Goal: Transaction & Acquisition: Purchase product/service

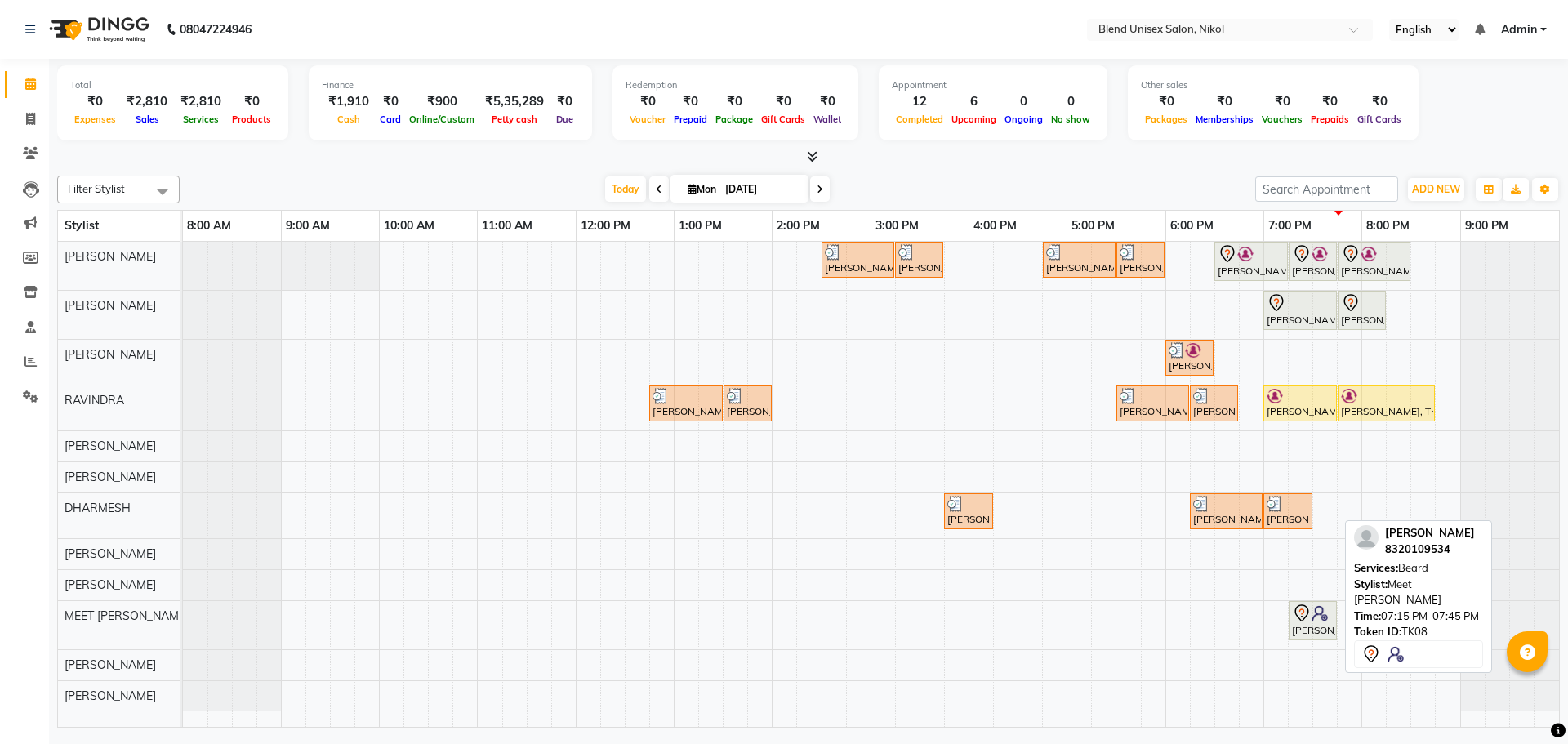
click at [1298, 611] on icon at bounding box center [1302, 613] width 20 height 20
select select "7"
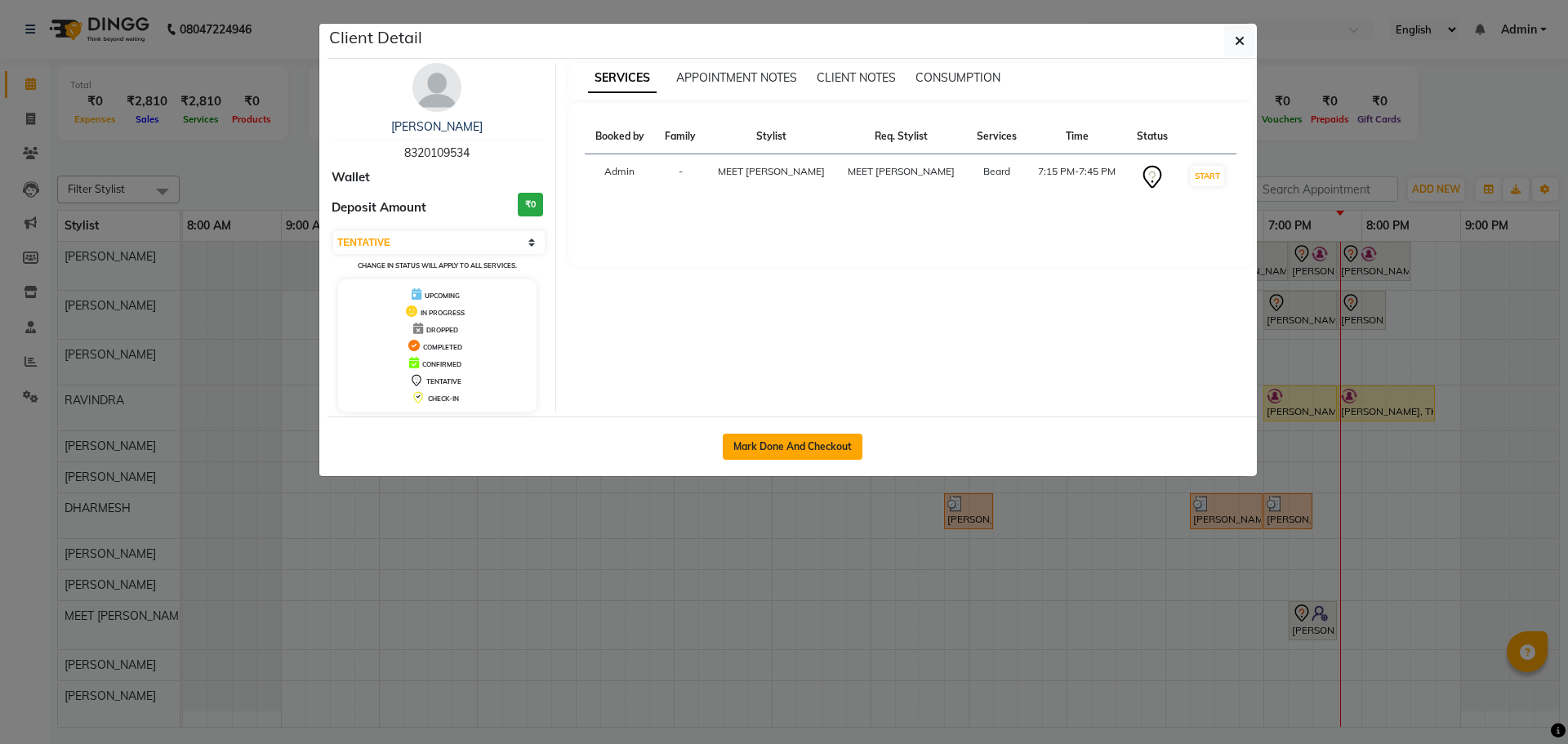
click at [829, 440] on button "Mark Done And Checkout" at bounding box center [793, 446] width 139 height 26
select select "service"
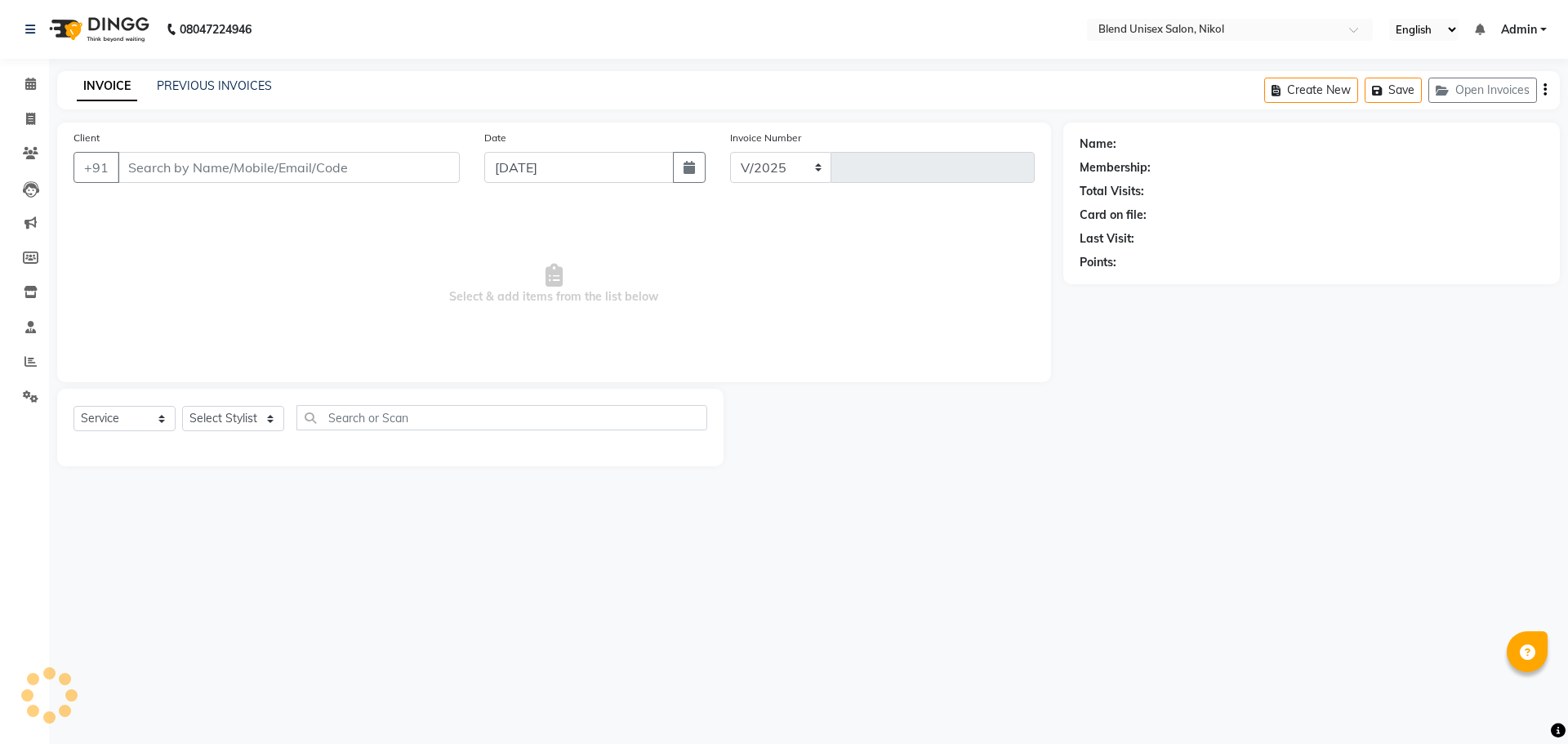
select select "6213"
type input "2285"
type input "8320109534"
select select "89500"
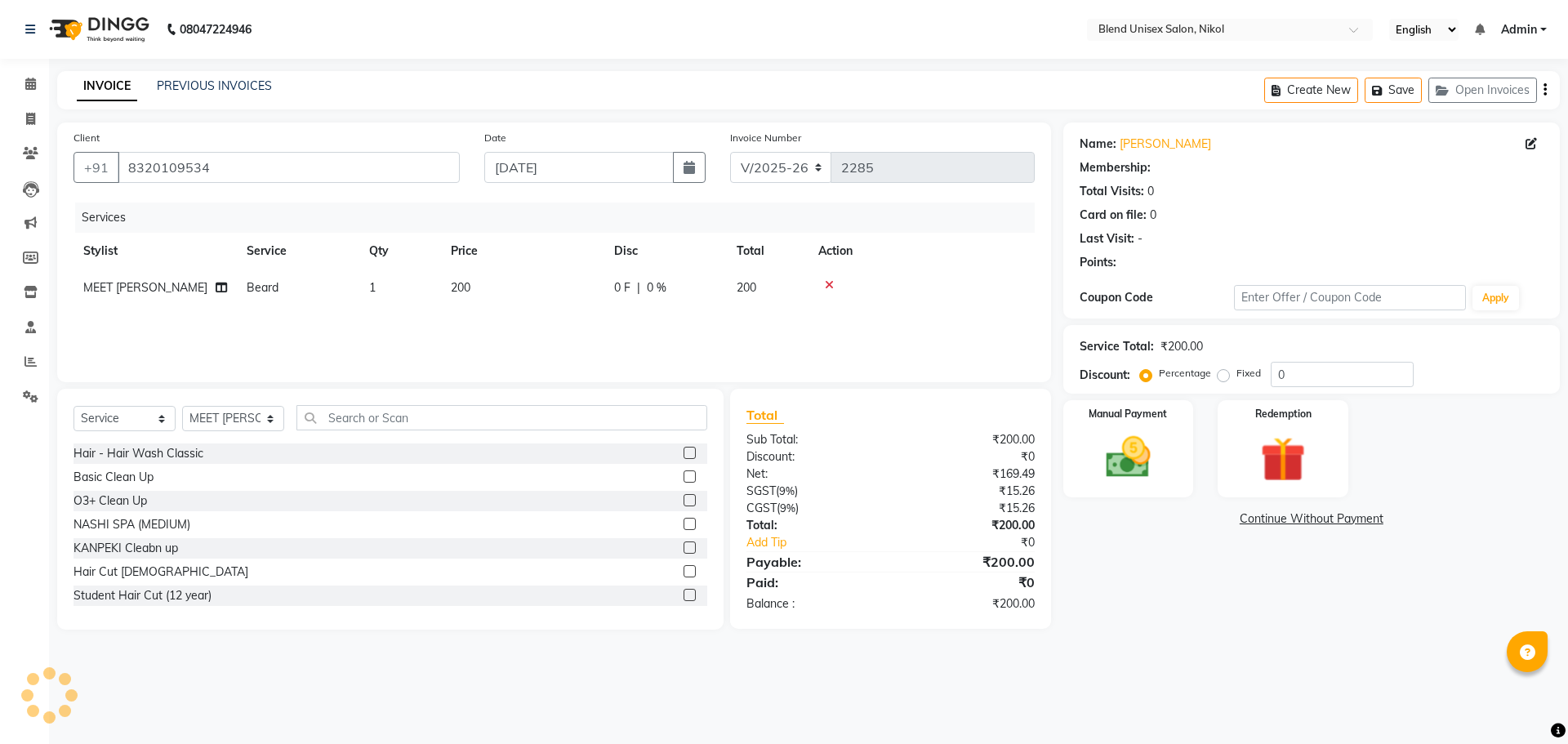
select select "1: Object"
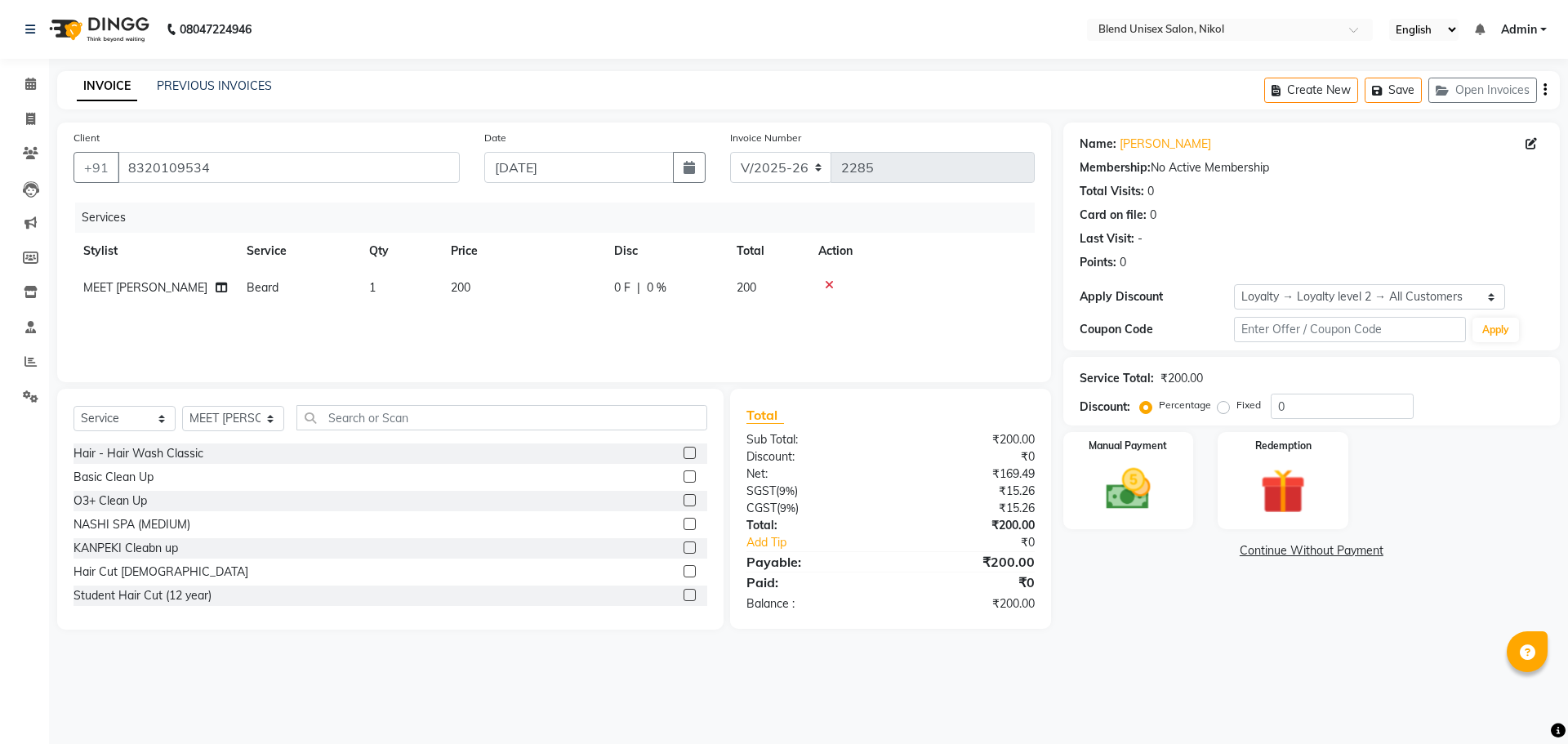
click at [1236, 407] on label "Fixed" at bounding box center [1249, 405] width 24 height 15
click at [1221, 407] on input "Fixed" at bounding box center [1226, 405] width 11 height 11
radio input "true"
drag, startPoint x: 1149, startPoint y: 412, endPoint x: 1162, endPoint y: 418, distance: 14.3
click at [1159, 412] on label "Percentage" at bounding box center [1185, 405] width 52 height 15
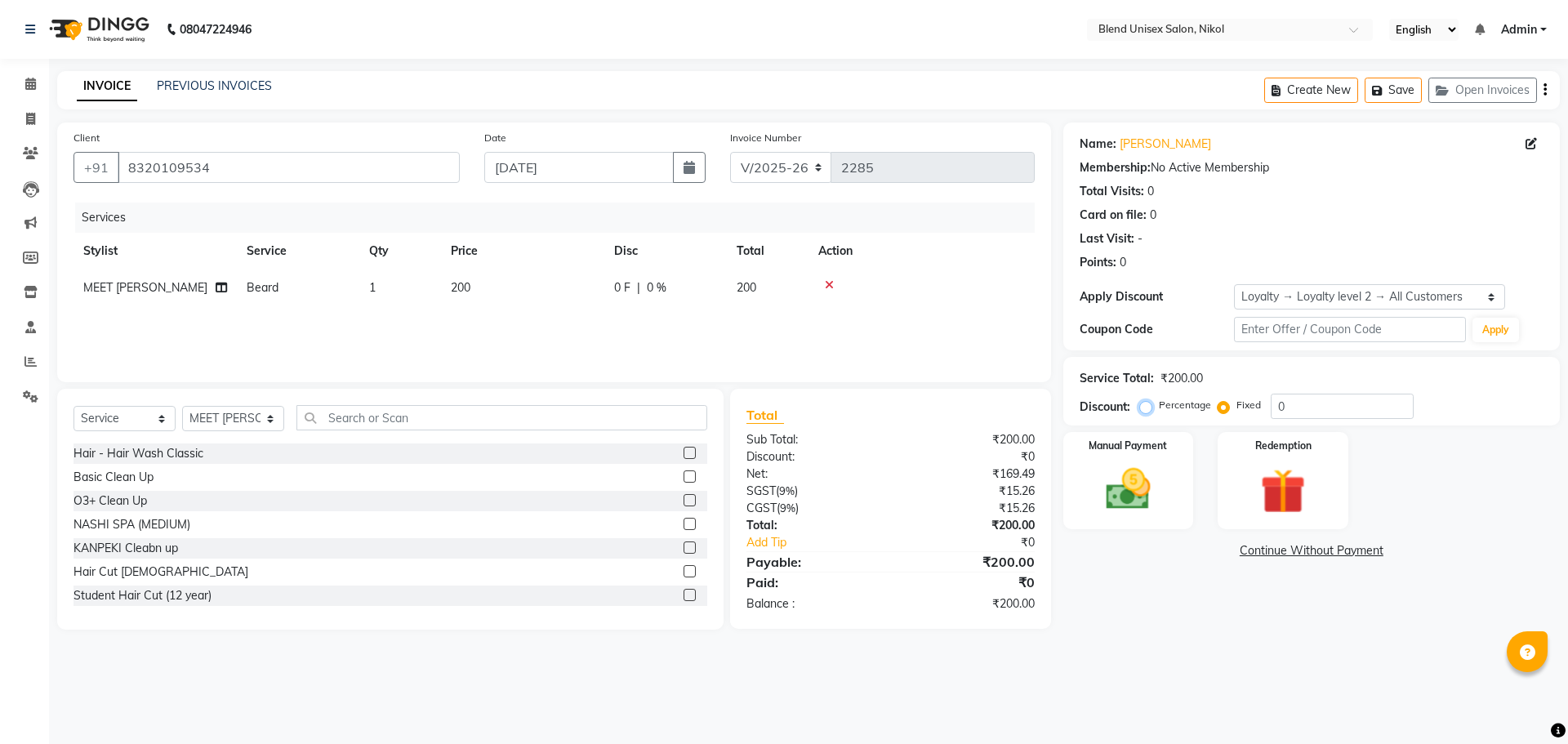
click at [1149, 411] on input "Percentage" at bounding box center [1149, 405] width 11 height 11
radio input "true"
drag, startPoint x: 1297, startPoint y: 397, endPoint x: 1019, endPoint y: 428, distance: 279.7
click at [1059, 416] on div "Client [PHONE_NUMBER] Date [DATE] Invoice Number V/2025 V/[PHONE_NUMBER] Servic…" at bounding box center [808, 376] width 1527 height 507
type input "20"
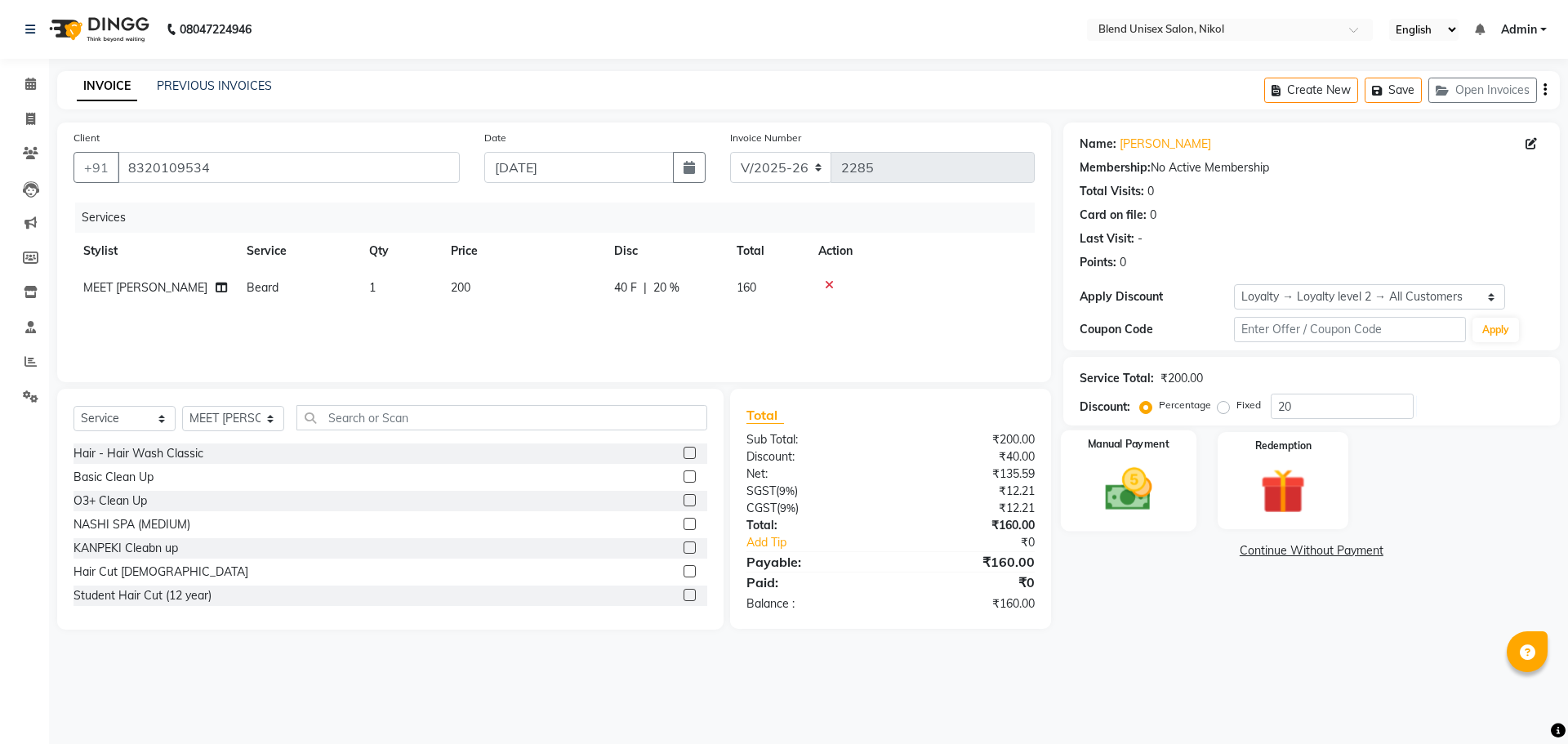
click at [1155, 492] on img at bounding box center [1128, 489] width 76 height 54
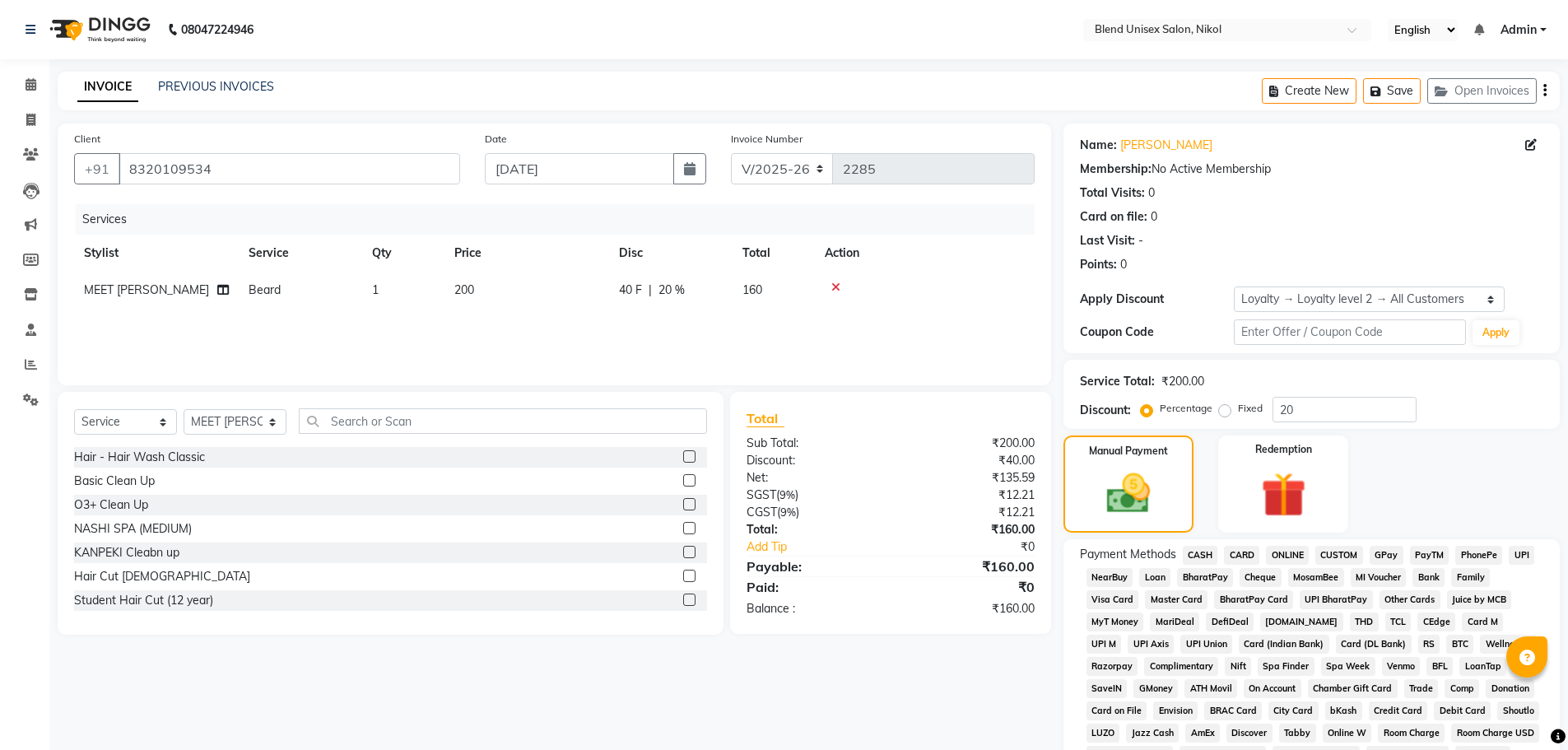
click at [1201, 555] on span "CASH" at bounding box center [1201, 555] width 35 height 19
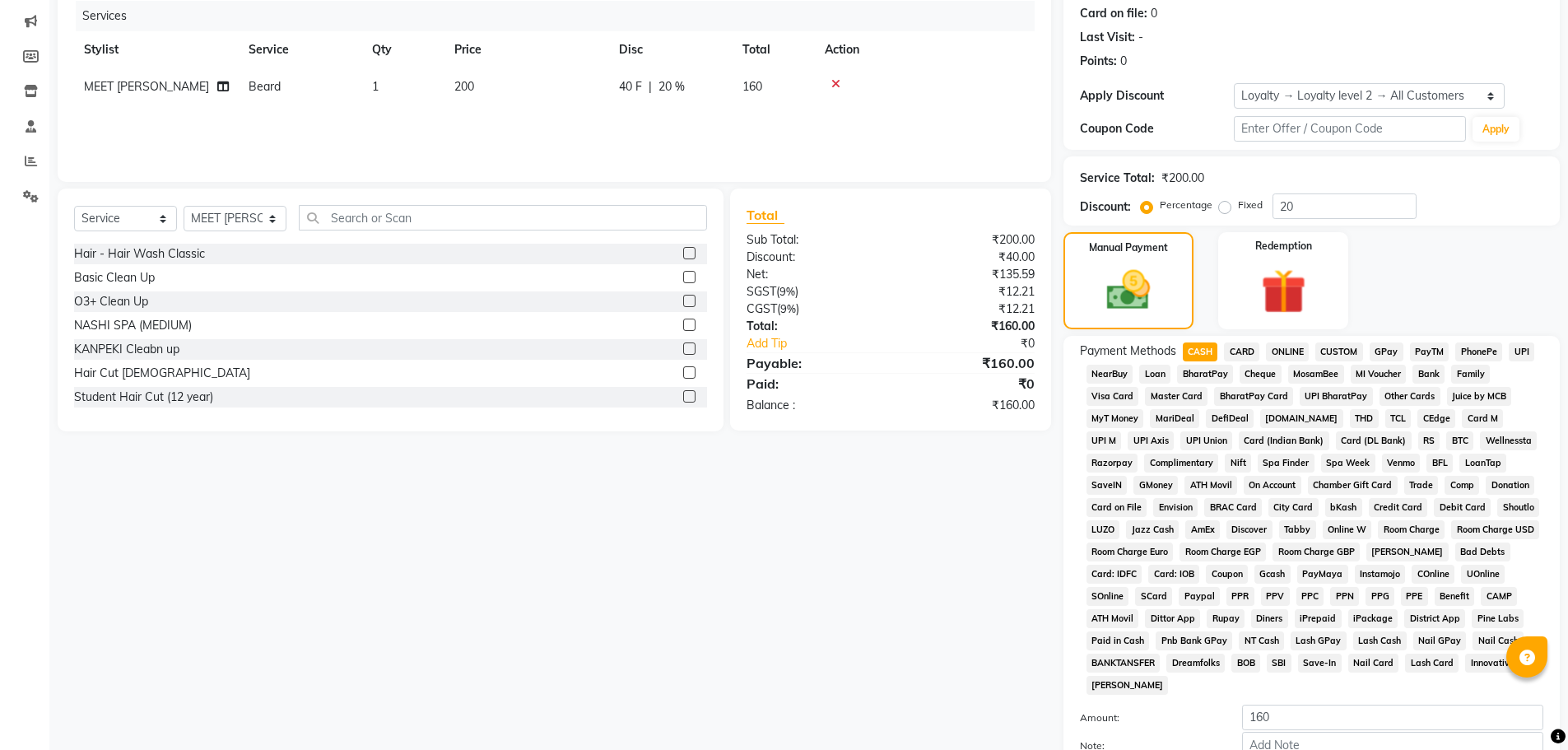
scroll to position [329, 0]
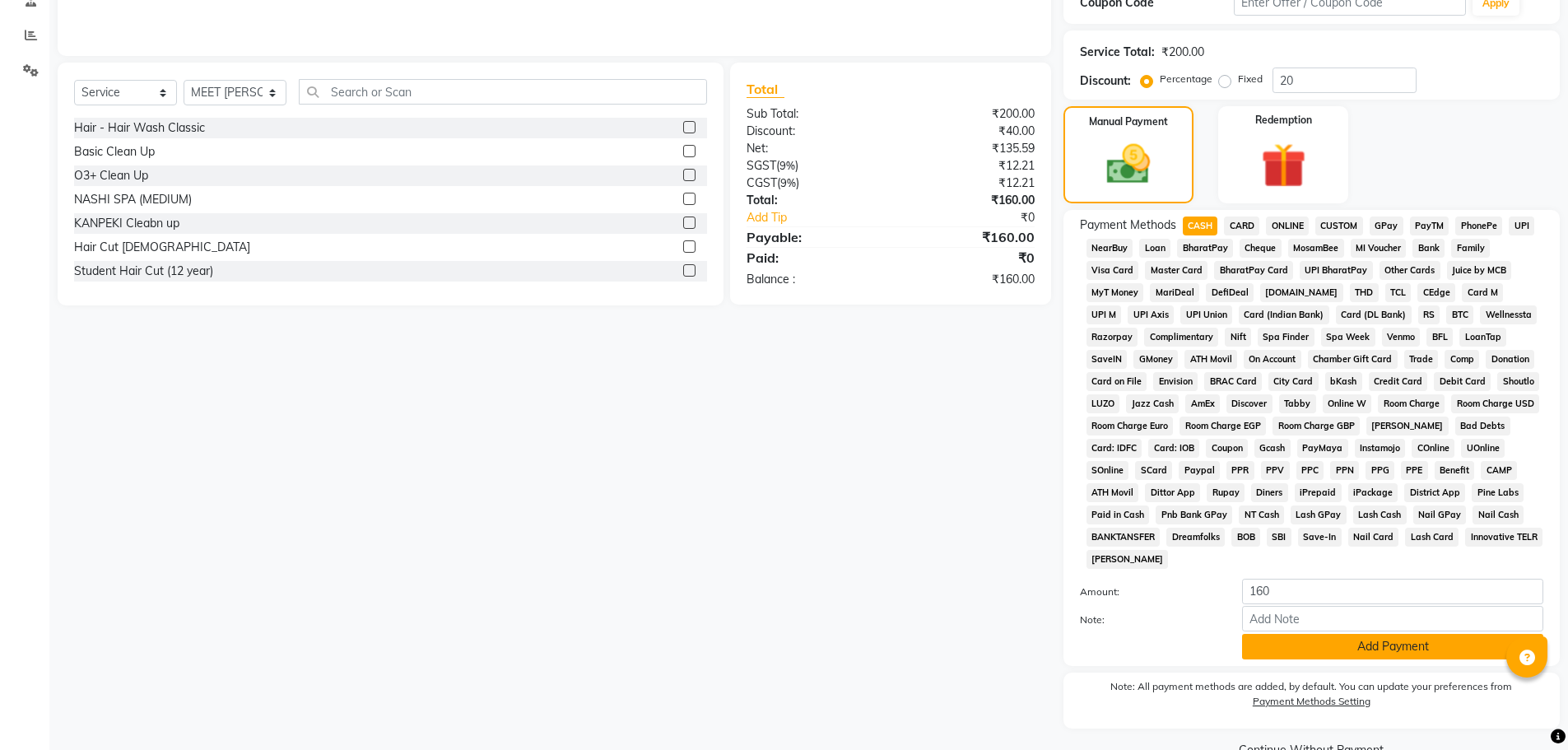
click at [1267, 651] on button "Add Payment" at bounding box center [1392, 646] width 301 height 25
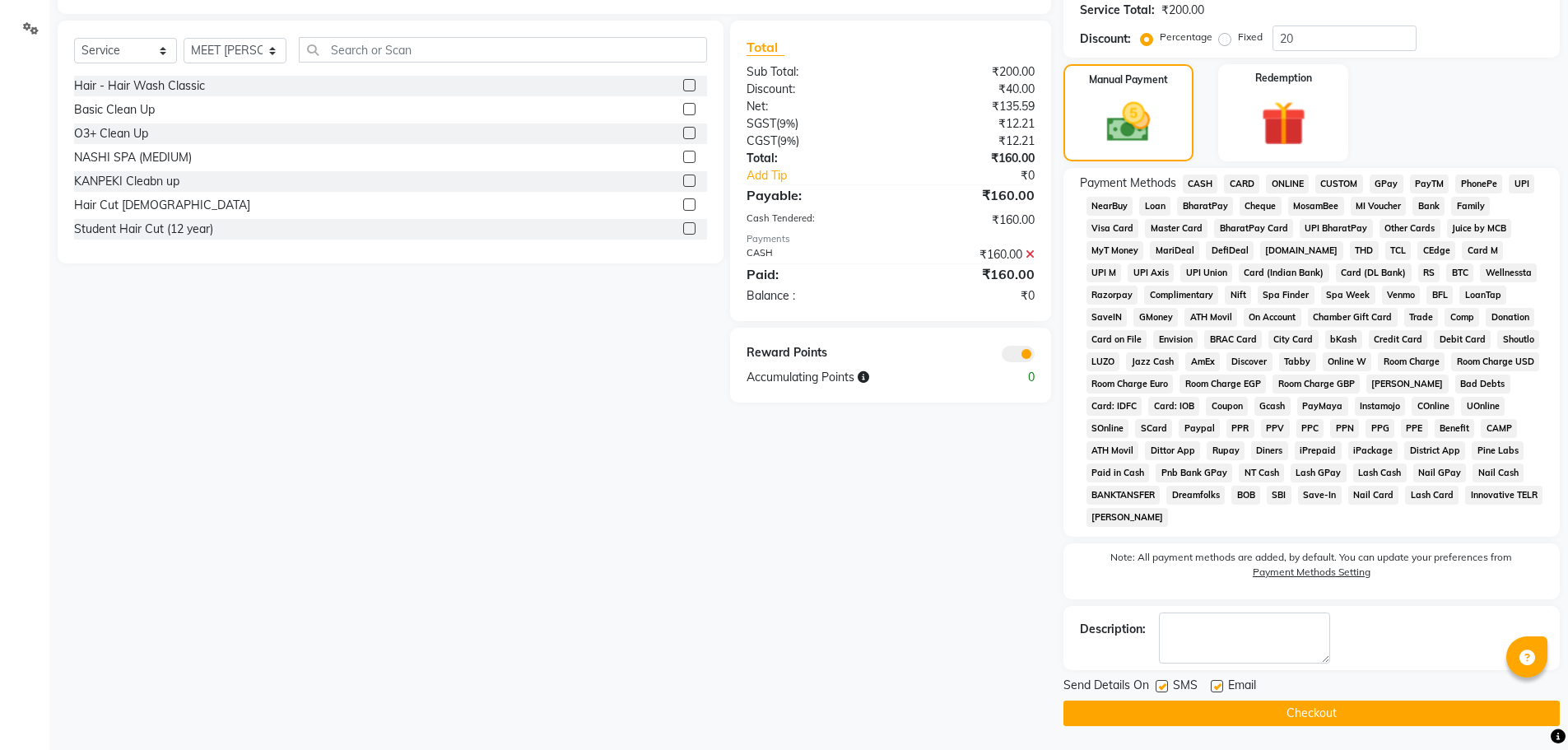
scroll to position [372, 0]
click at [1251, 714] on button "Checkout" at bounding box center [1311, 712] width 496 height 25
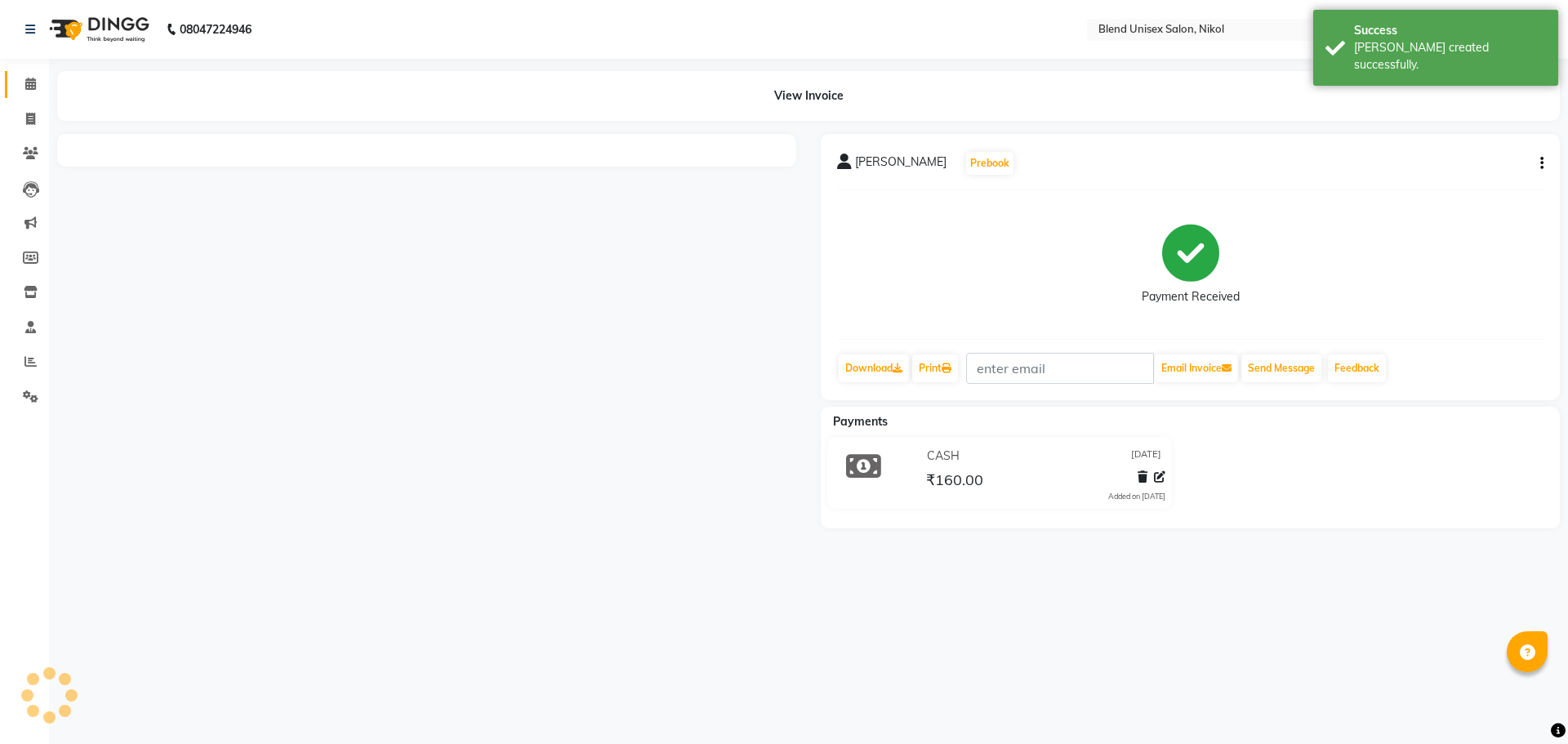
click at [38, 73] on link "Calendar" at bounding box center [24, 84] width 39 height 27
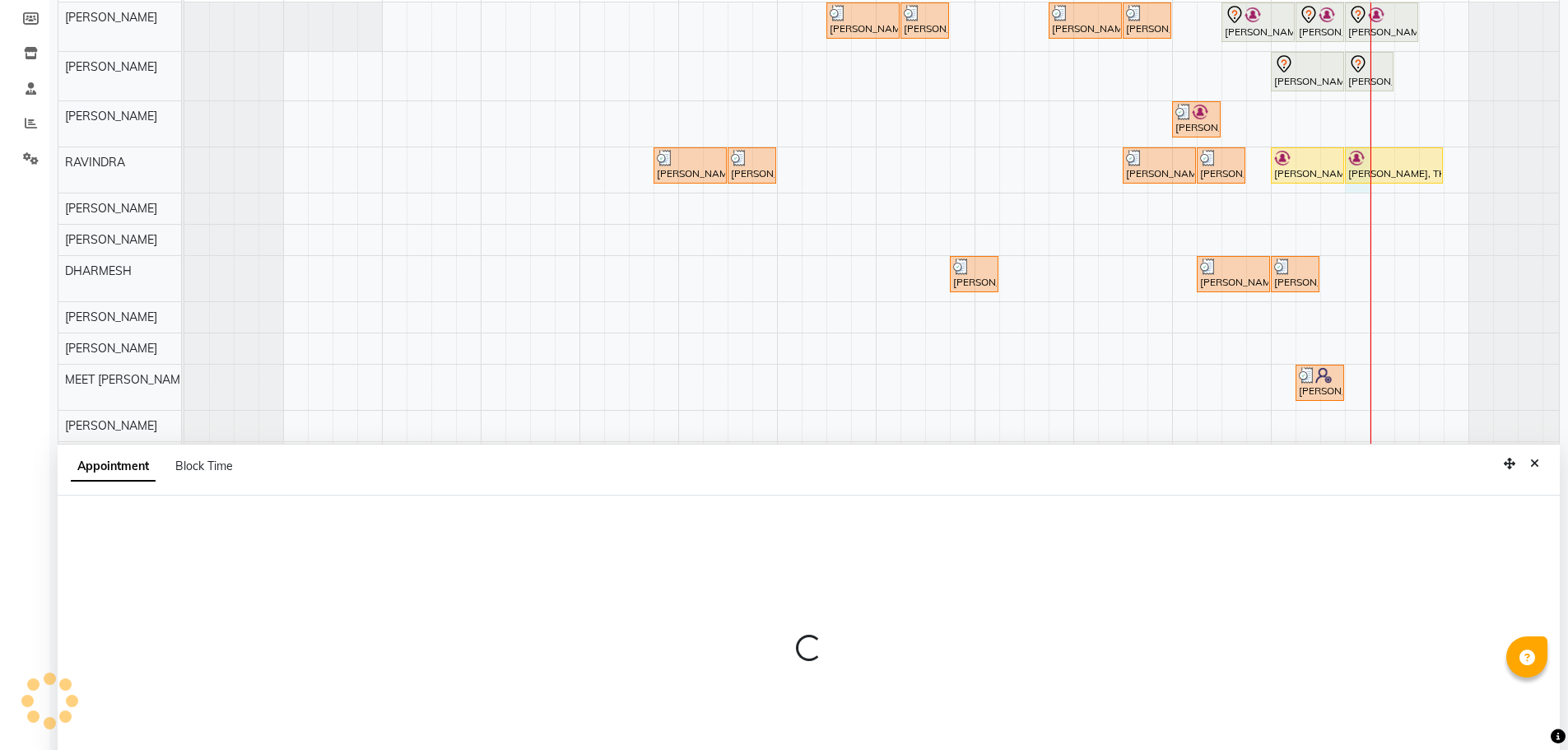
scroll to position [311, 0]
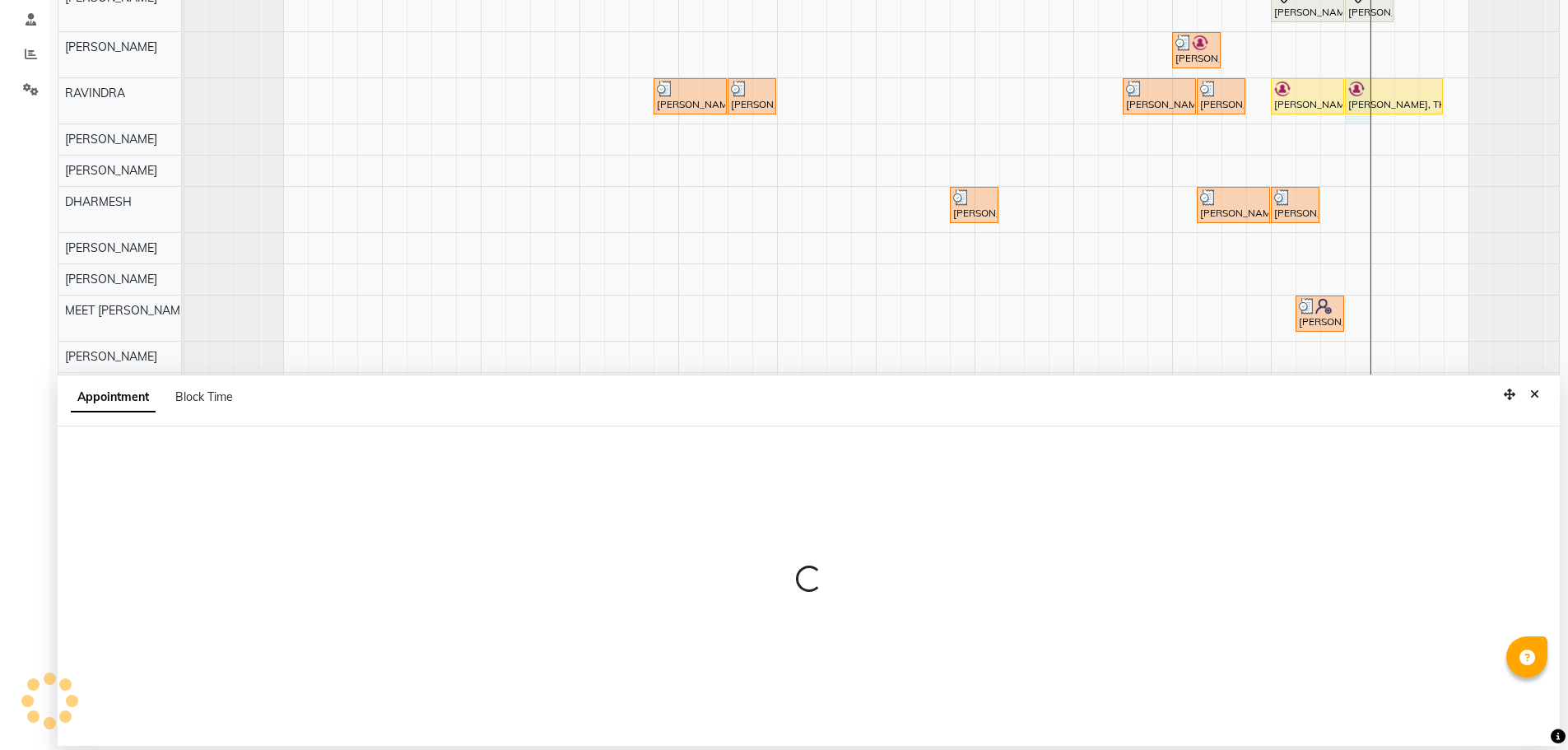
select select "80004"
select select "tentative"
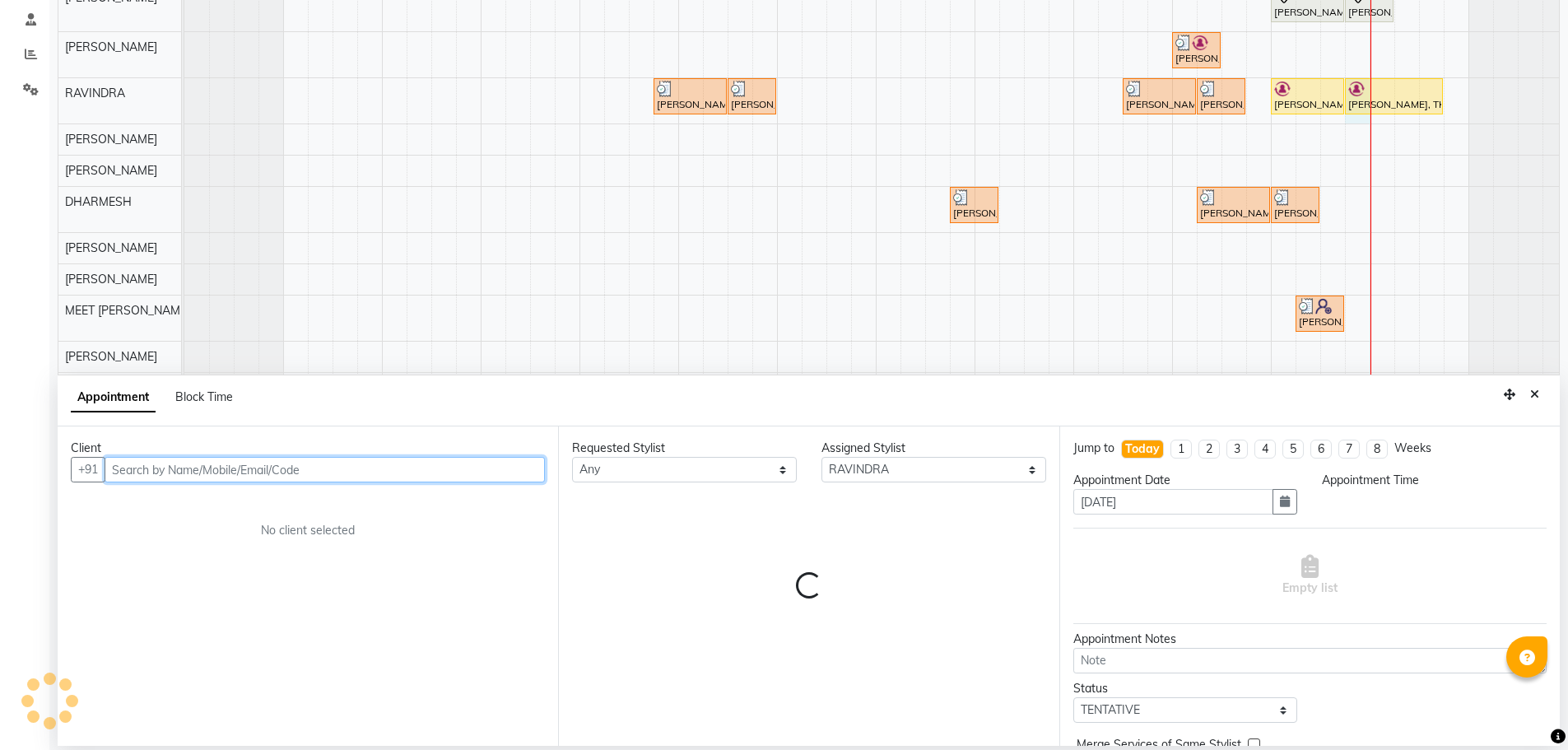
select select "1185"
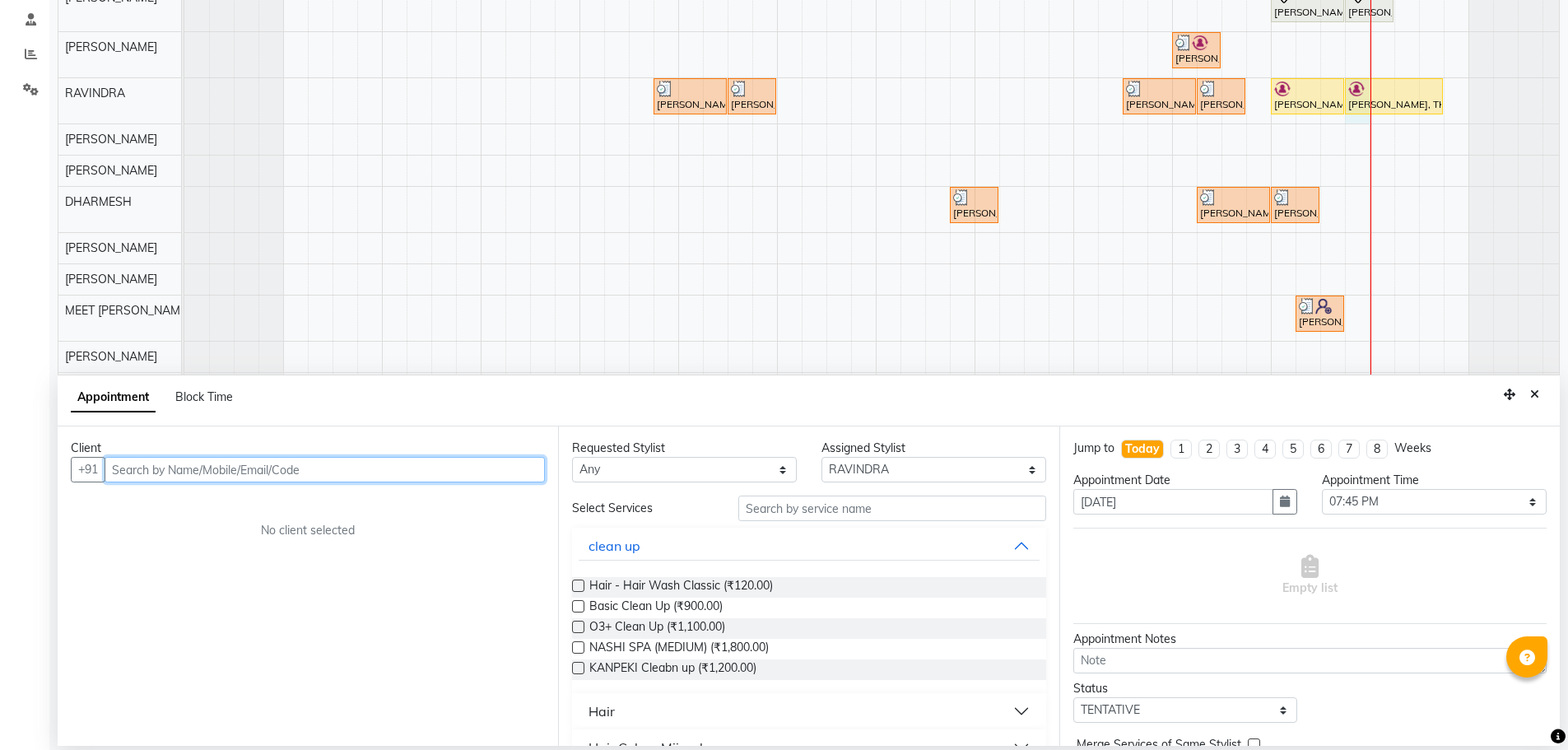
click at [284, 461] on input "text" at bounding box center [324, 469] width 440 height 25
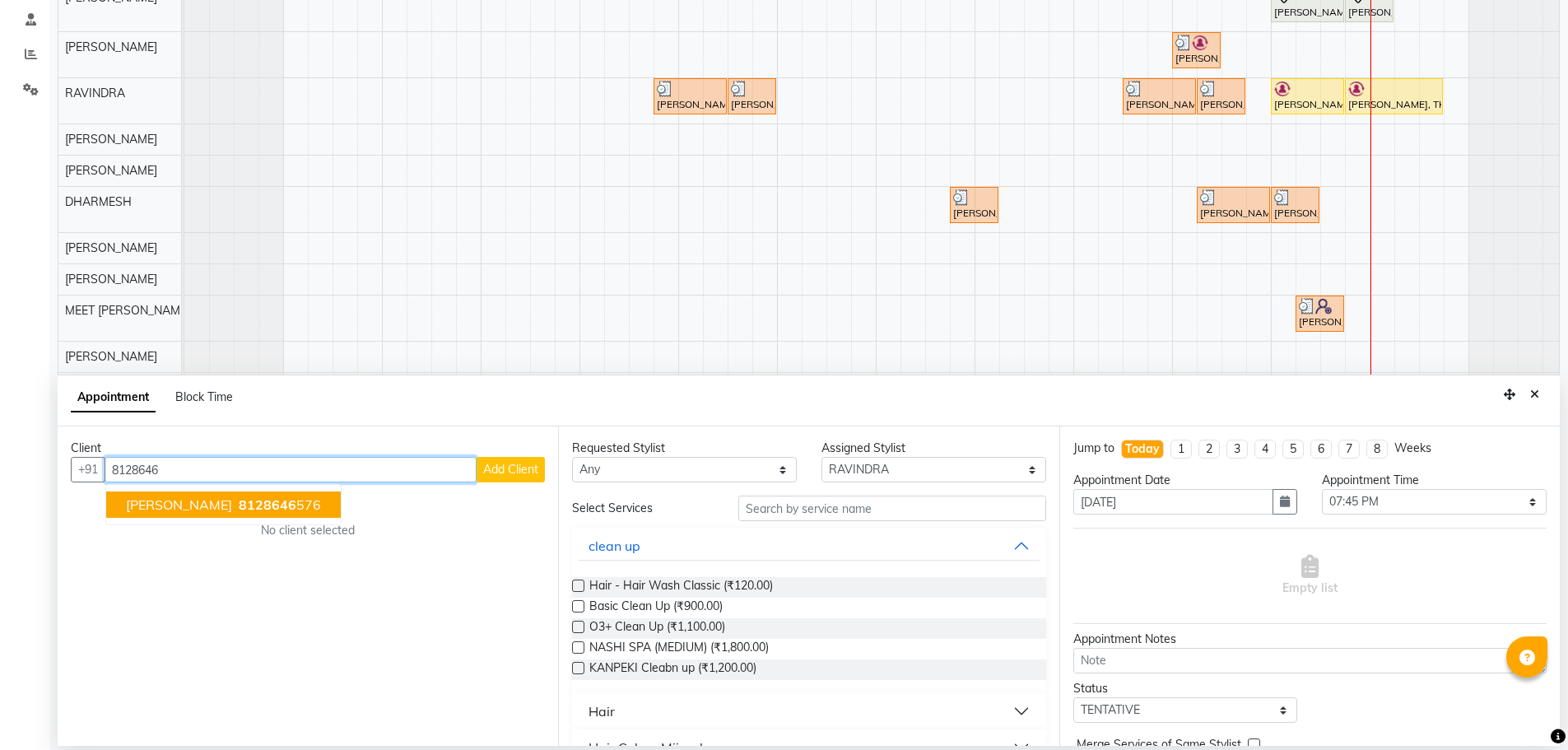
click at [254, 498] on span "8128646" at bounding box center [267, 504] width 58 height 17
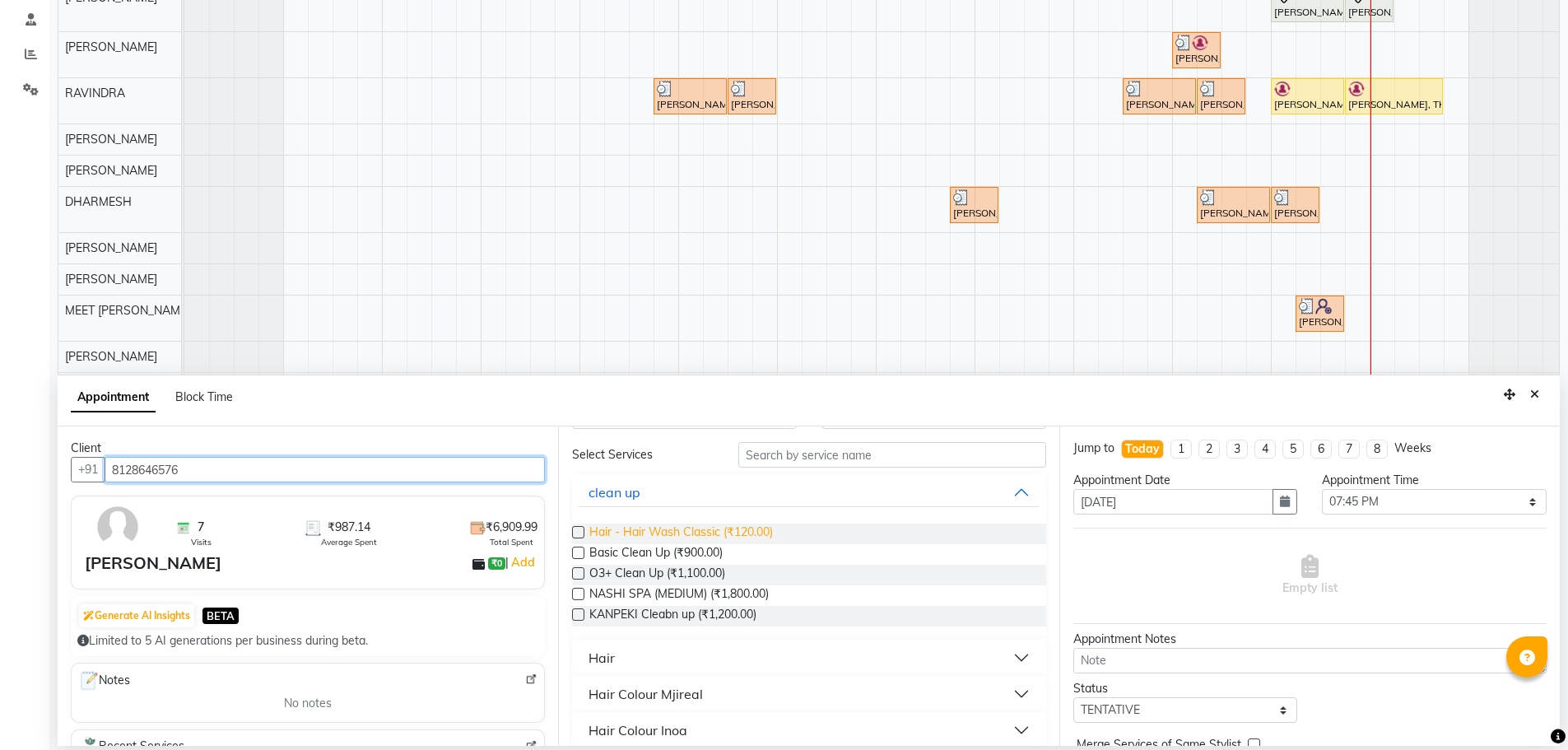
scroll to position [82, 0]
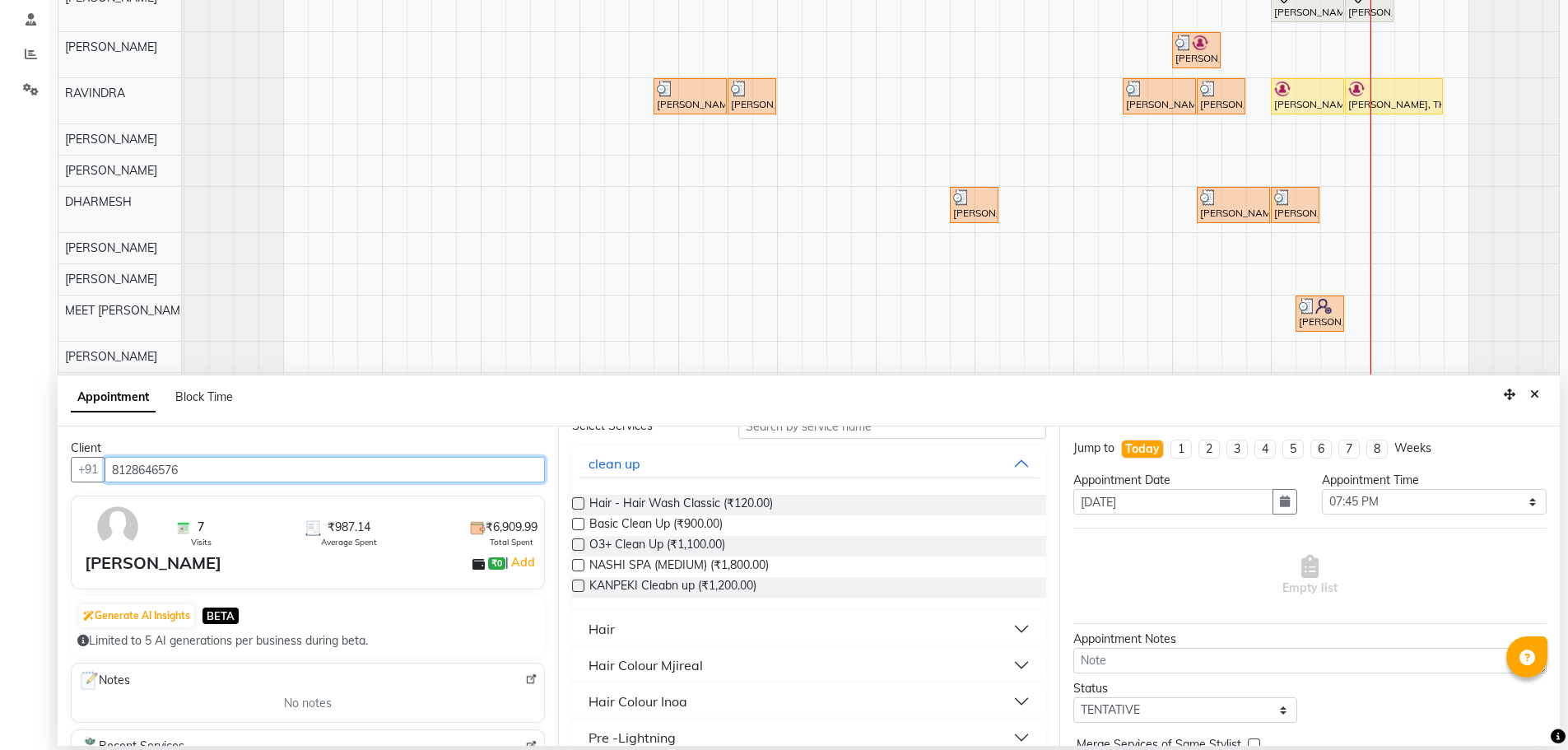
type input "8128646576"
click at [755, 628] on button "Hair" at bounding box center [809, 629] width 460 height 30
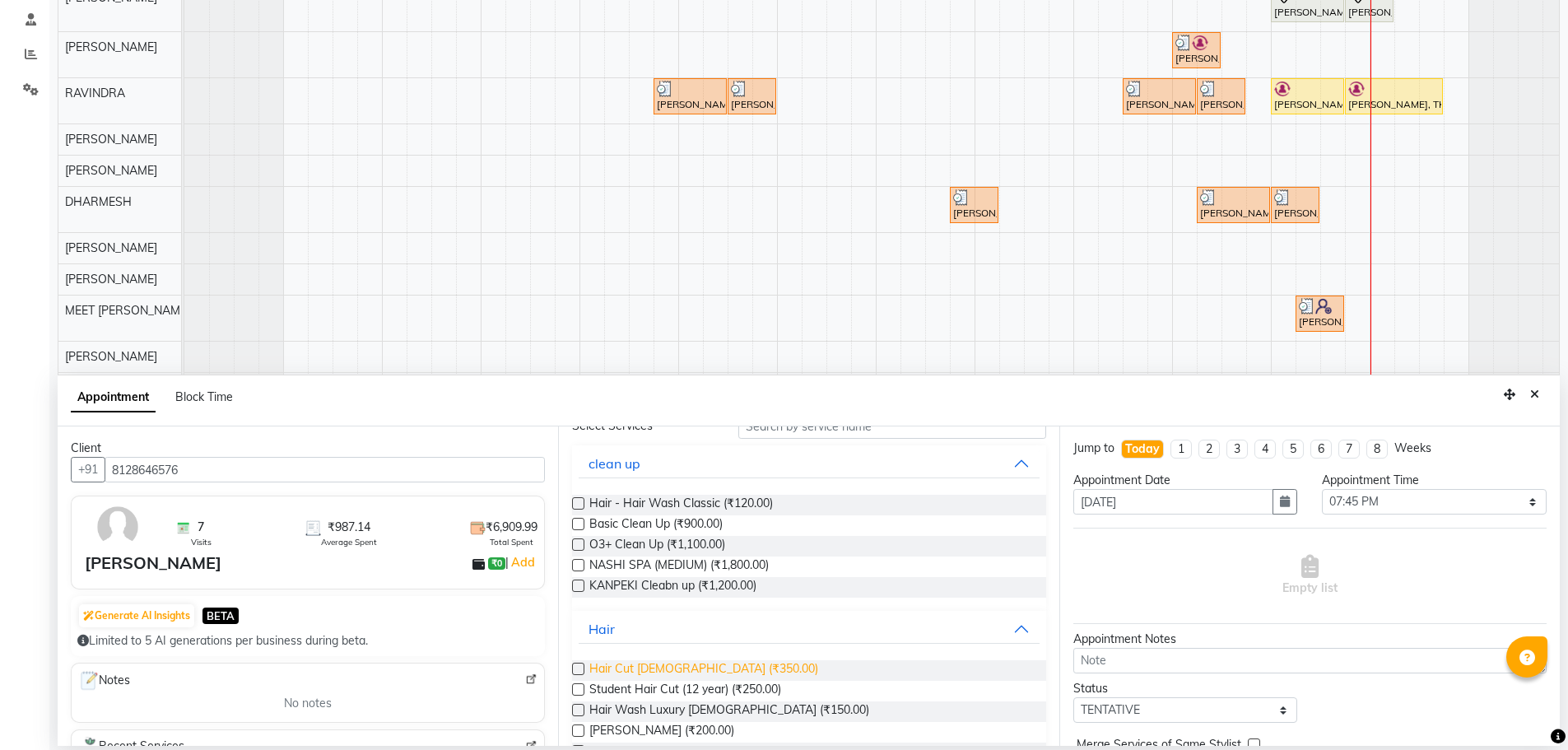
click at [708, 669] on span "Hair Cut [DEMOGRAPHIC_DATA] (₹350.00)" at bounding box center [703, 670] width 229 height 20
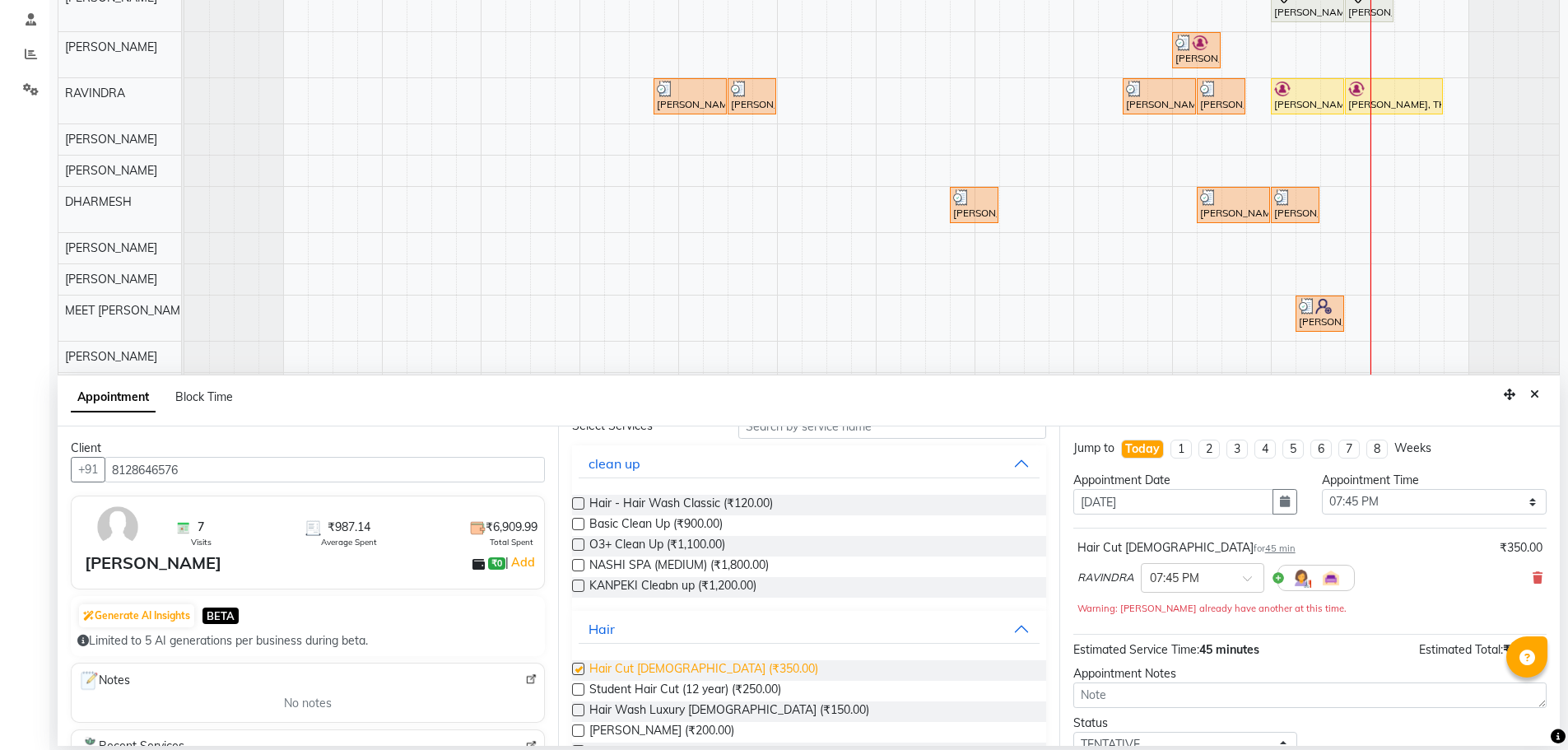
checkbox input "false"
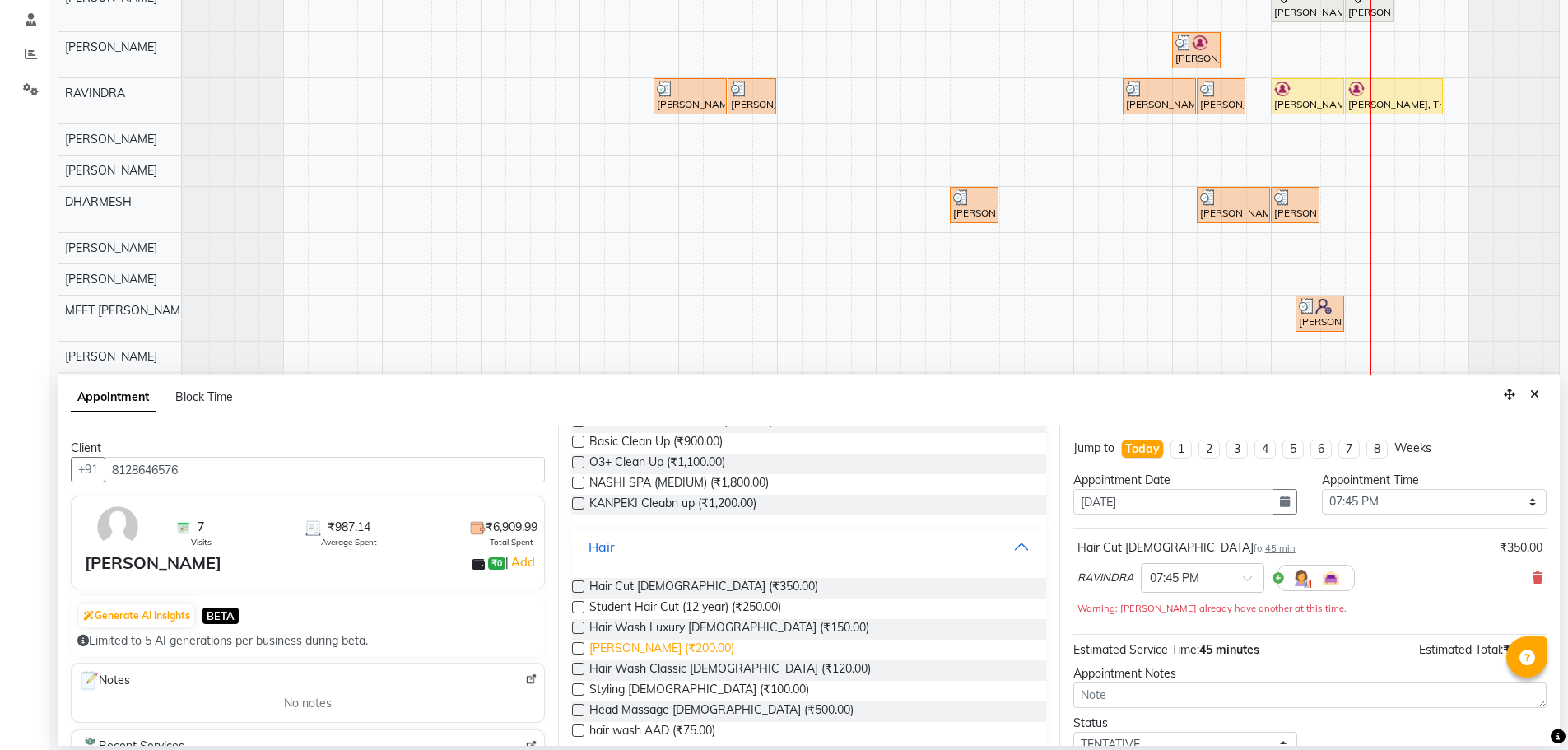
click at [654, 650] on span "[PERSON_NAME] (₹200.00)" at bounding box center [661, 649] width 145 height 20
checkbox input "false"
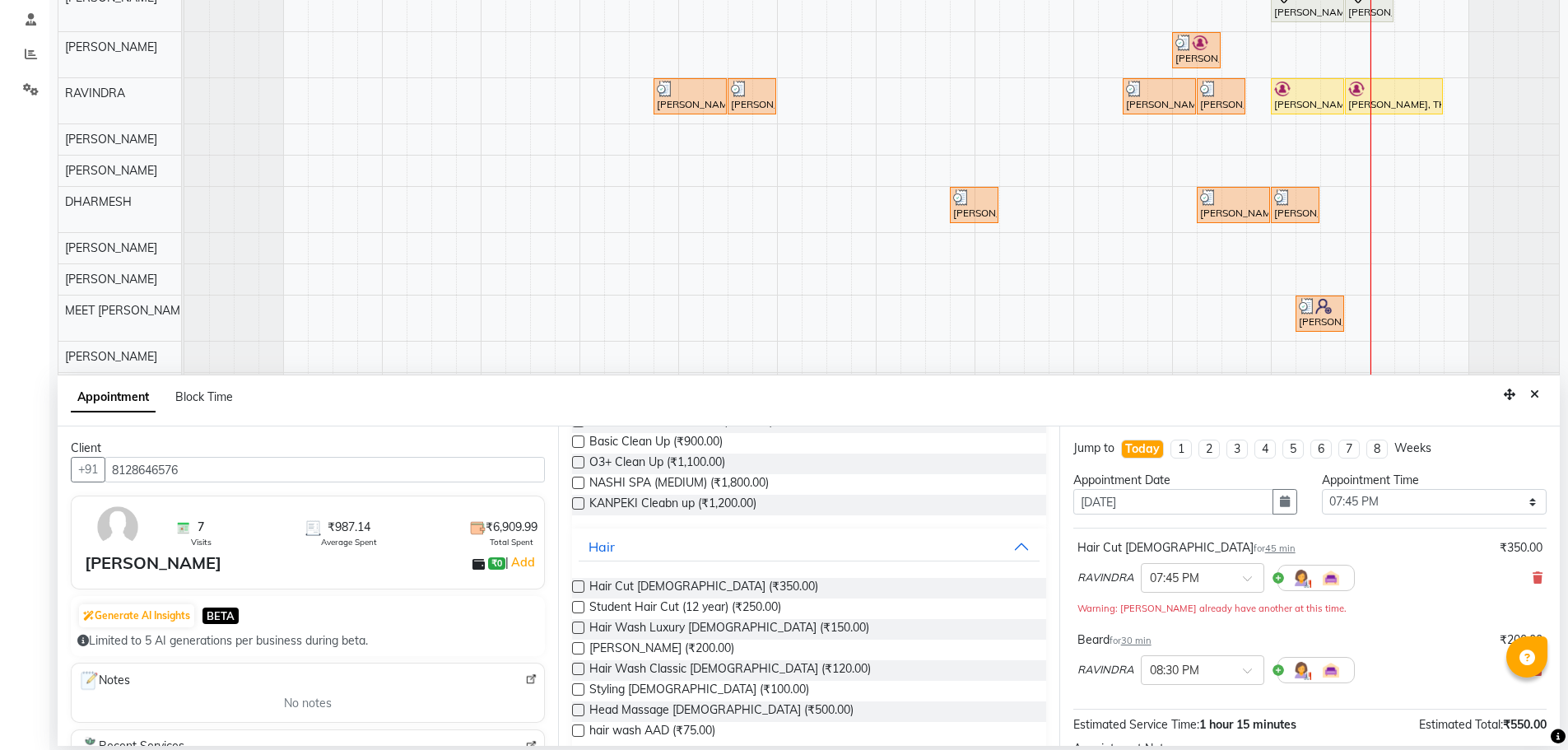
scroll to position [190, 0]
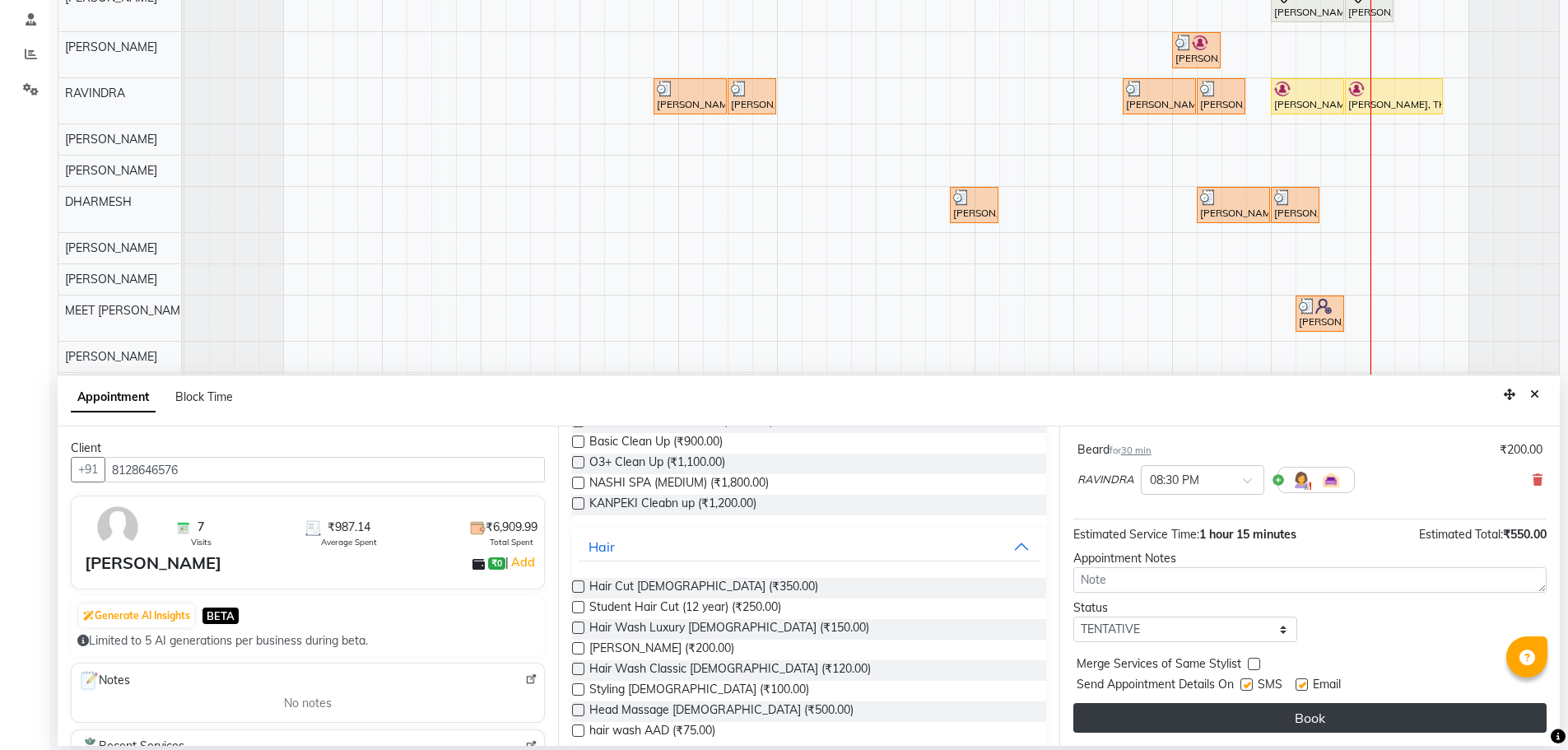
click at [1176, 725] on button "Book" at bounding box center [1310, 718] width 474 height 30
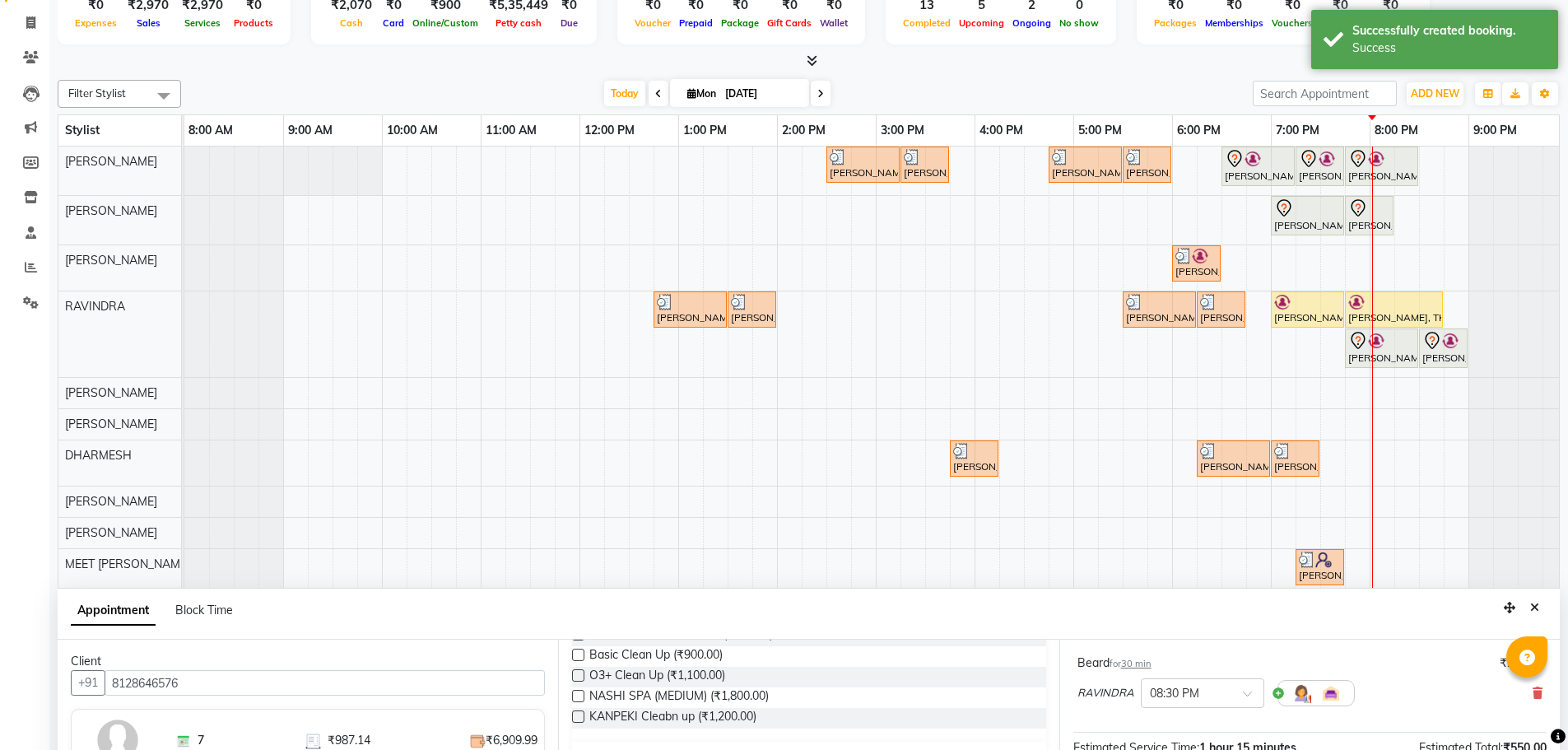
scroll to position [311, 0]
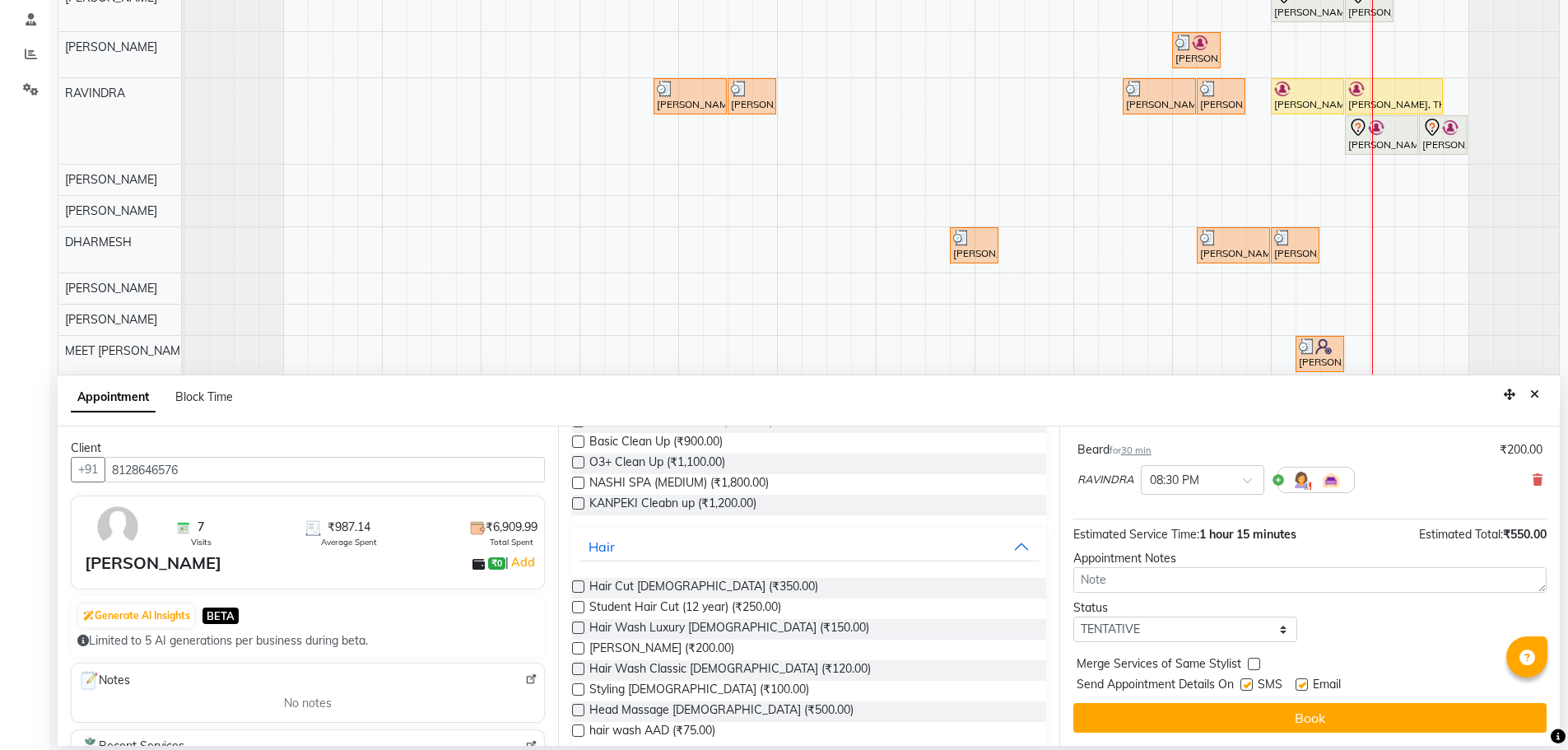
drag, startPoint x: 1539, startPoint y: 403, endPoint x: 1493, endPoint y: 425, distance: 51.0
click at [1539, 402] on button "Close" at bounding box center [1534, 394] width 24 height 25
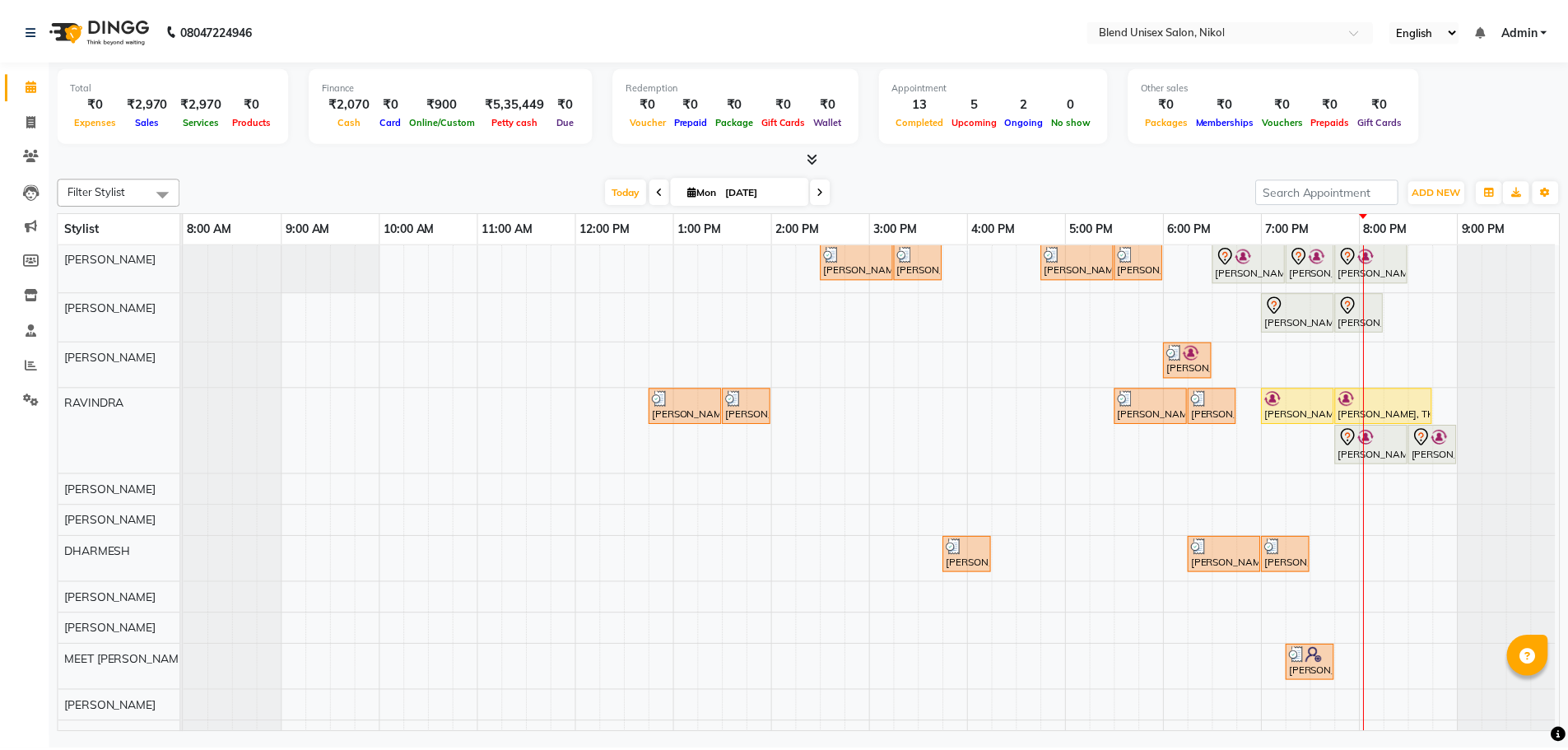
scroll to position [0, 0]
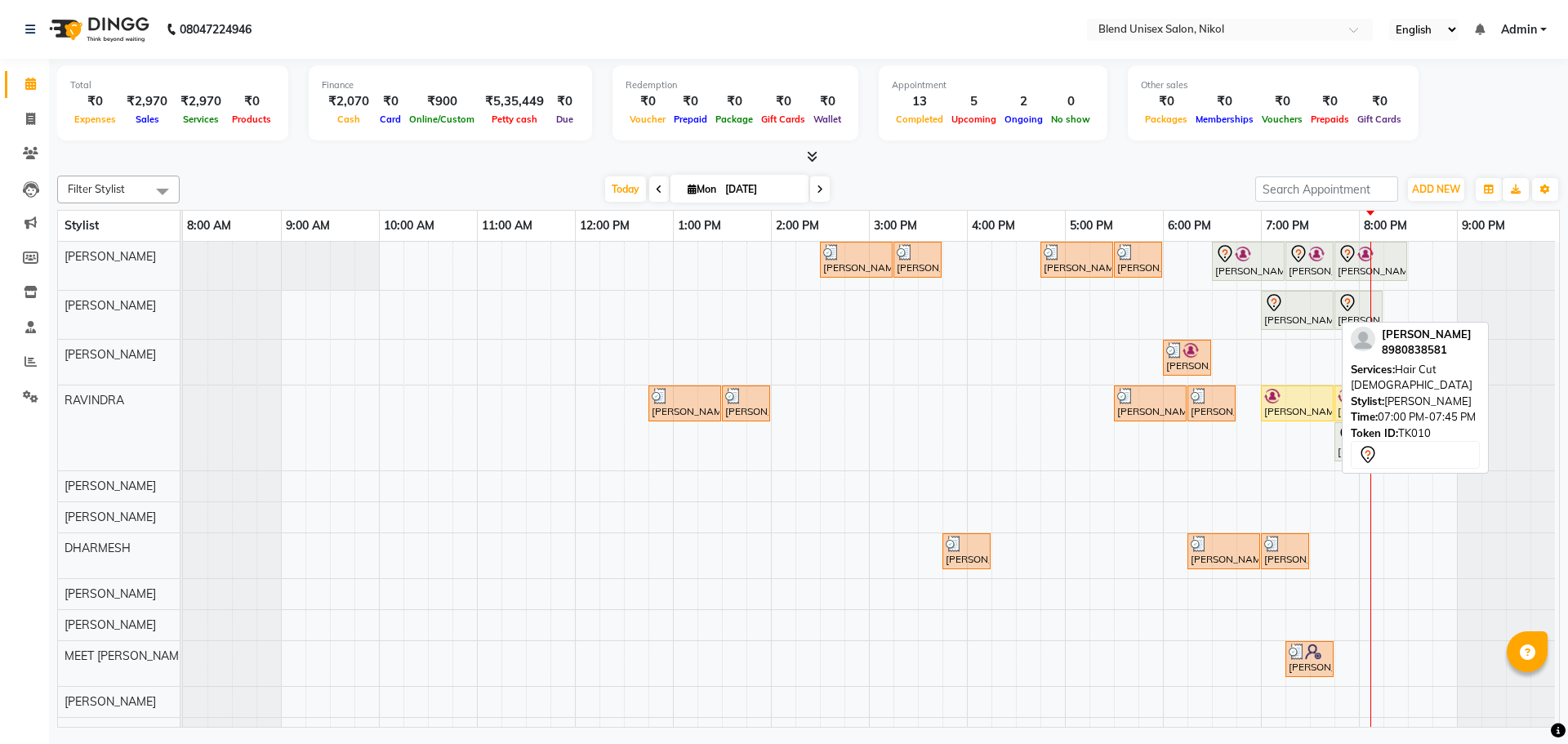
click at [1294, 311] on div at bounding box center [1297, 303] width 66 height 20
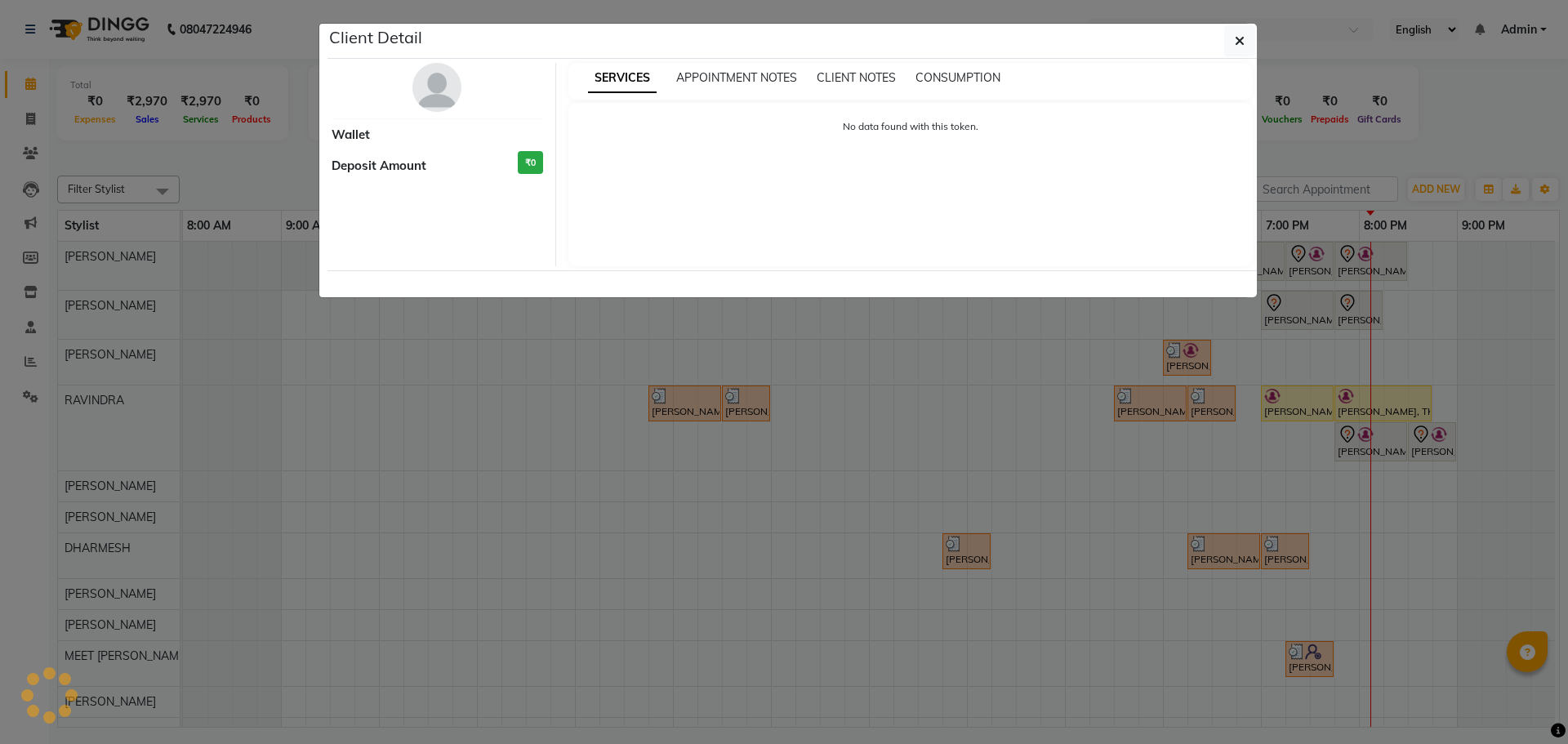
select select "7"
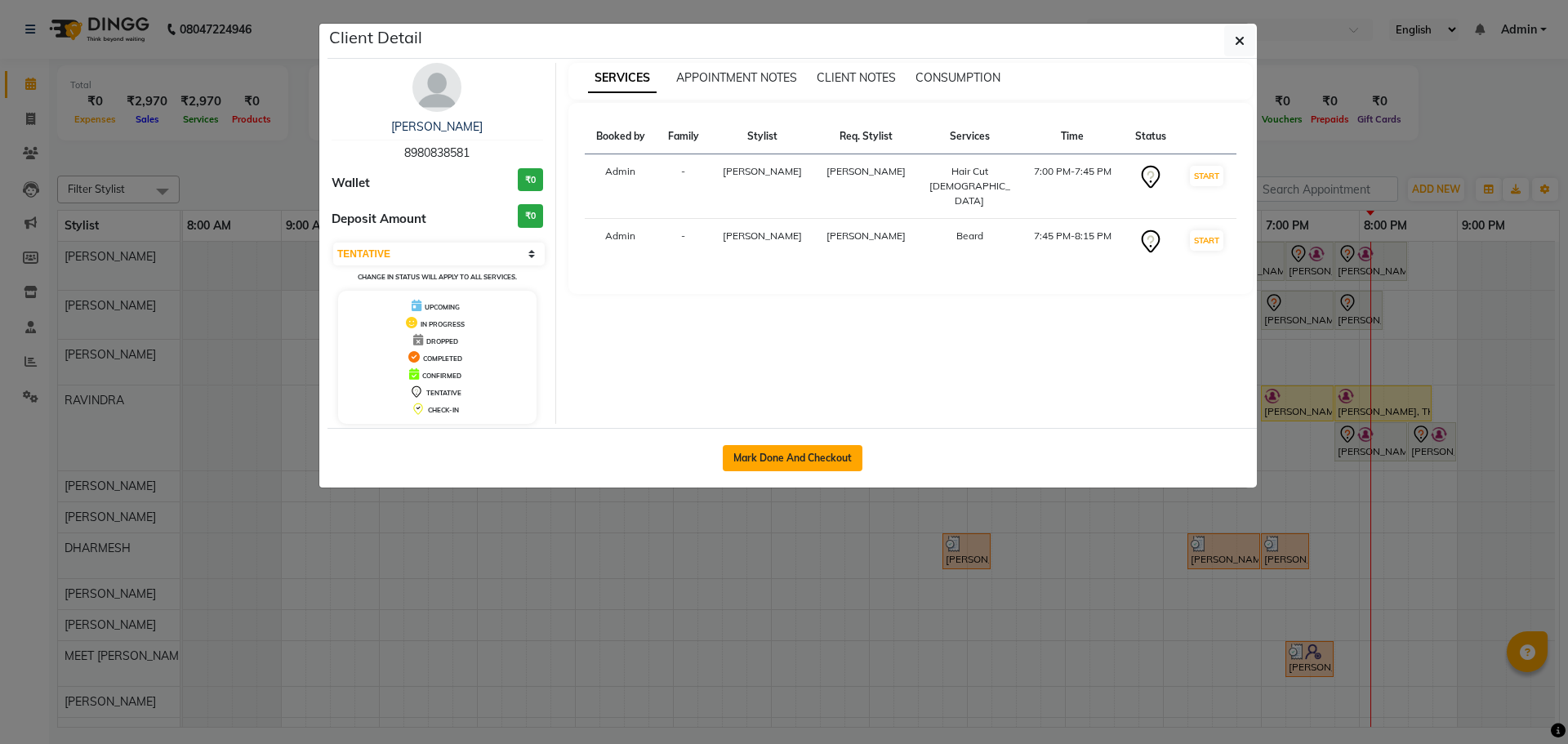
click at [793, 458] on button "Mark Done And Checkout" at bounding box center [793, 458] width 139 height 26
select select "service"
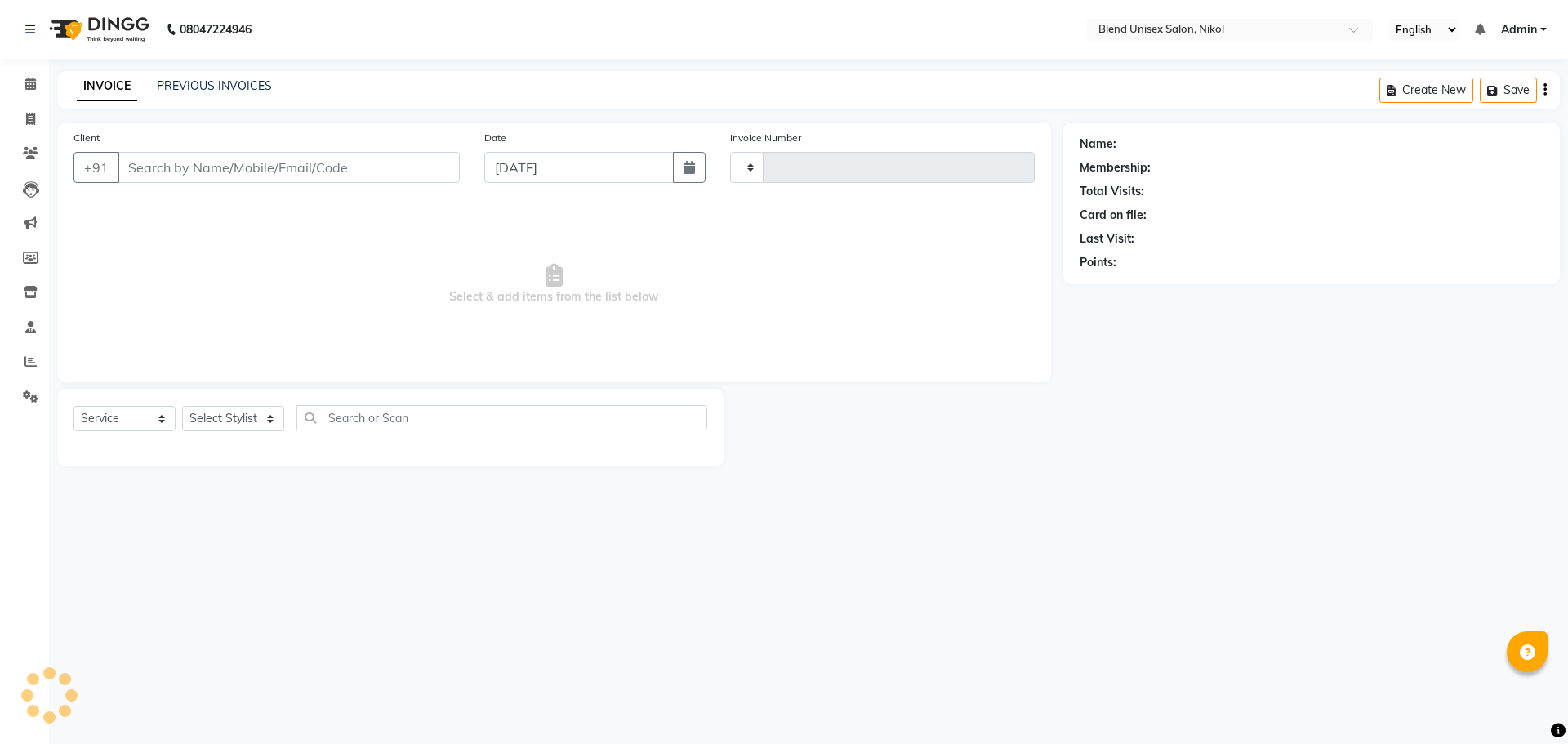
type input "2286"
select select "6213"
type input "8980838581"
select select "74694"
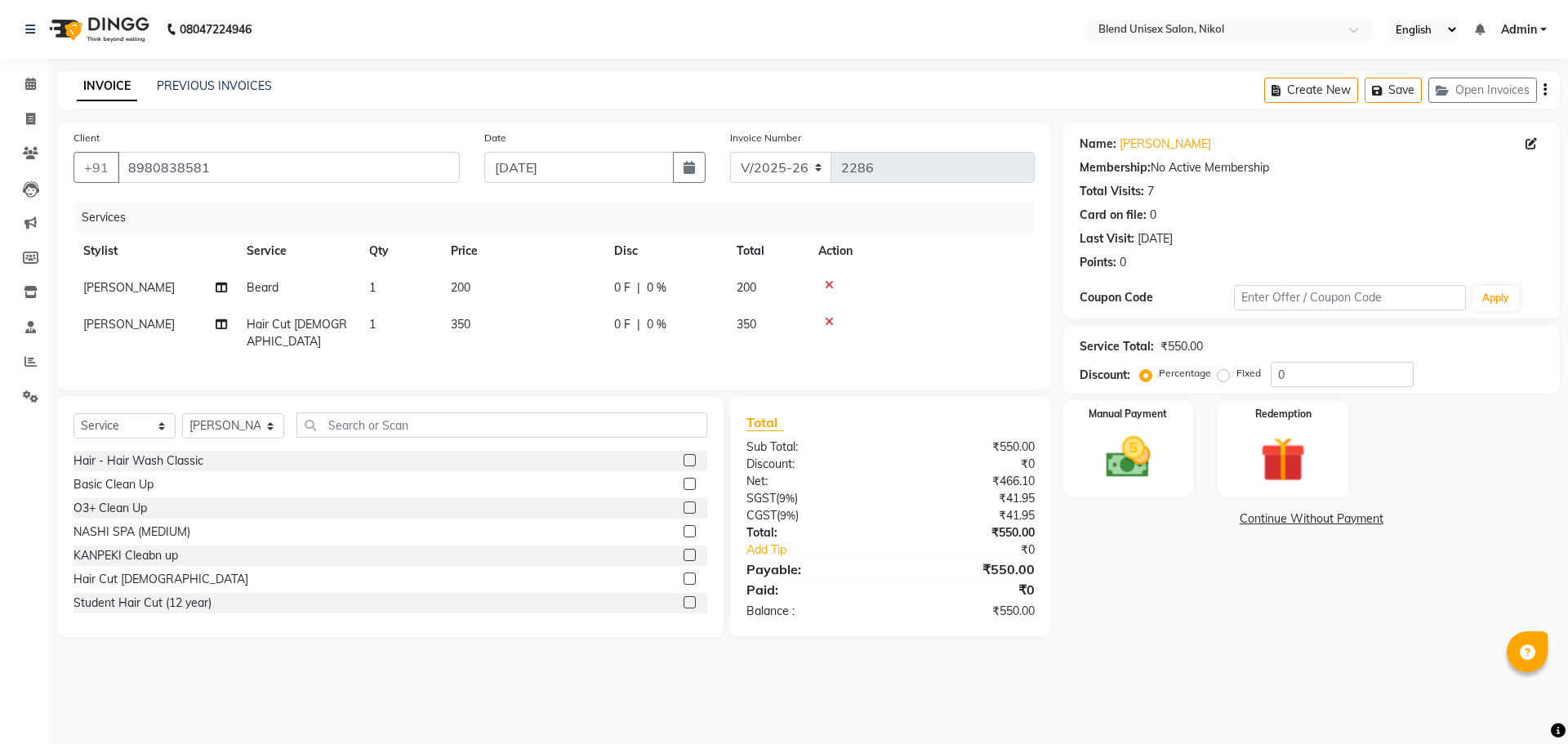
click at [640, 282] on span "|" at bounding box center [639, 288] width 3 height 17
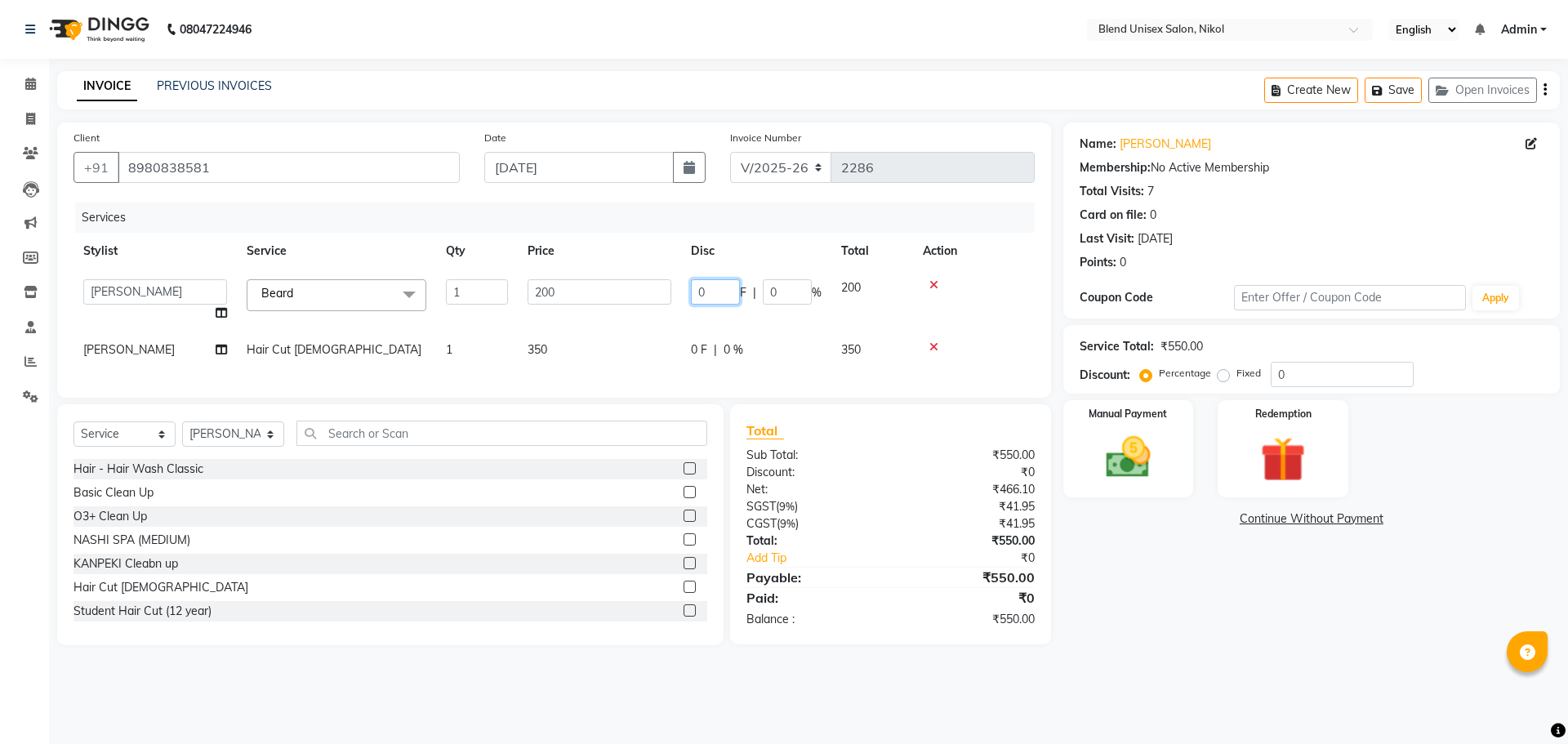
click at [720, 295] on input "0" at bounding box center [715, 292] width 49 height 25
type input "50"
click at [707, 337] on td "0 F | 0 %" at bounding box center [756, 350] width 151 height 37
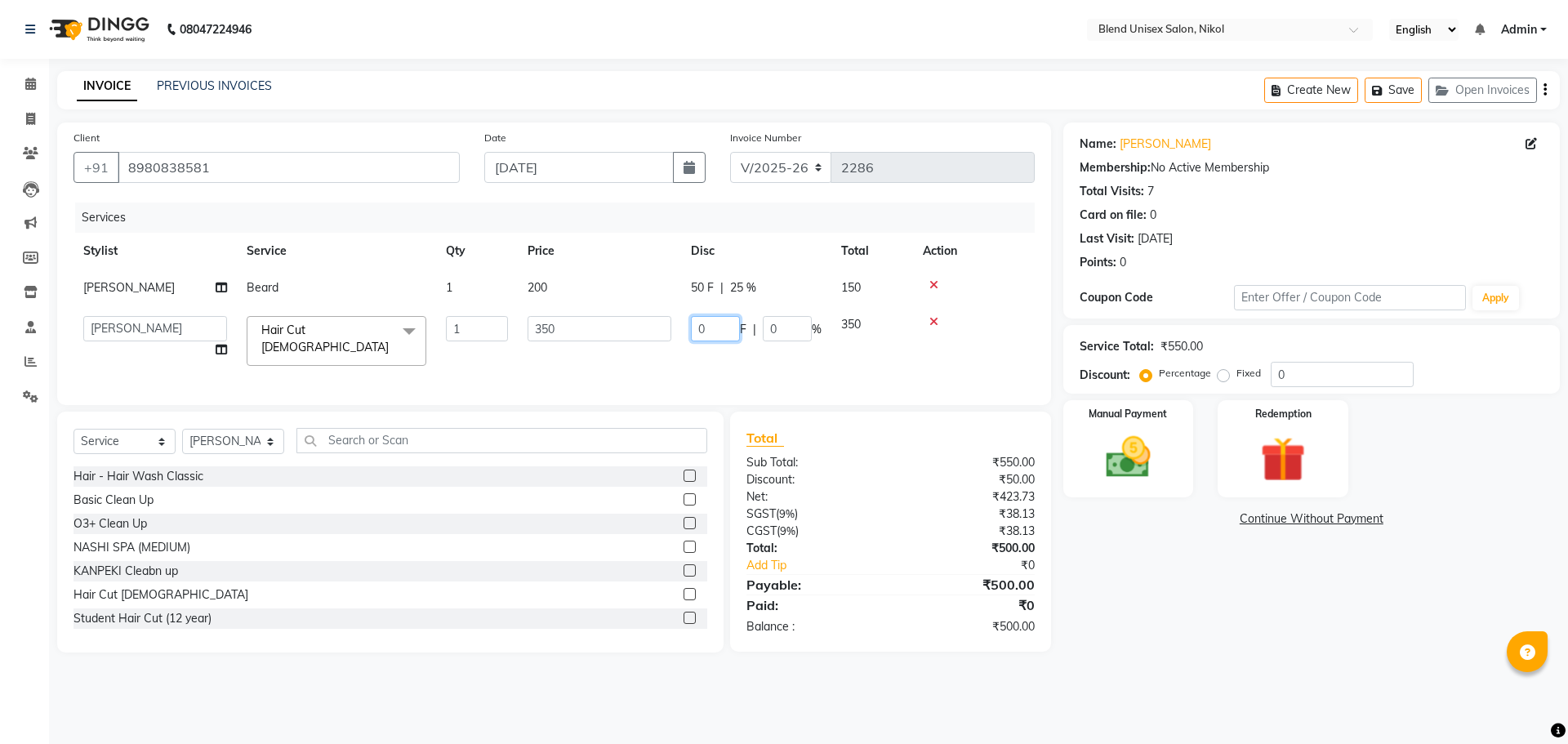
click at [707, 335] on input "0" at bounding box center [715, 328] width 49 height 25
type input "50"
click at [985, 313] on td at bounding box center [974, 341] width 122 height 70
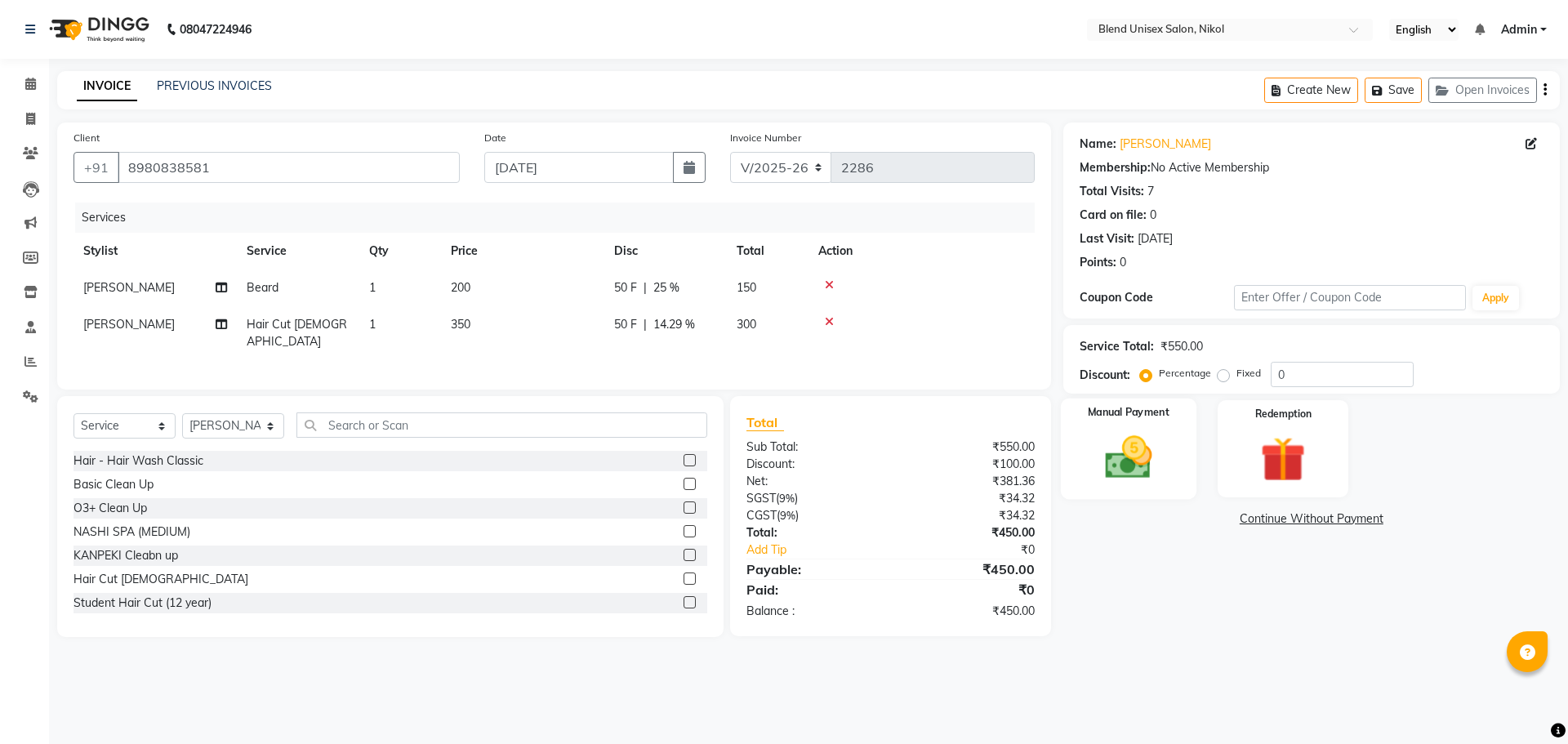
click at [1094, 453] on img at bounding box center [1128, 458] width 76 height 54
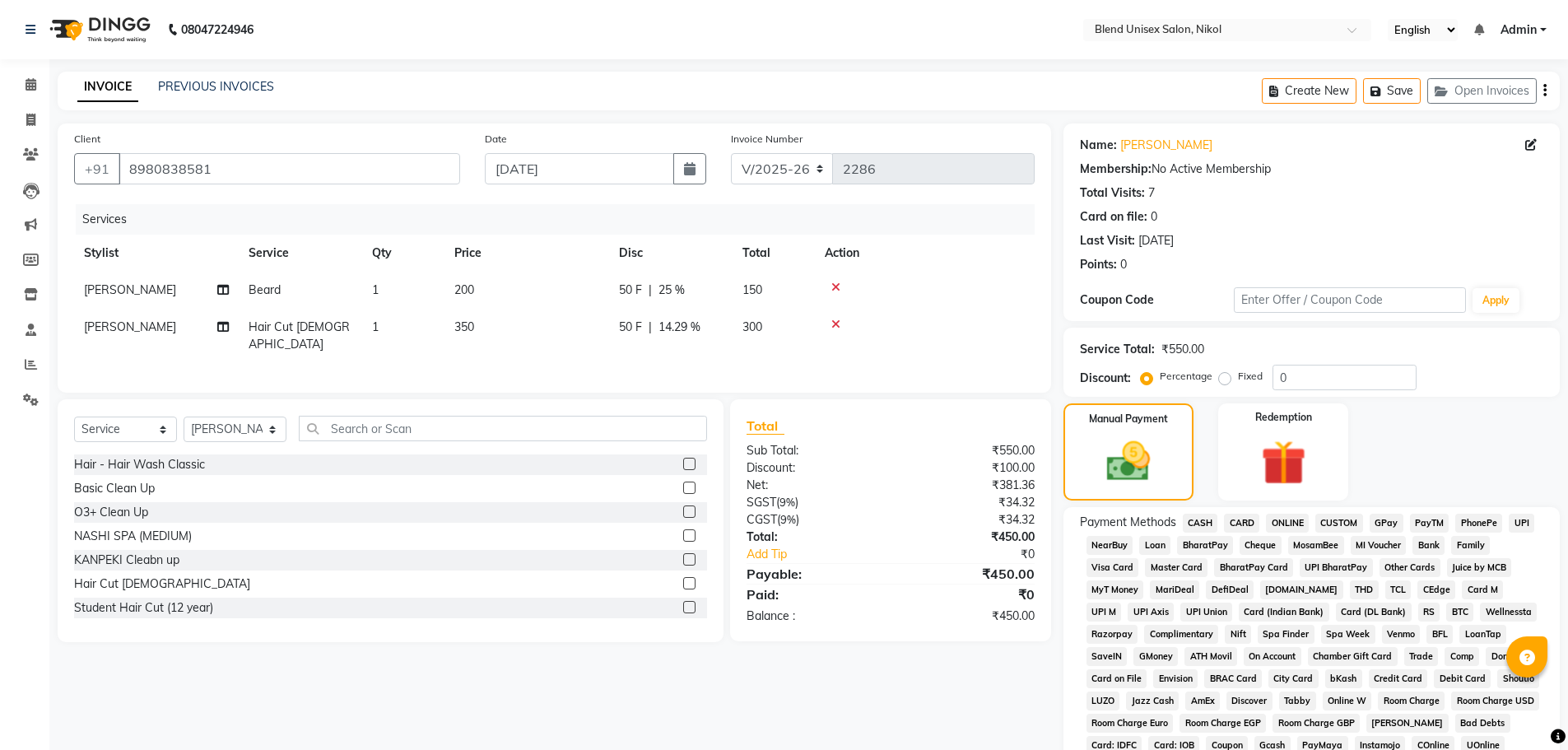
click at [837, 289] on icon at bounding box center [836, 287] width 9 height 11
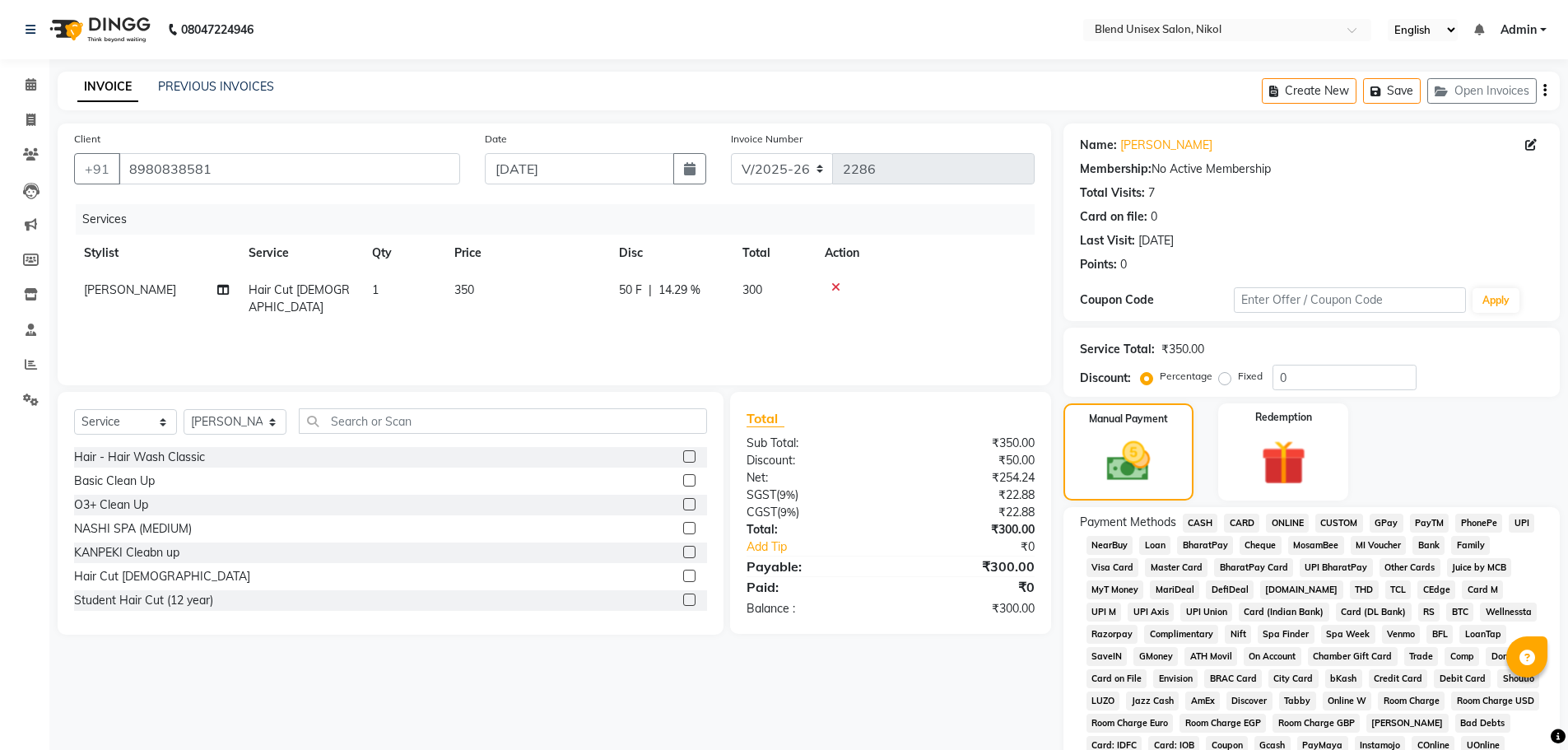
click at [1280, 519] on span "ONLINE" at bounding box center [1286, 524] width 43 height 19
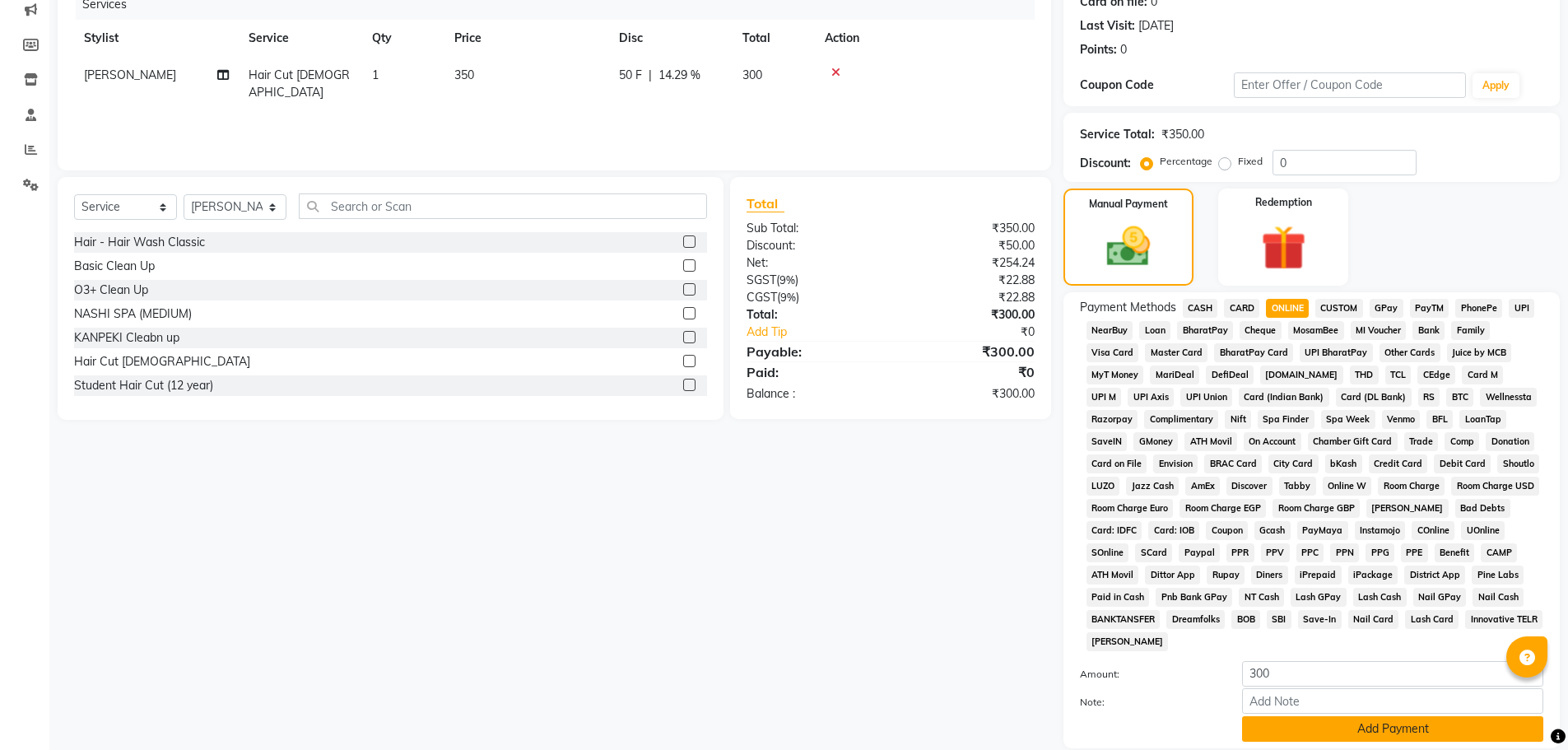
scroll to position [334, 0]
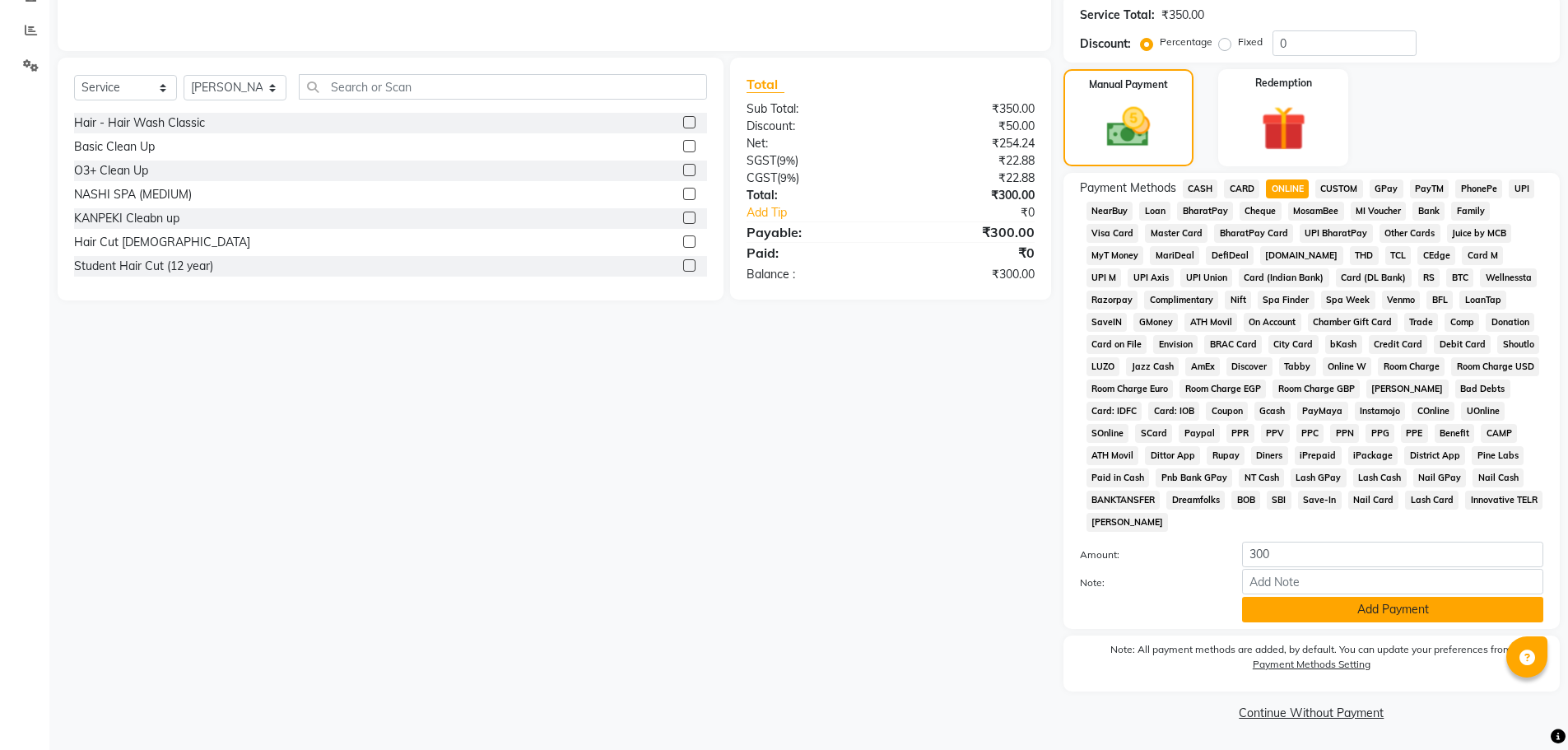
click at [1281, 609] on button "Add Payment" at bounding box center [1392, 609] width 301 height 25
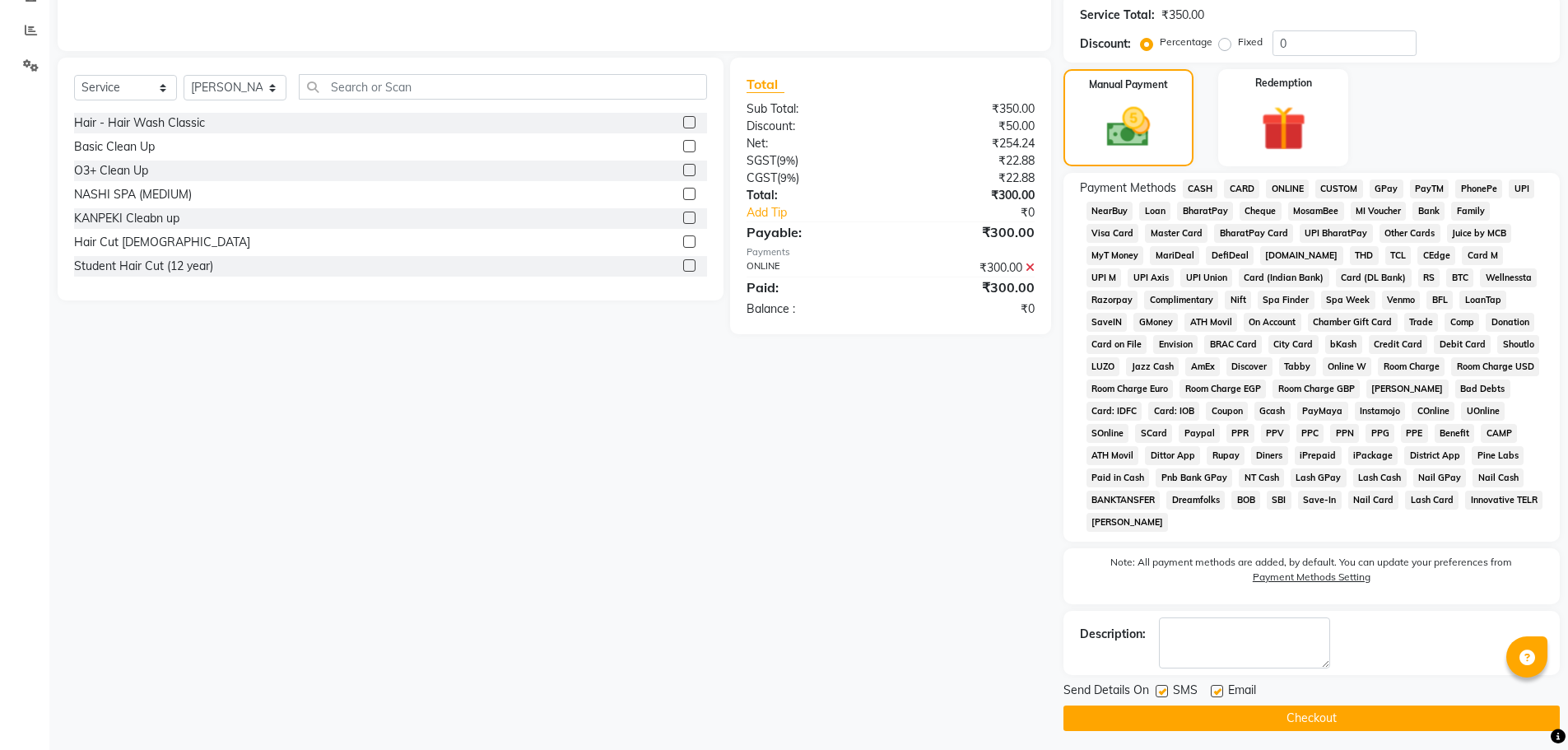
click at [1294, 711] on button "Checkout" at bounding box center [1311, 718] width 496 height 25
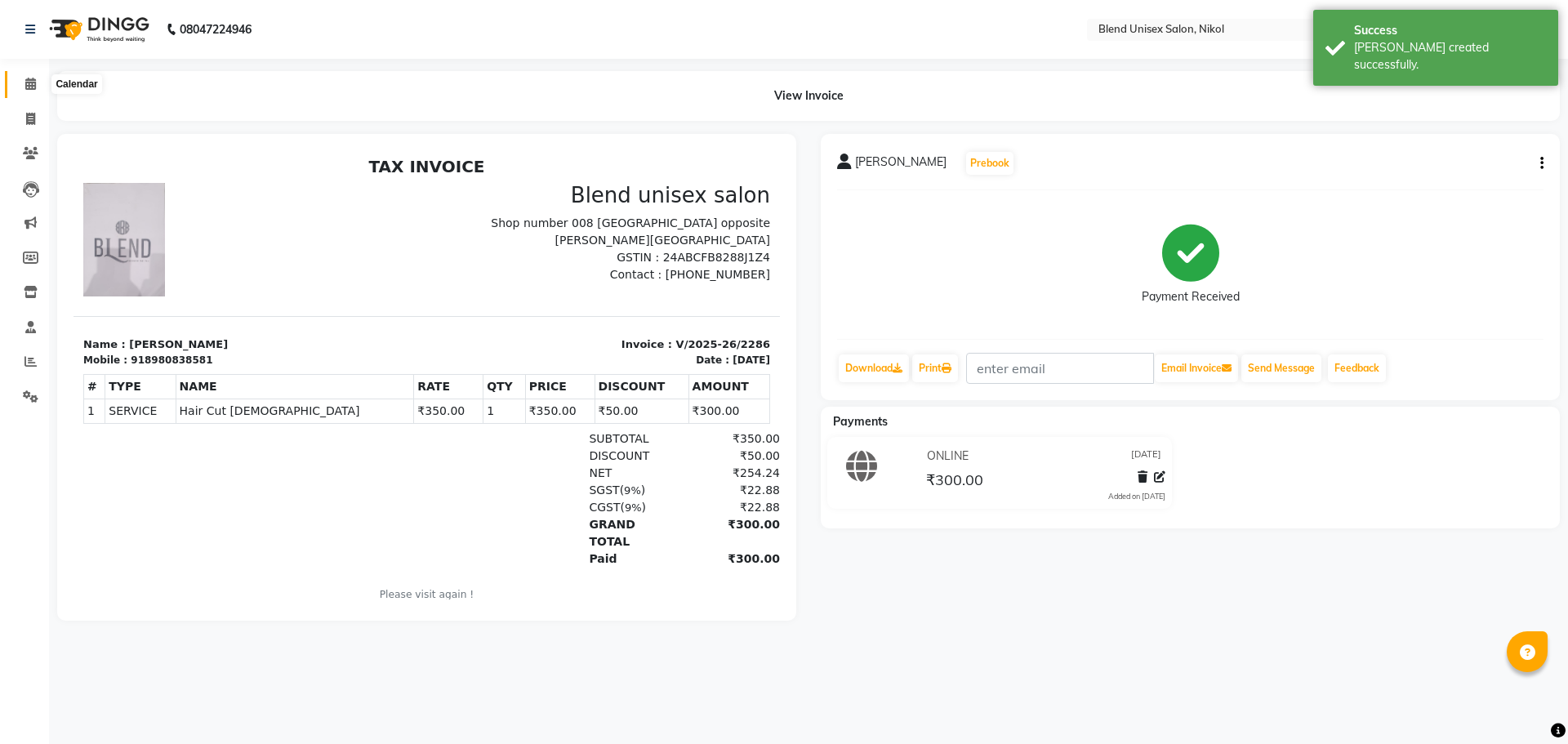
click at [33, 84] on icon at bounding box center [30, 84] width 10 height 12
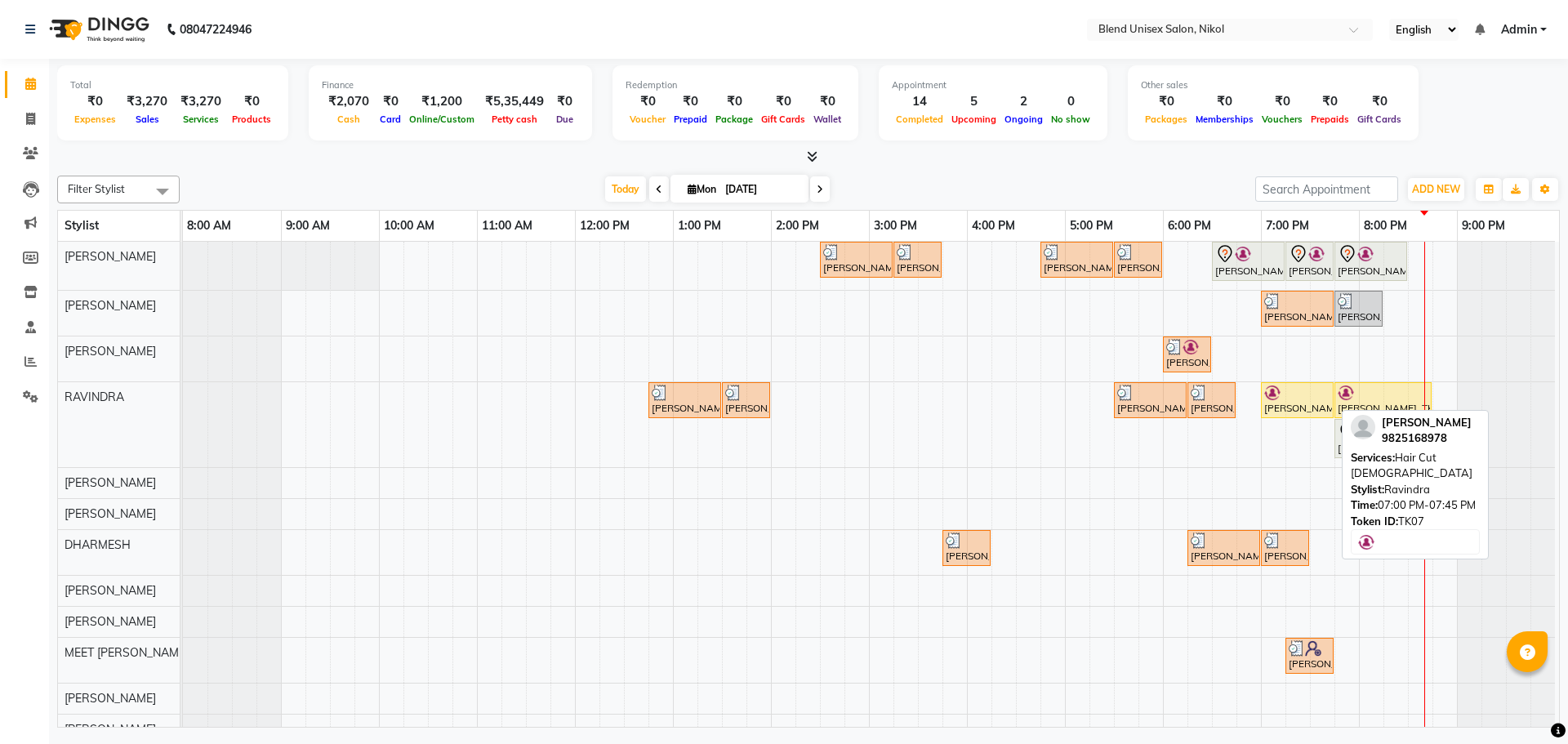
click at [1269, 412] on div "[PERSON_NAME], TK07, 07:00 PM-07:45 PM, Hair Cut [DEMOGRAPHIC_DATA]" at bounding box center [1297, 400] width 70 height 31
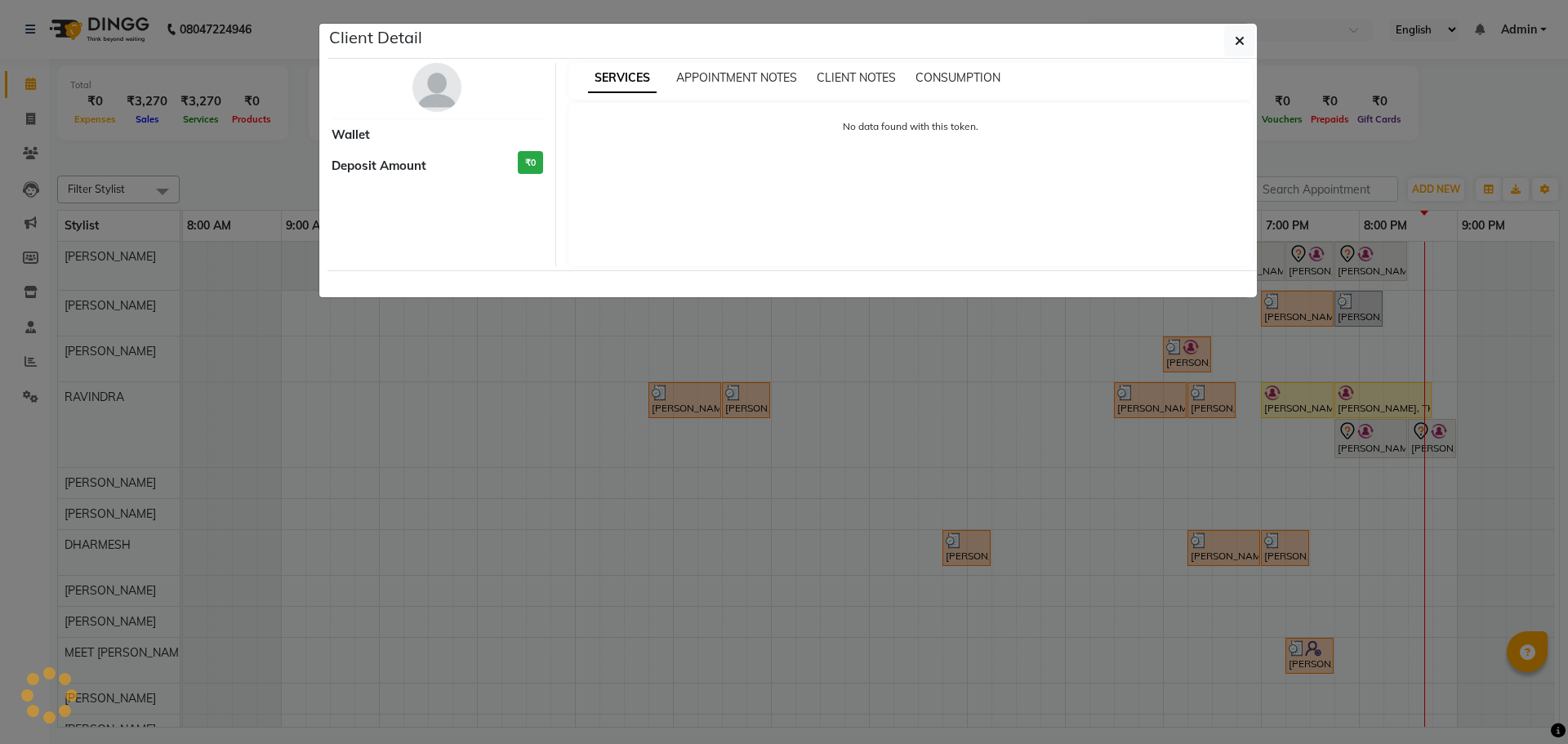
select select "1"
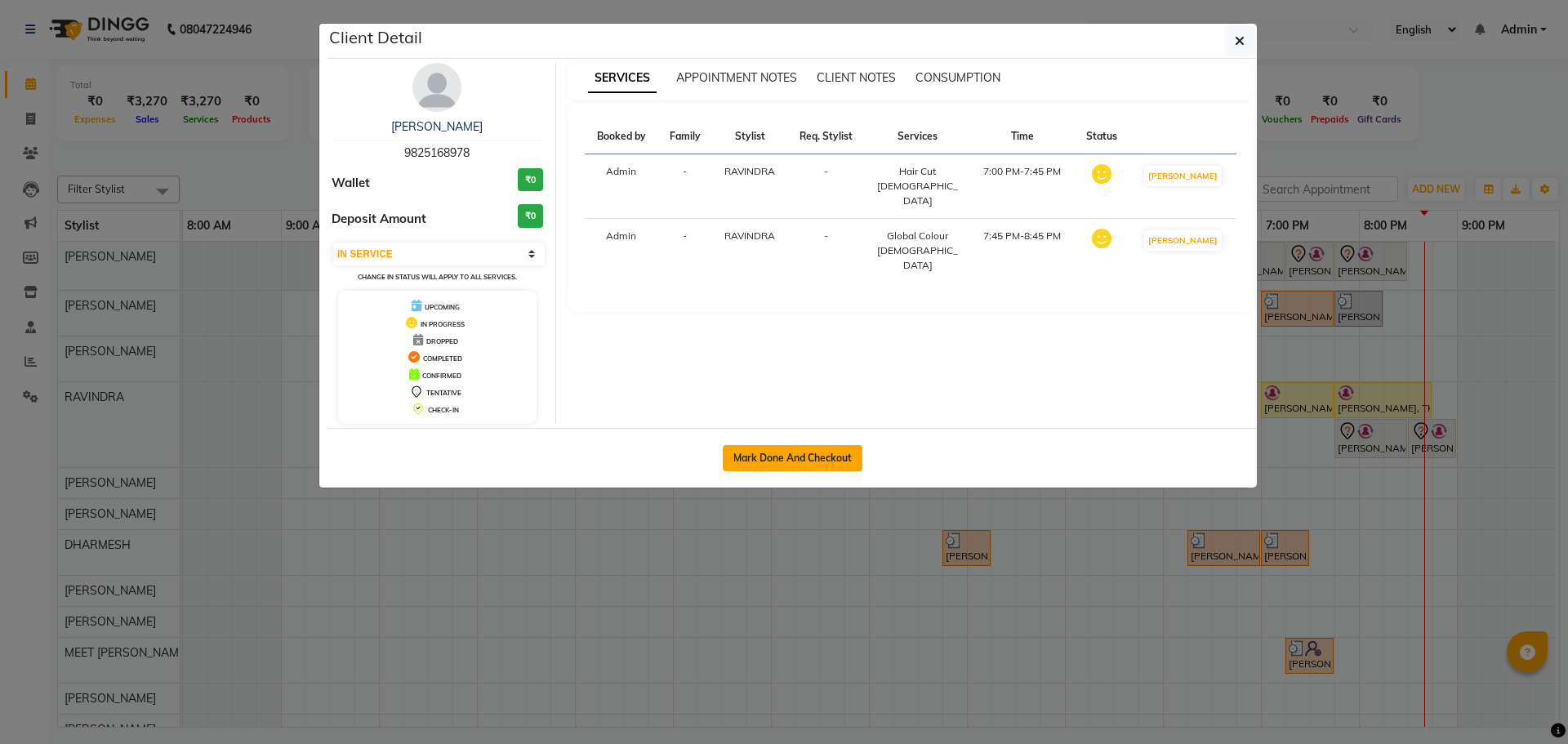
click at [789, 451] on button "Mark Done And Checkout" at bounding box center [793, 458] width 139 height 26
select select "service"
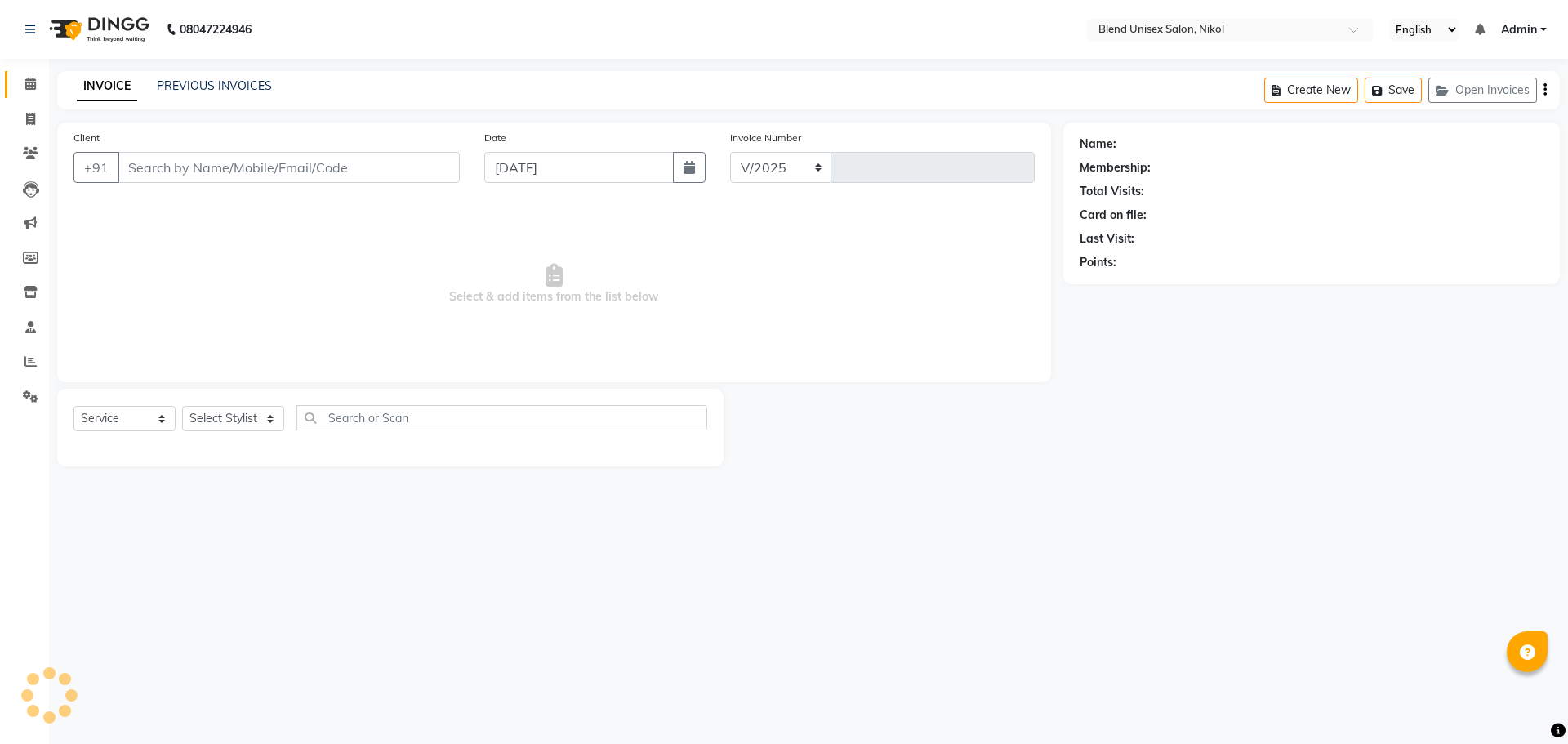
select select "6213"
type input "2287"
type input "9825168978"
select select "80004"
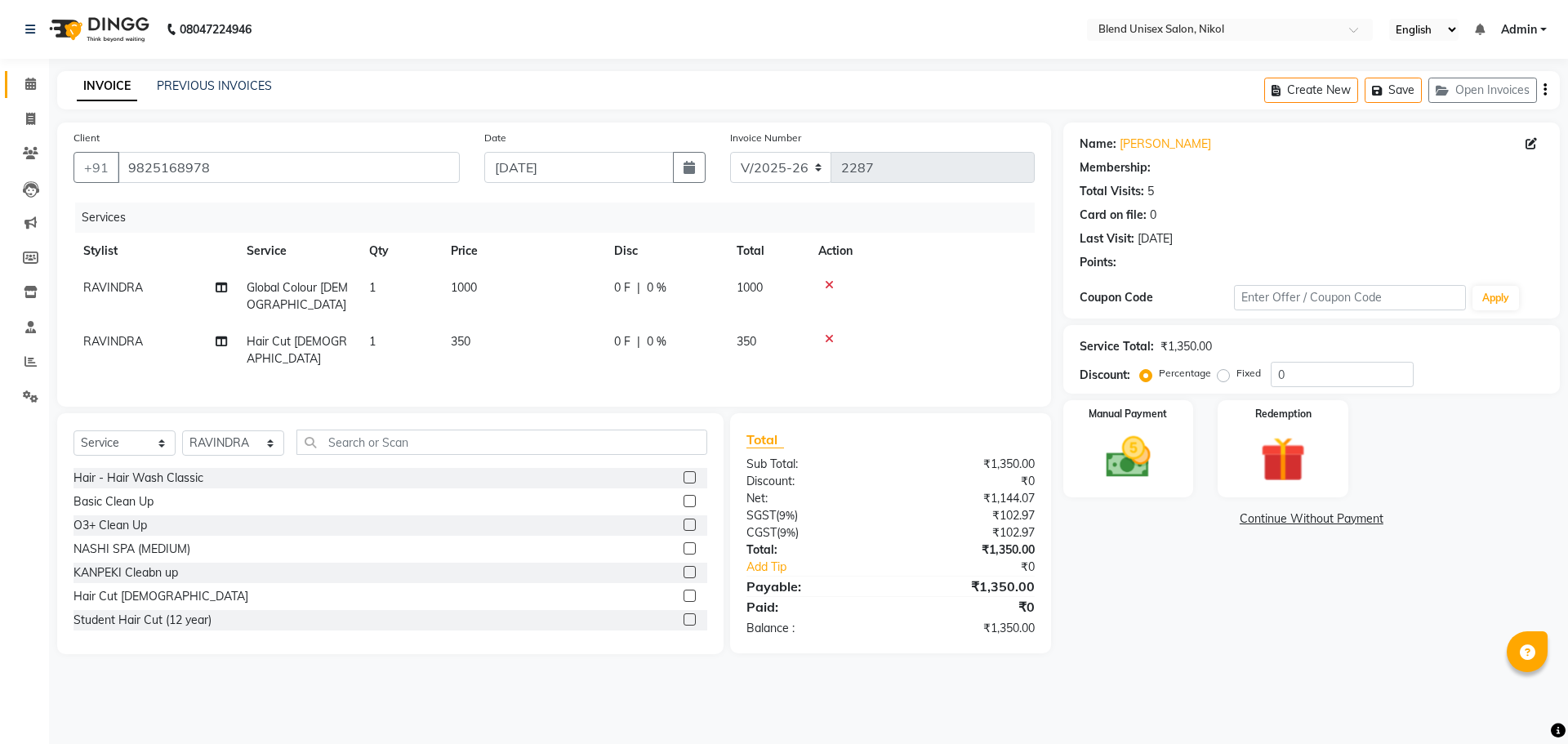
select select "1: Object"
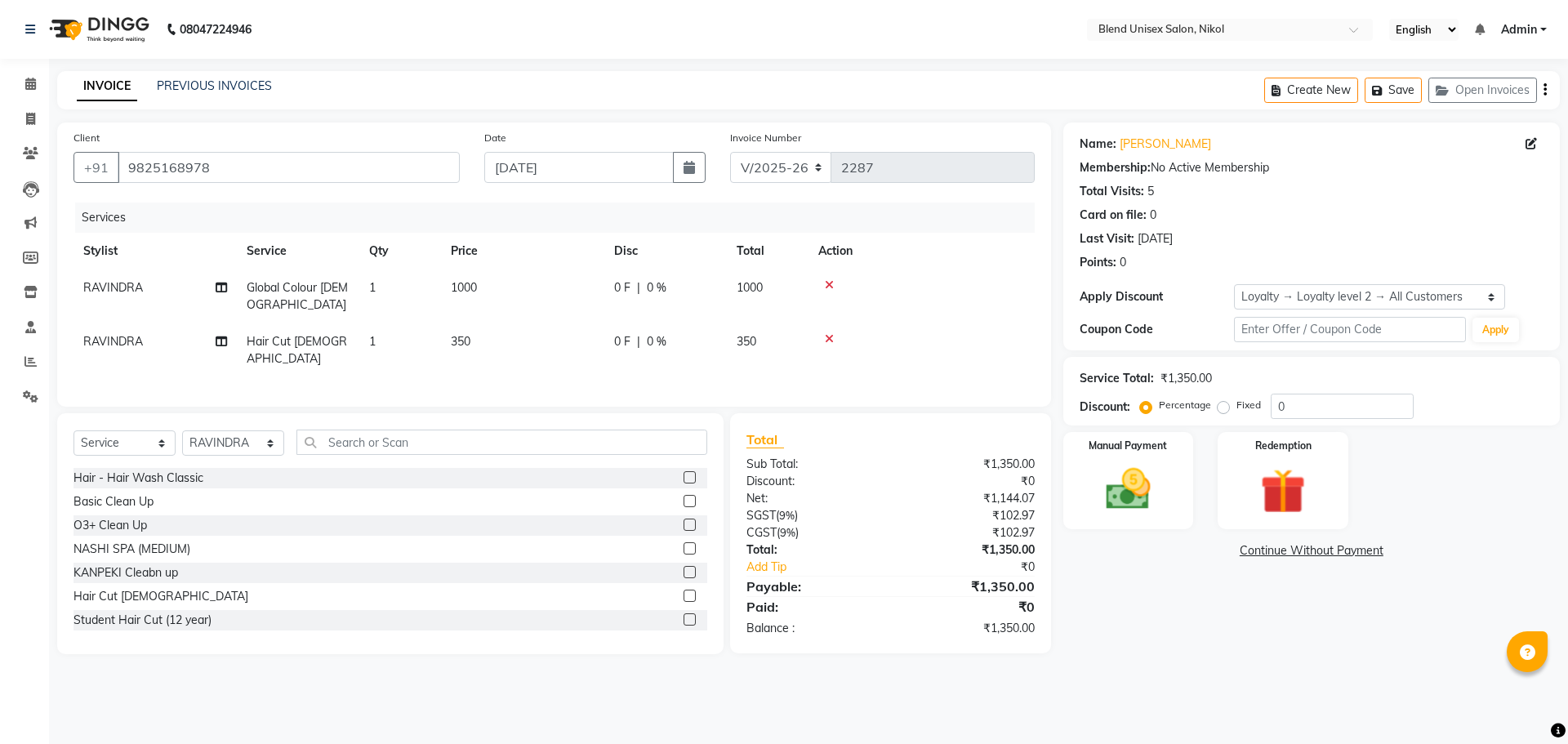
click at [573, 274] on td "1000" at bounding box center [523, 297] width 164 height 54
select select "80004"
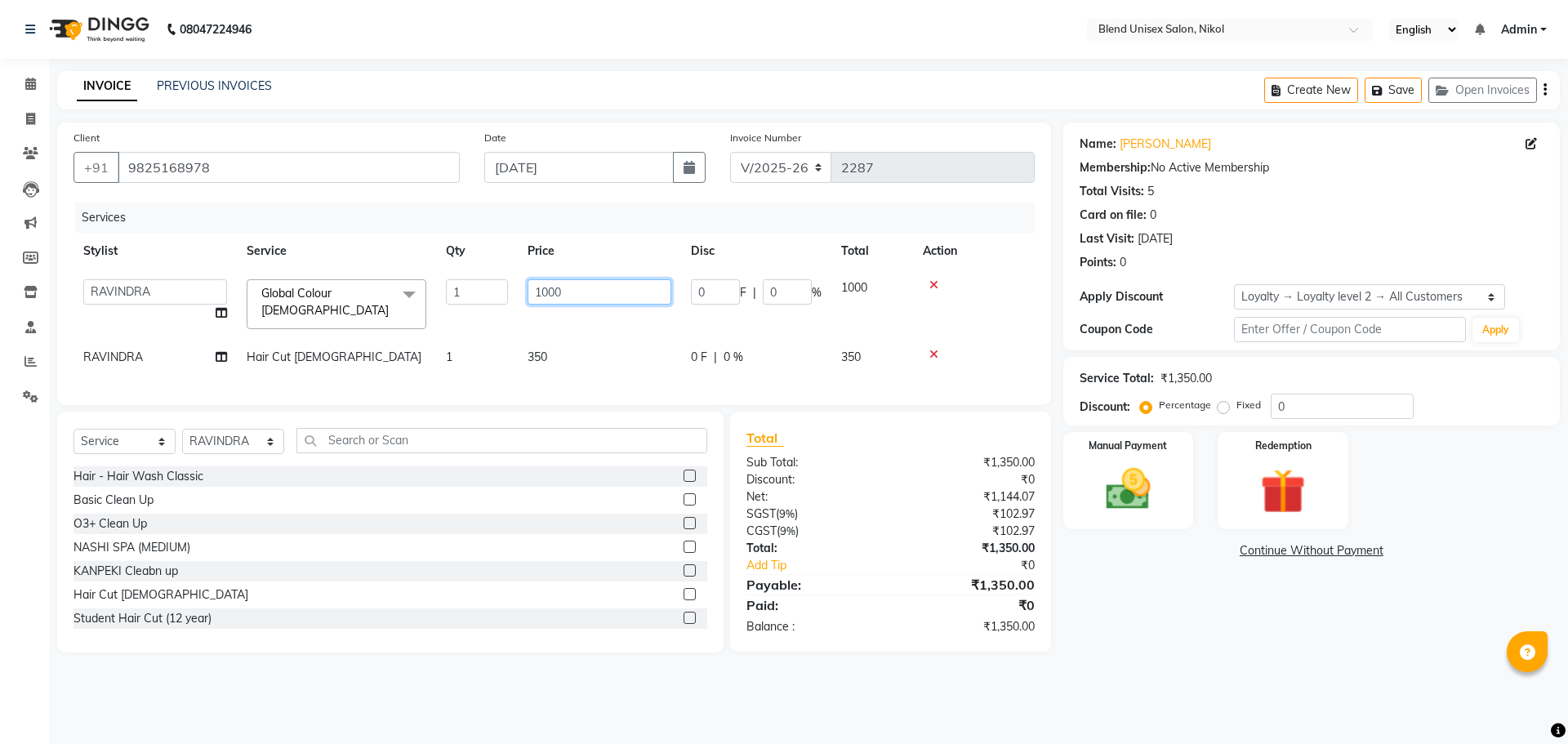
click at [606, 303] on input "1000" at bounding box center [599, 292] width 144 height 25
type input "1"
type input "800"
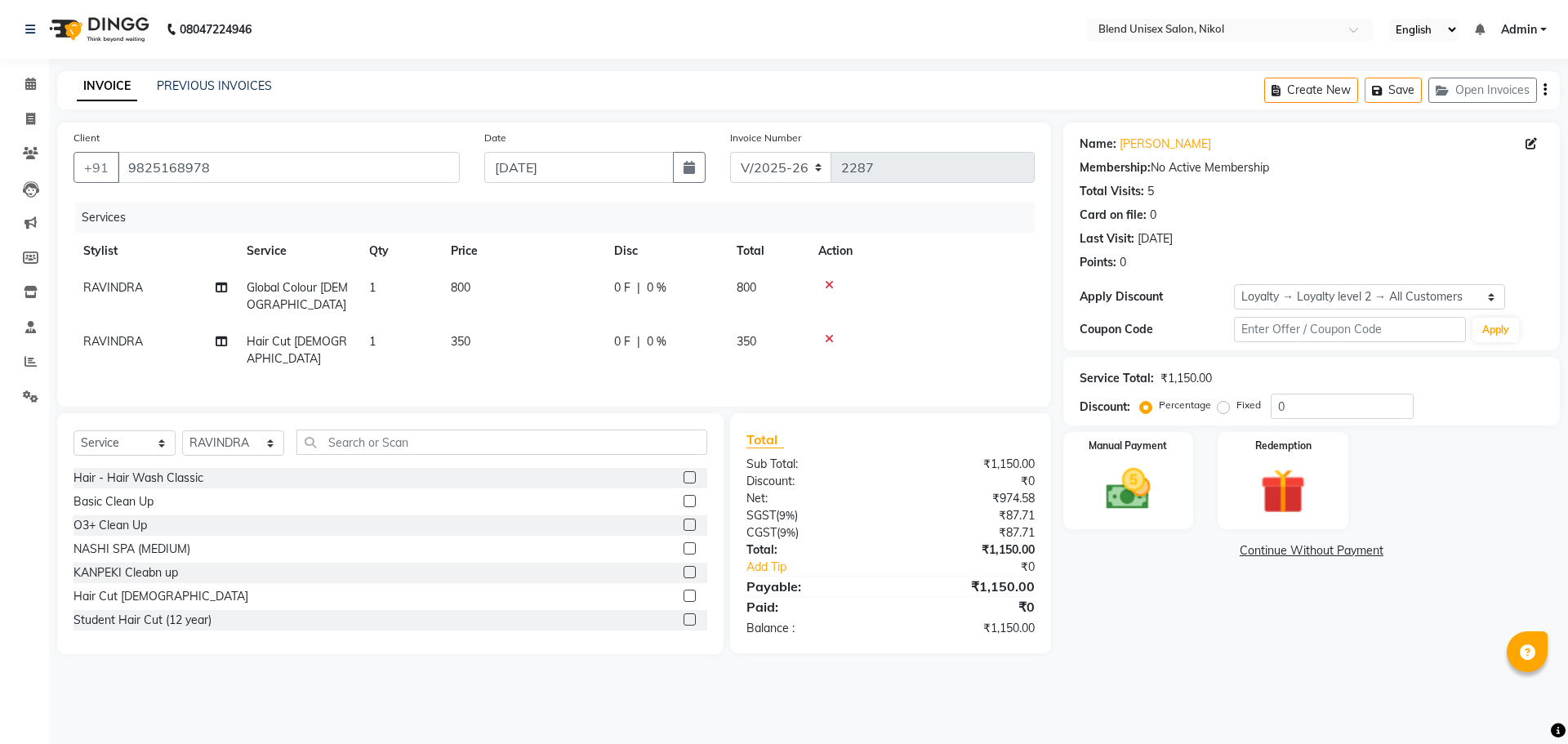
click at [606, 357] on div "Services Stylist Service Qty Price Disc Total Action RAVINDRA Global Colour [DE…" at bounding box center [553, 297] width 962 height 188
click at [602, 324] on td "350" at bounding box center [523, 351] width 164 height 54
select select "80004"
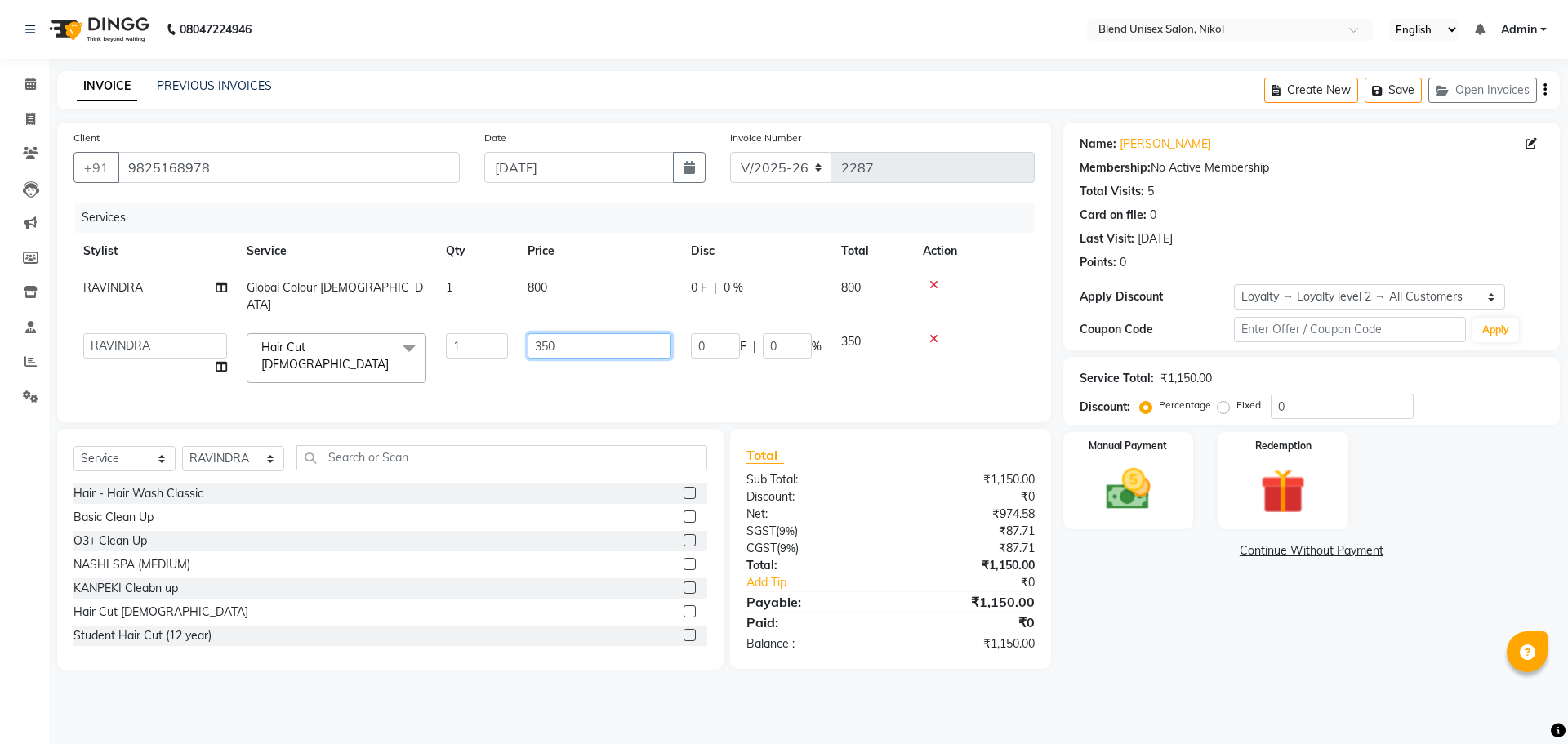
click at [601, 333] on input "350" at bounding box center [599, 345] width 144 height 25
type input "300"
click at [989, 347] on div "Services Stylist Service Qty Price Disc Total Action RAVINDRA Global Colour [DE…" at bounding box center [553, 305] width 962 height 204
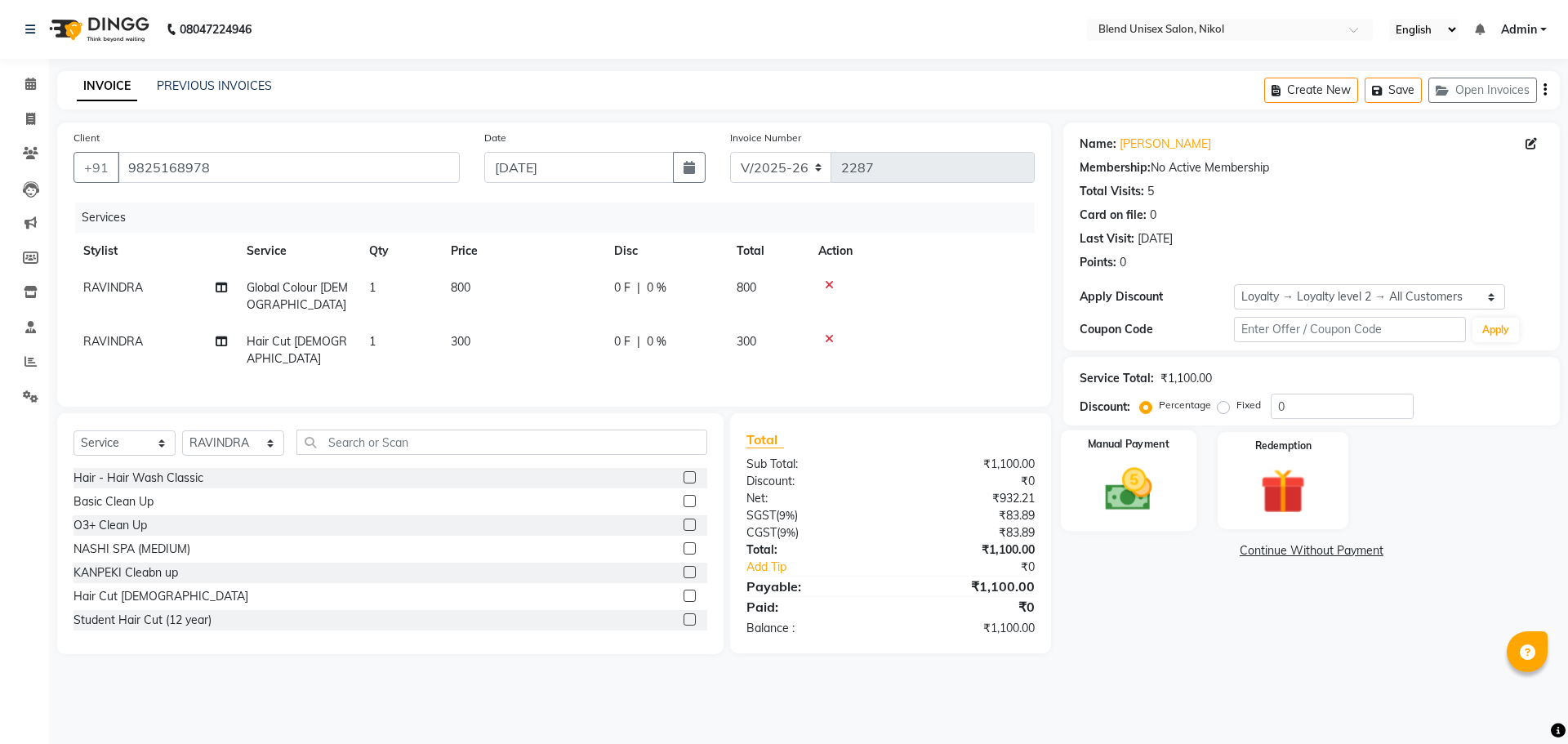
click at [1117, 498] on img at bounding box center [1128, 489] width 76 height 54
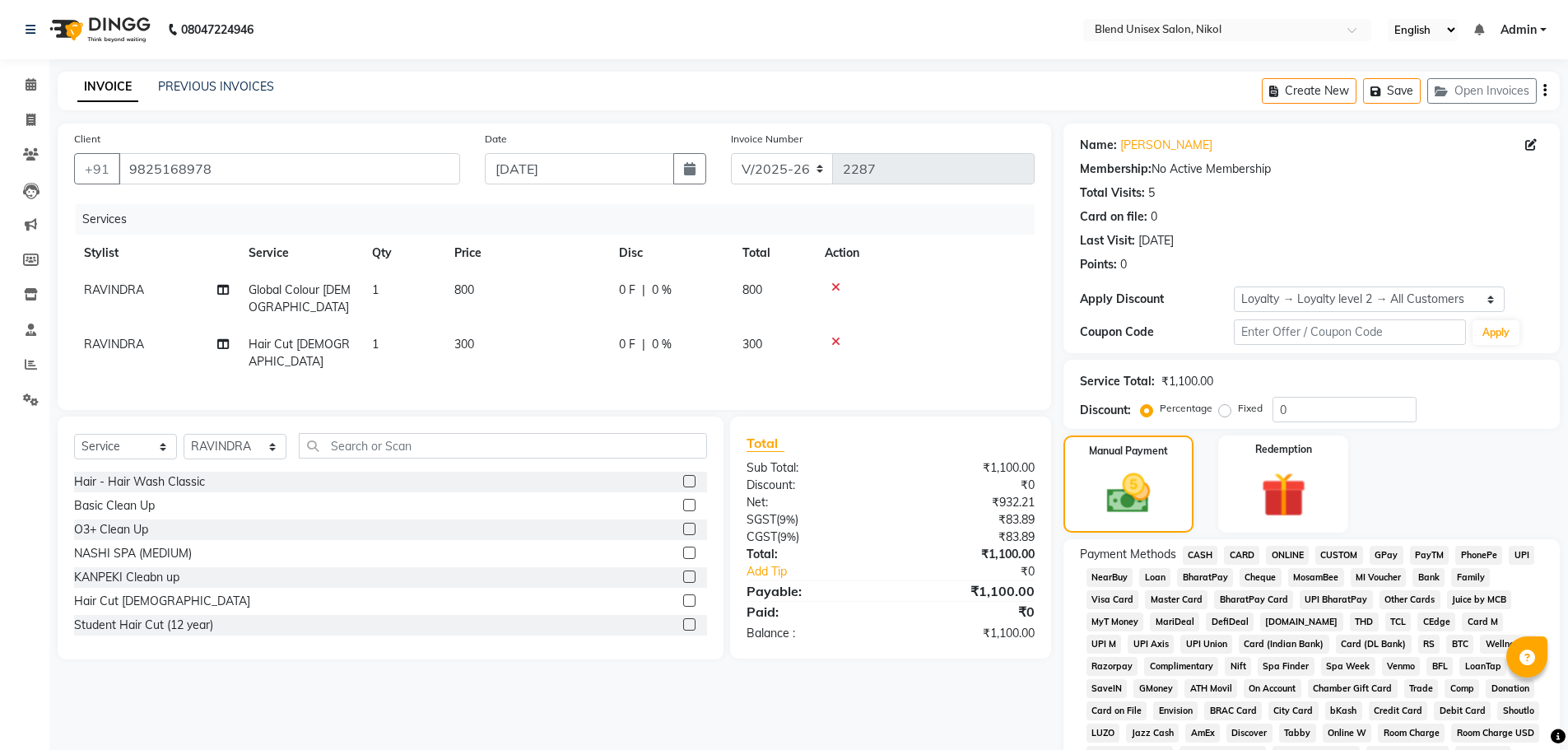
click at [1197, 554] on span "CASH" at bounding box center [1201, 555] width 35 height 19
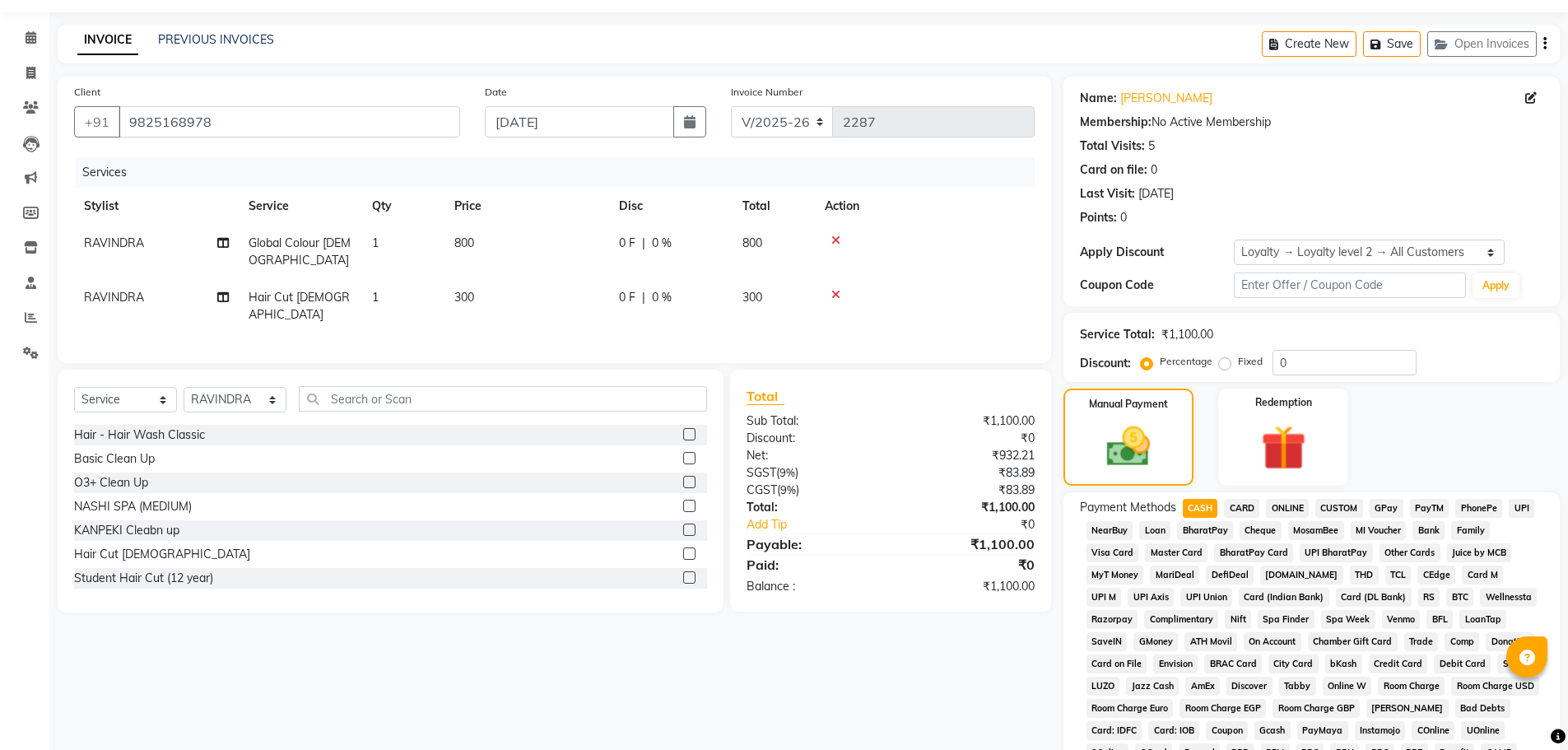
scroll to position [367, 0]
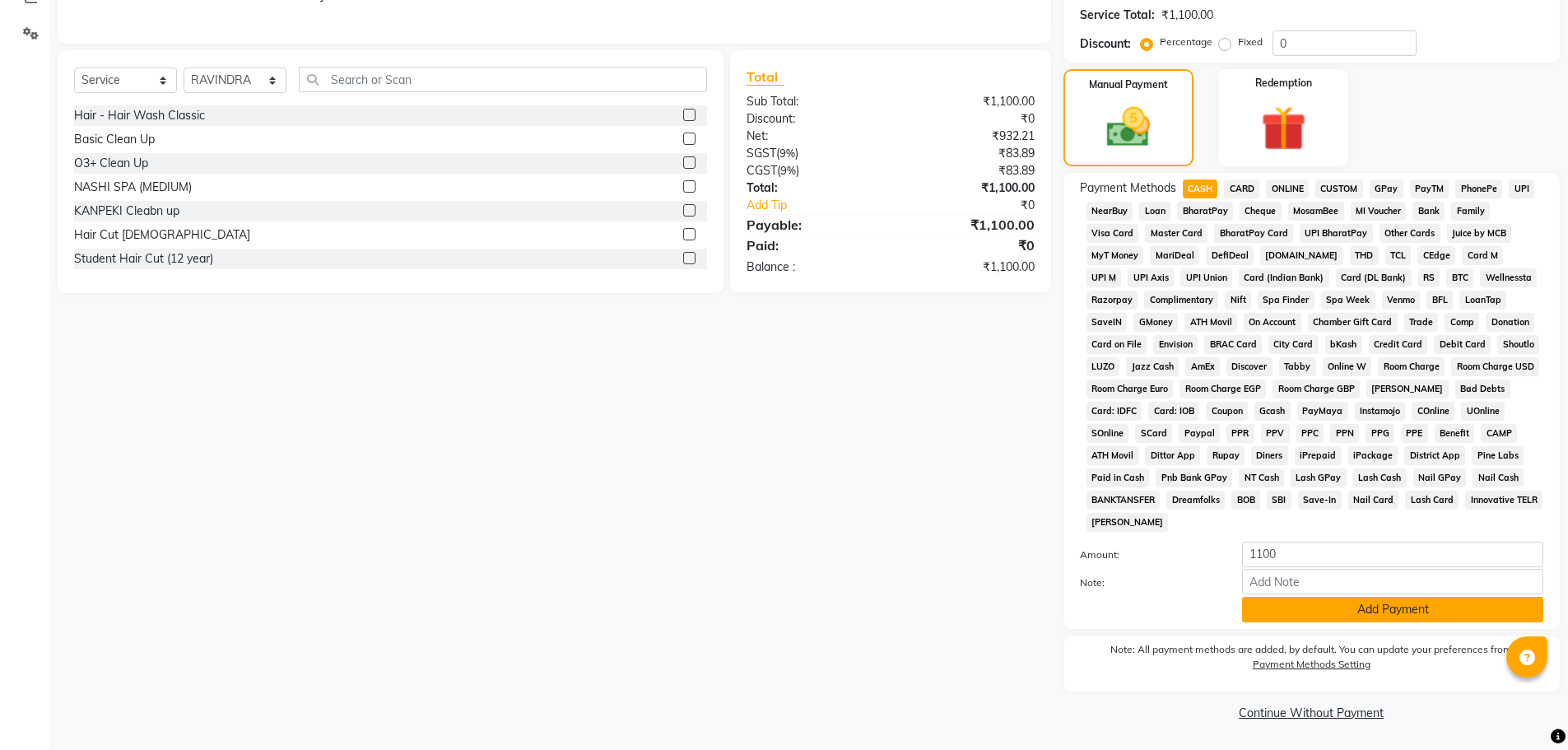
click at [1280, 610] on button "Add Payment" at bounding box center [1392, 609] width 301 height 25
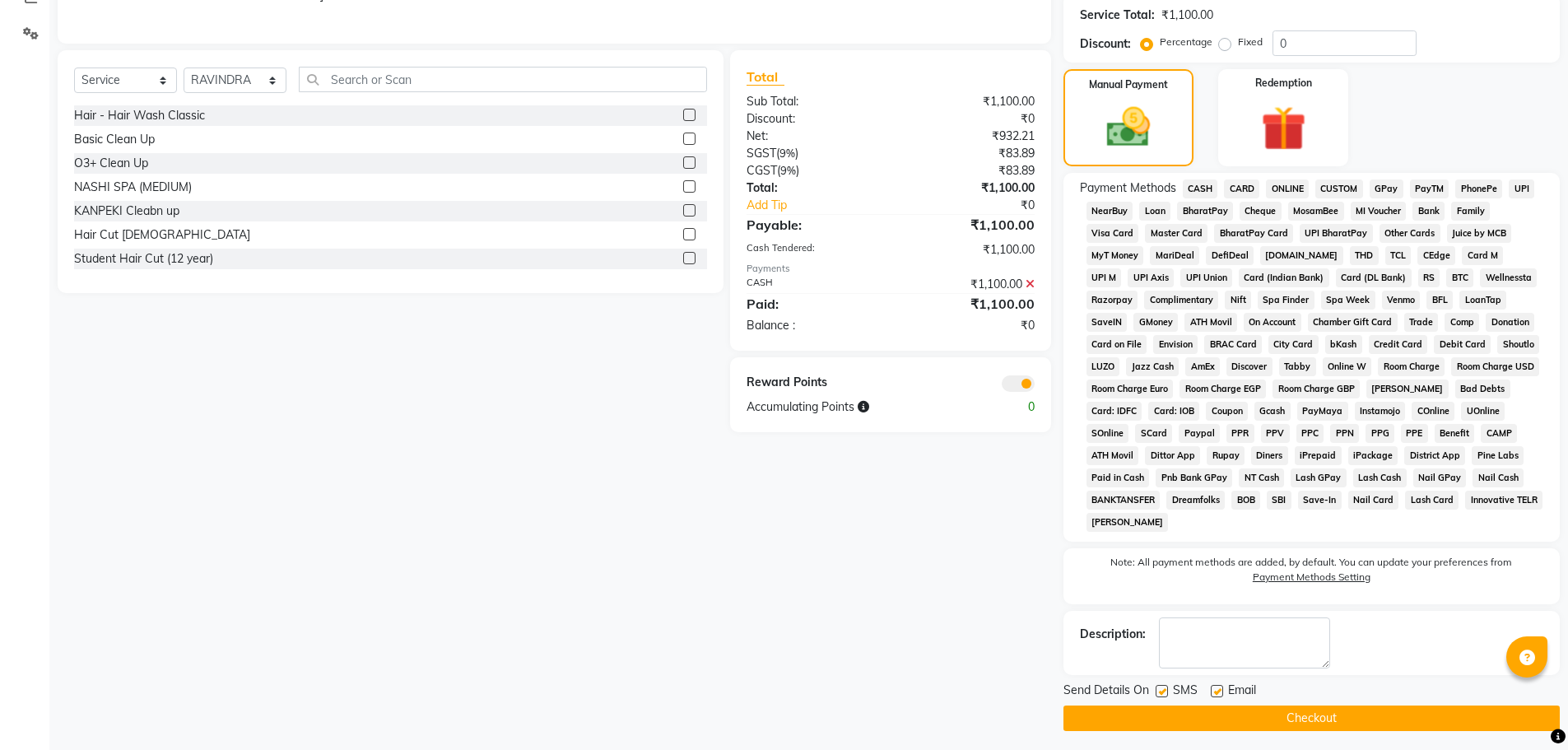
click at [1267, 719] on button "Checkout" at bounding box center [1311, 718] width 496 height 25
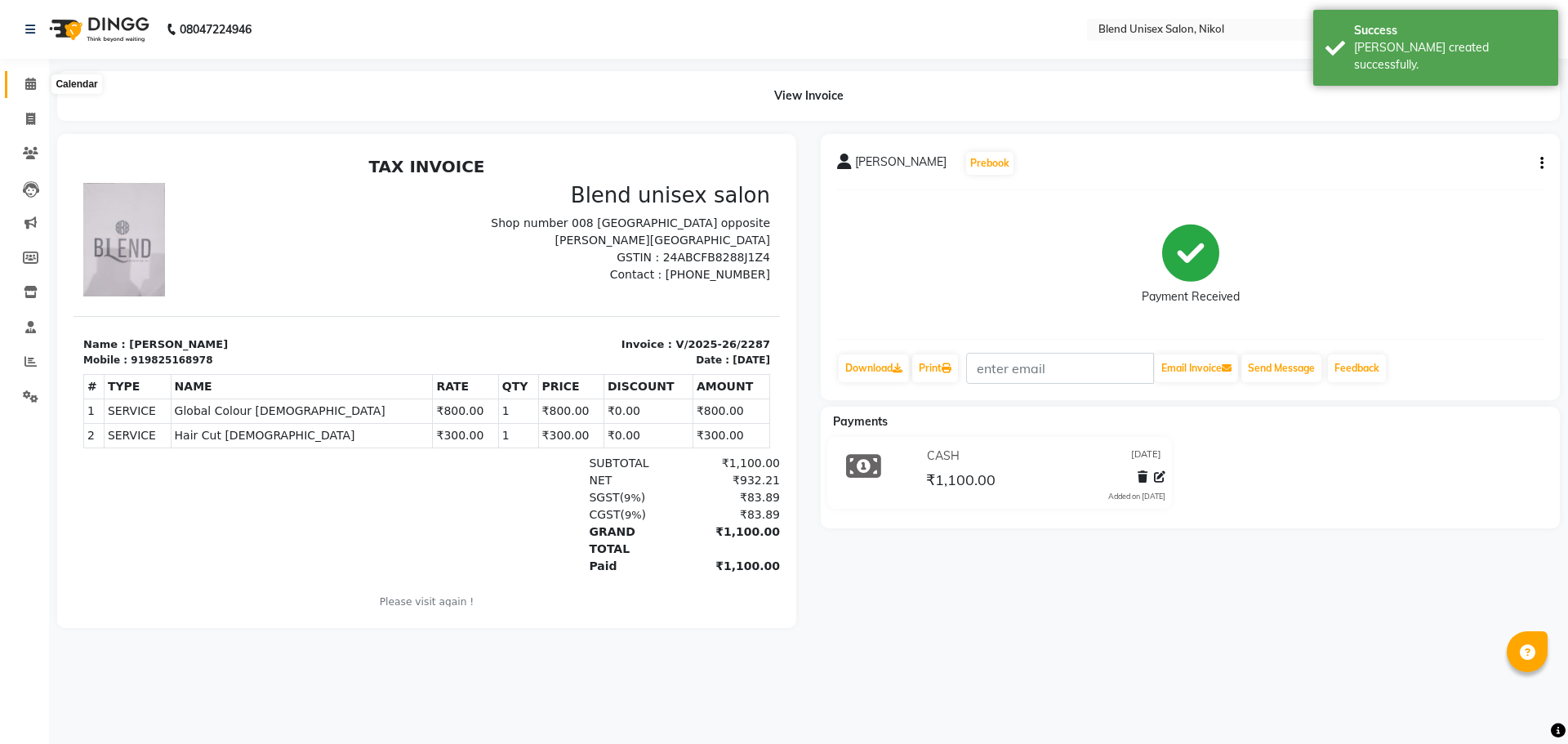
click at [31, 89] on icon at bounding box center [30, 84] width 10 height 12
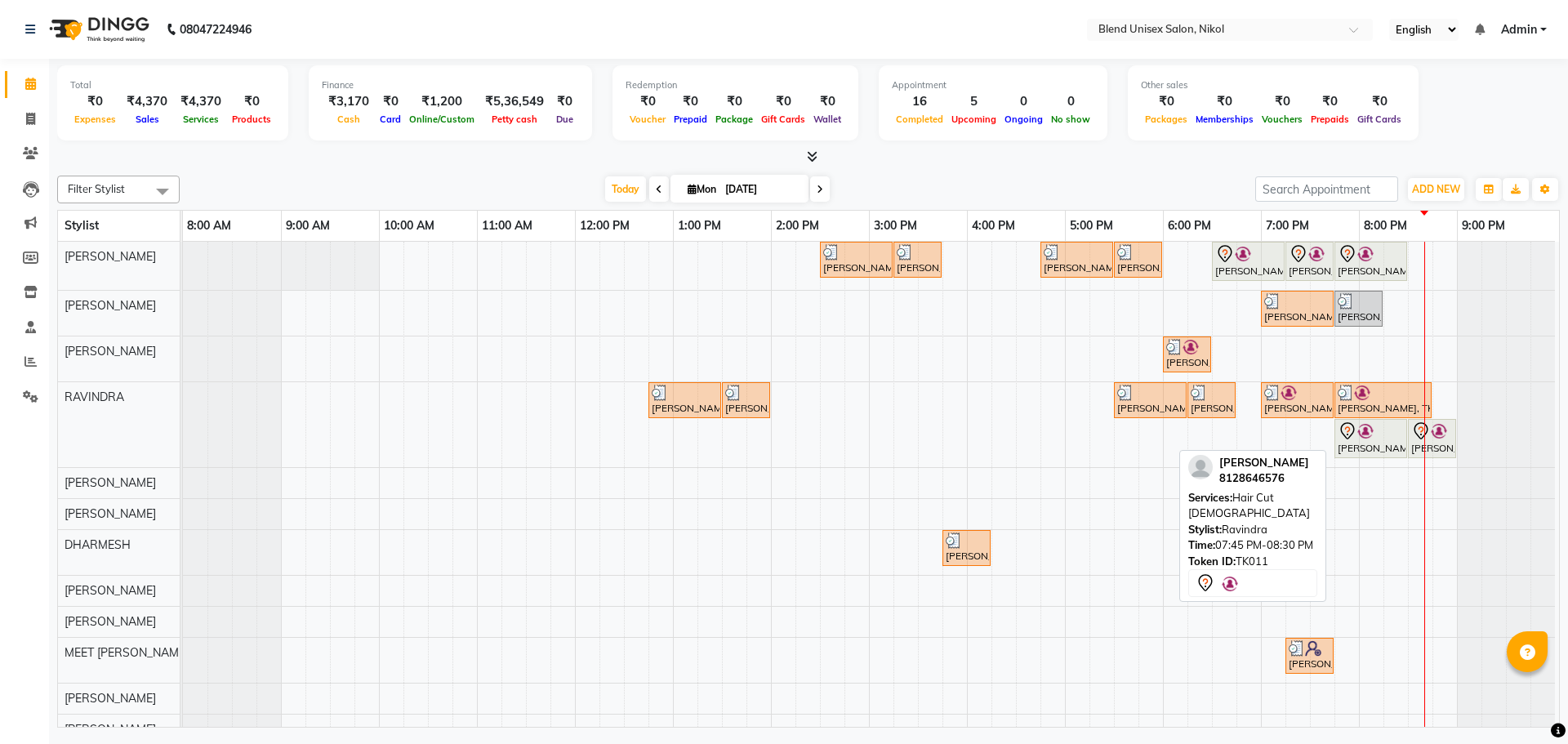
click at [1348, 439] on icon at bounding box center [1347, 431] width 20 height 20
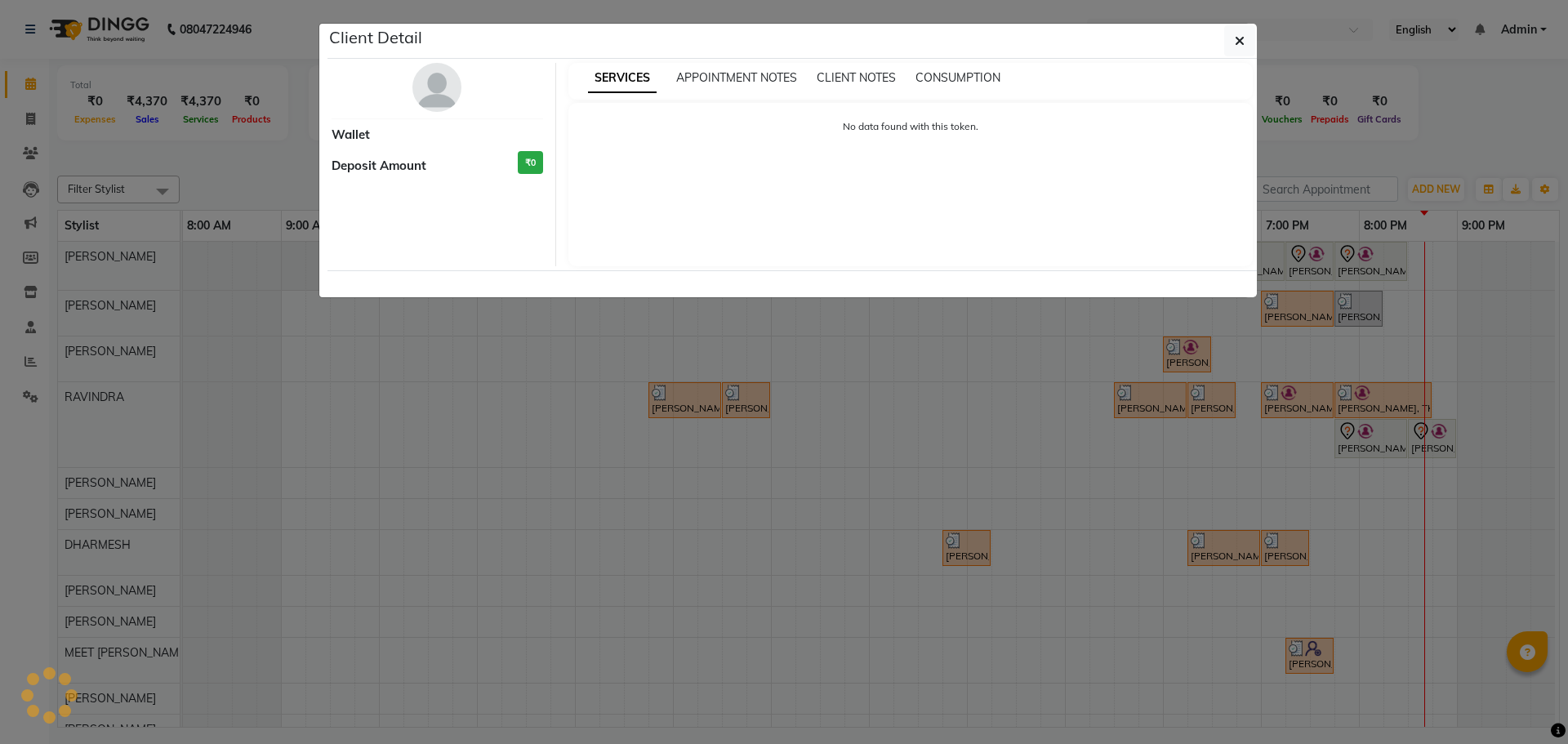
select select "7"
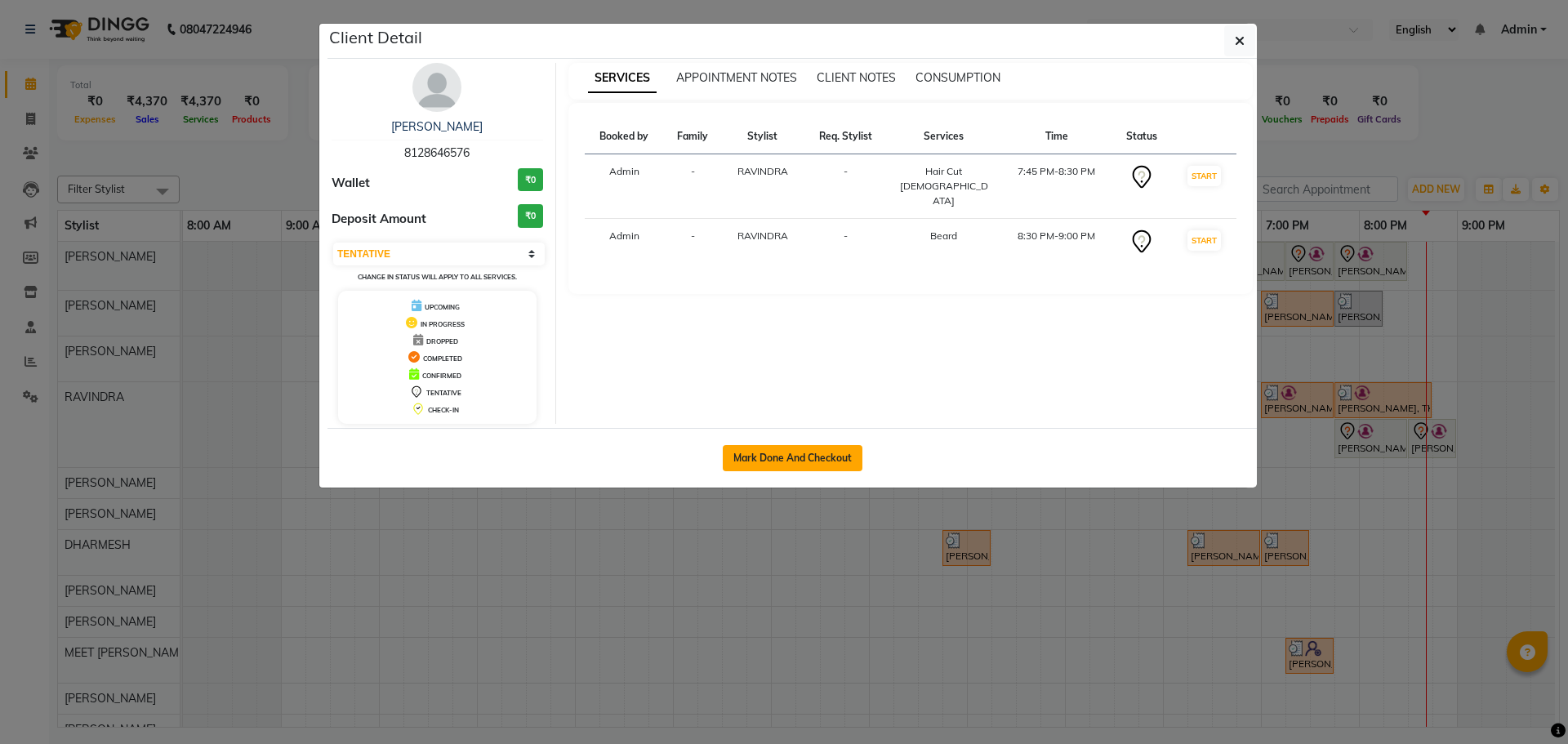
click at [789, 445] on button "Mark Done And Checkout" at bounding box center [793, 458] width 139 height 26
select select "service"
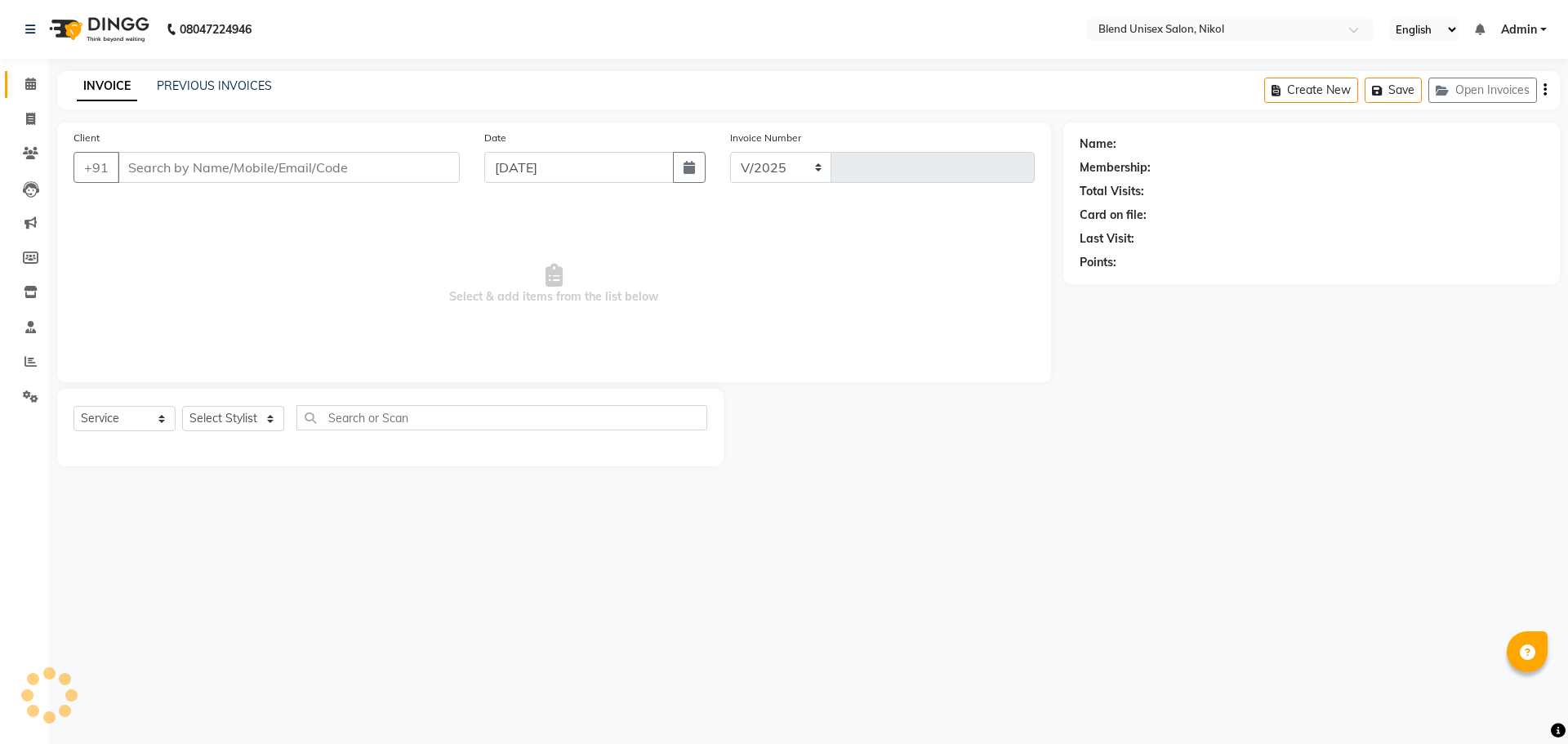
select select "6213"
type input "2288"
type input "8128646576"
select select "80004"
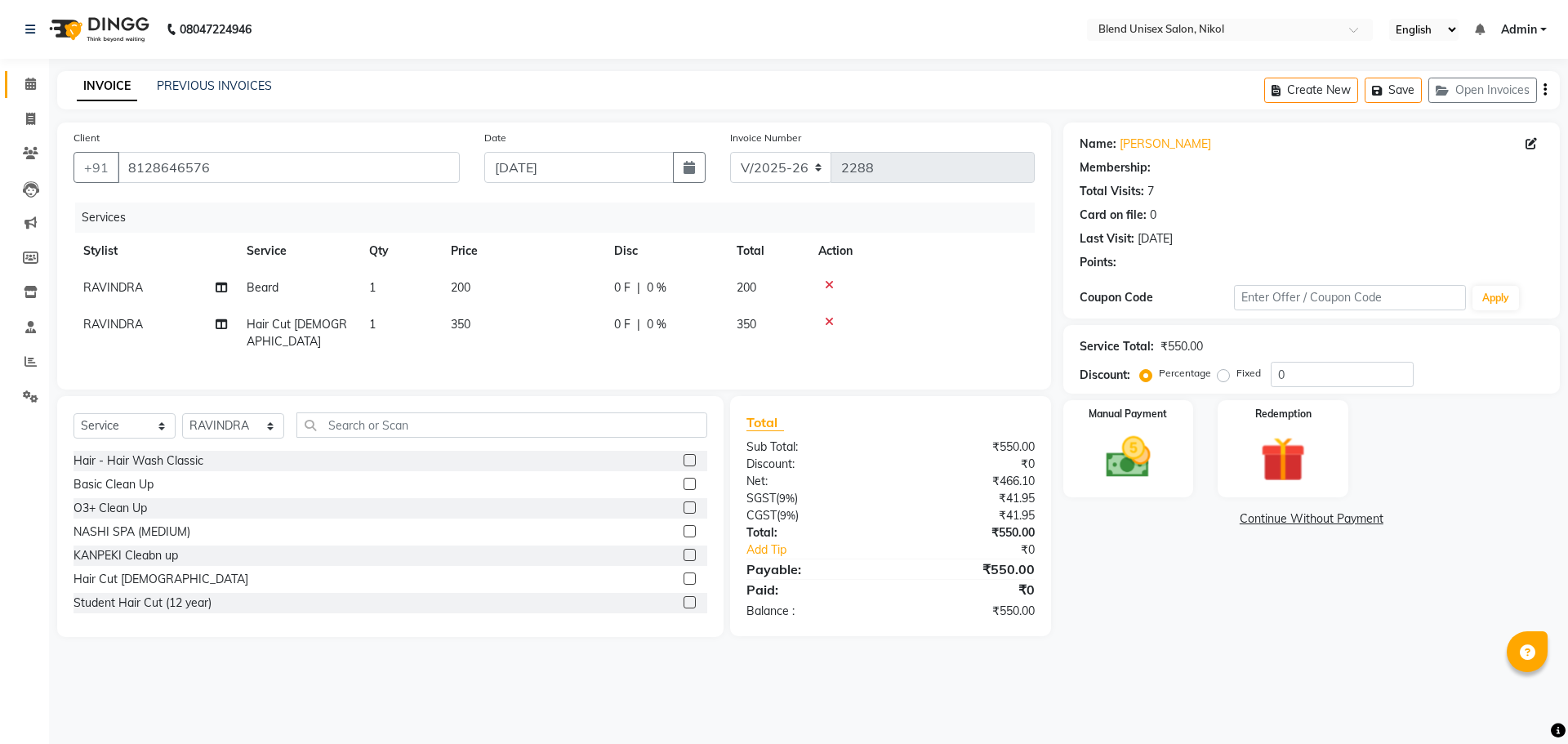
select select "1: Object"
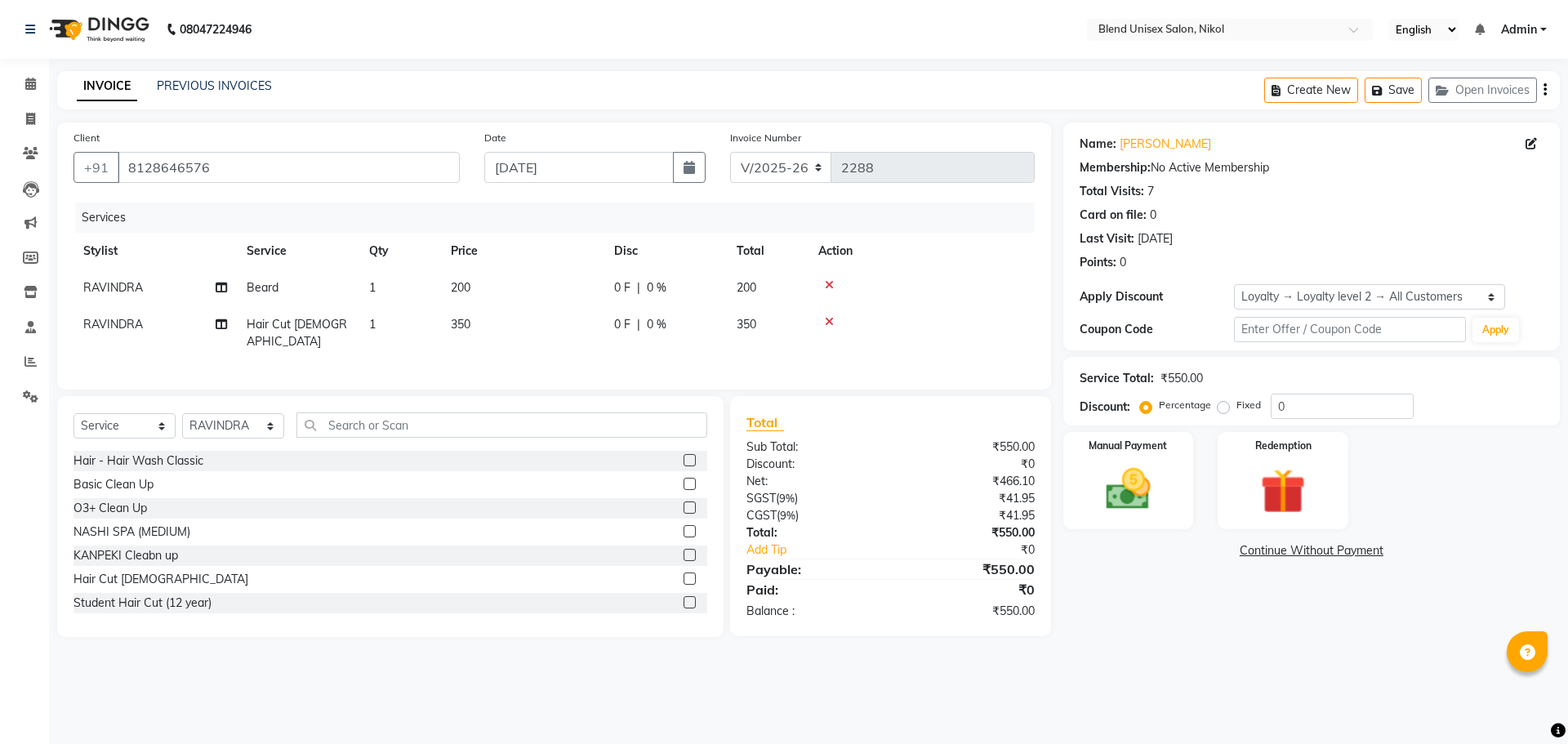
click at [708, 290] on div "0 F | 0 %" at bounding box center [666, 288] width 103 height 17
select select "80004"
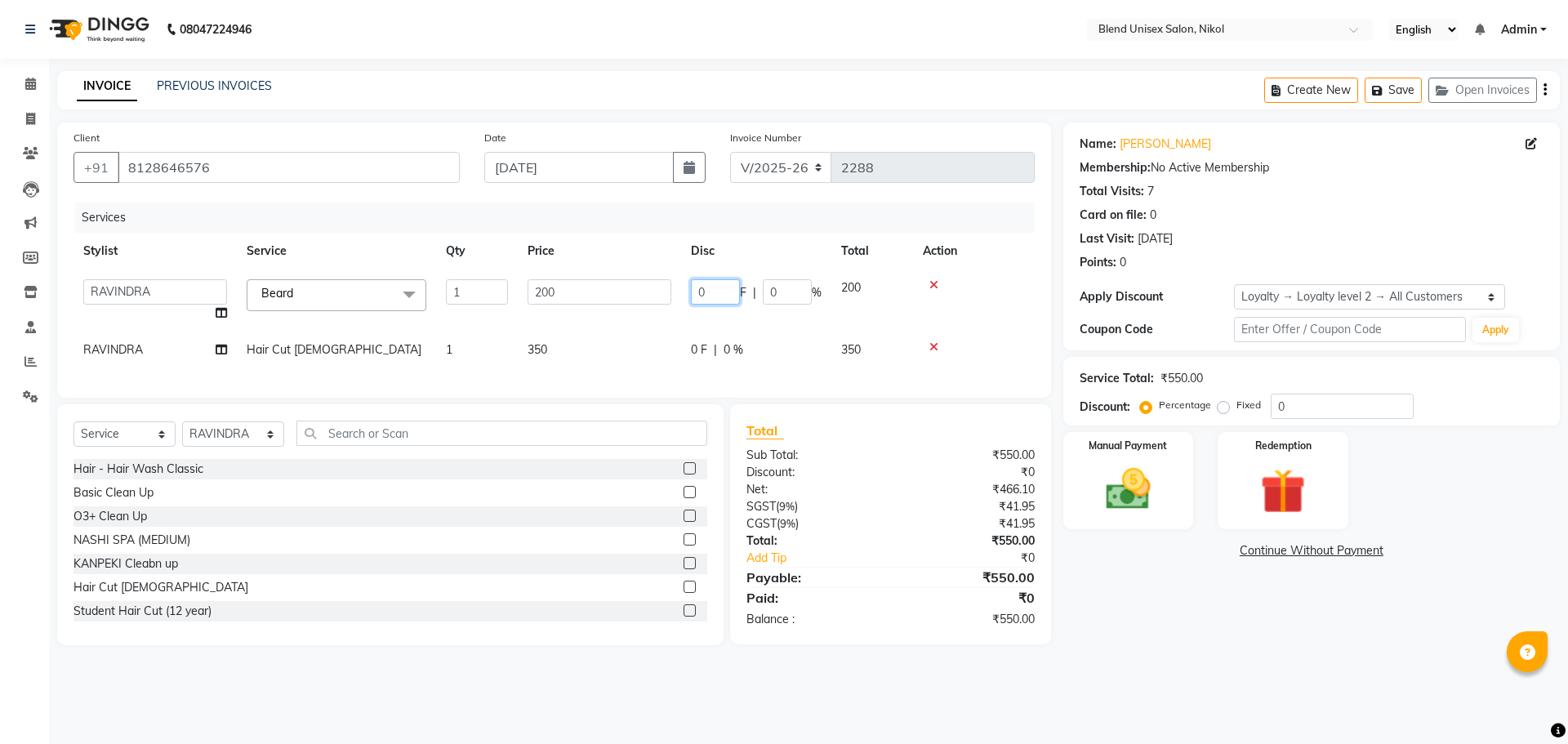
click at [710, 292] on input "0" at bounding box center [715, 292] width 49 height 25
type input "50"
click at [717, 340] on td "0 F | 0 %" at bounding box center [756, 350] width 151 height 37
select select "80004"
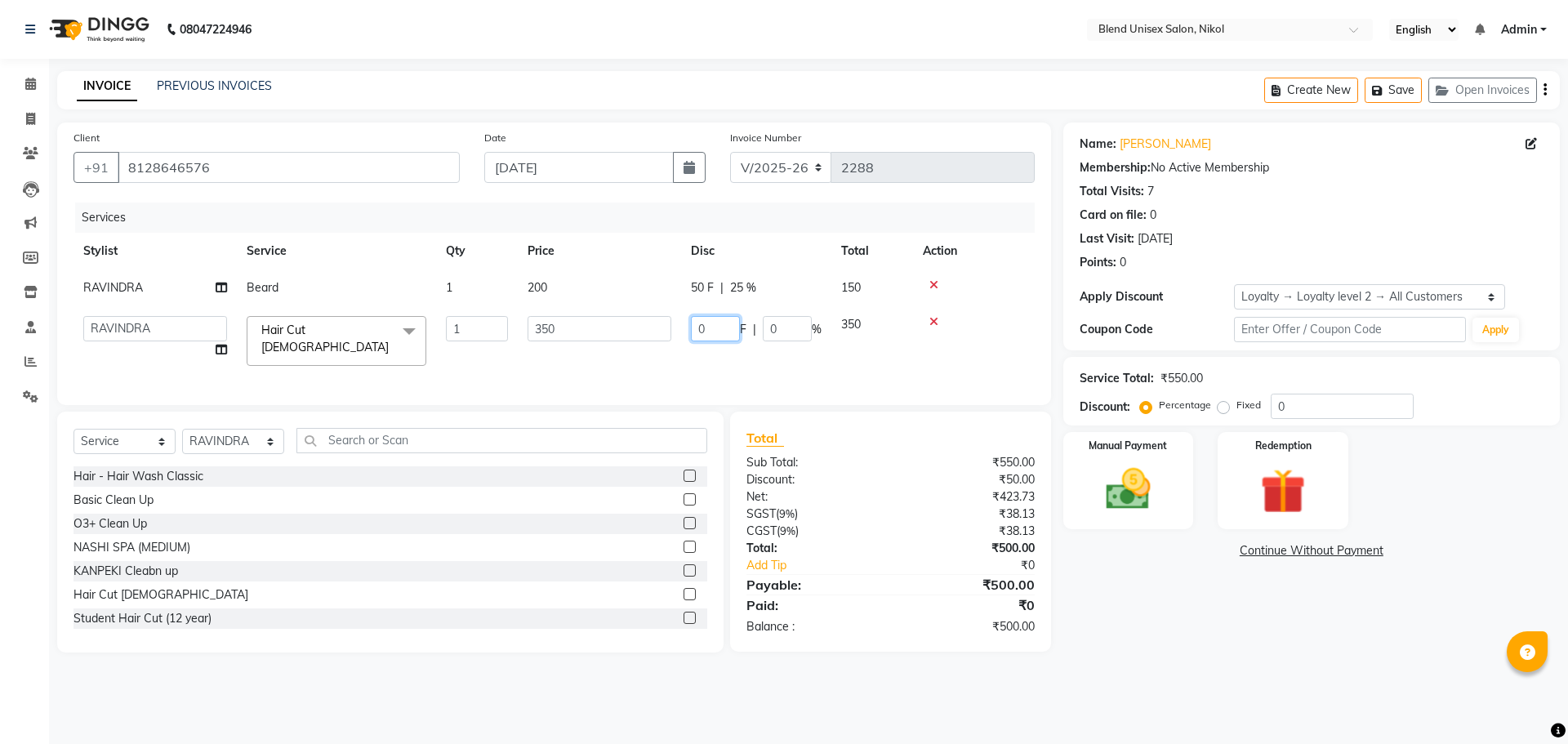
click at [720, 321] on input "0" at bounding box center [715, 328] width 49 height 25
type input "50"
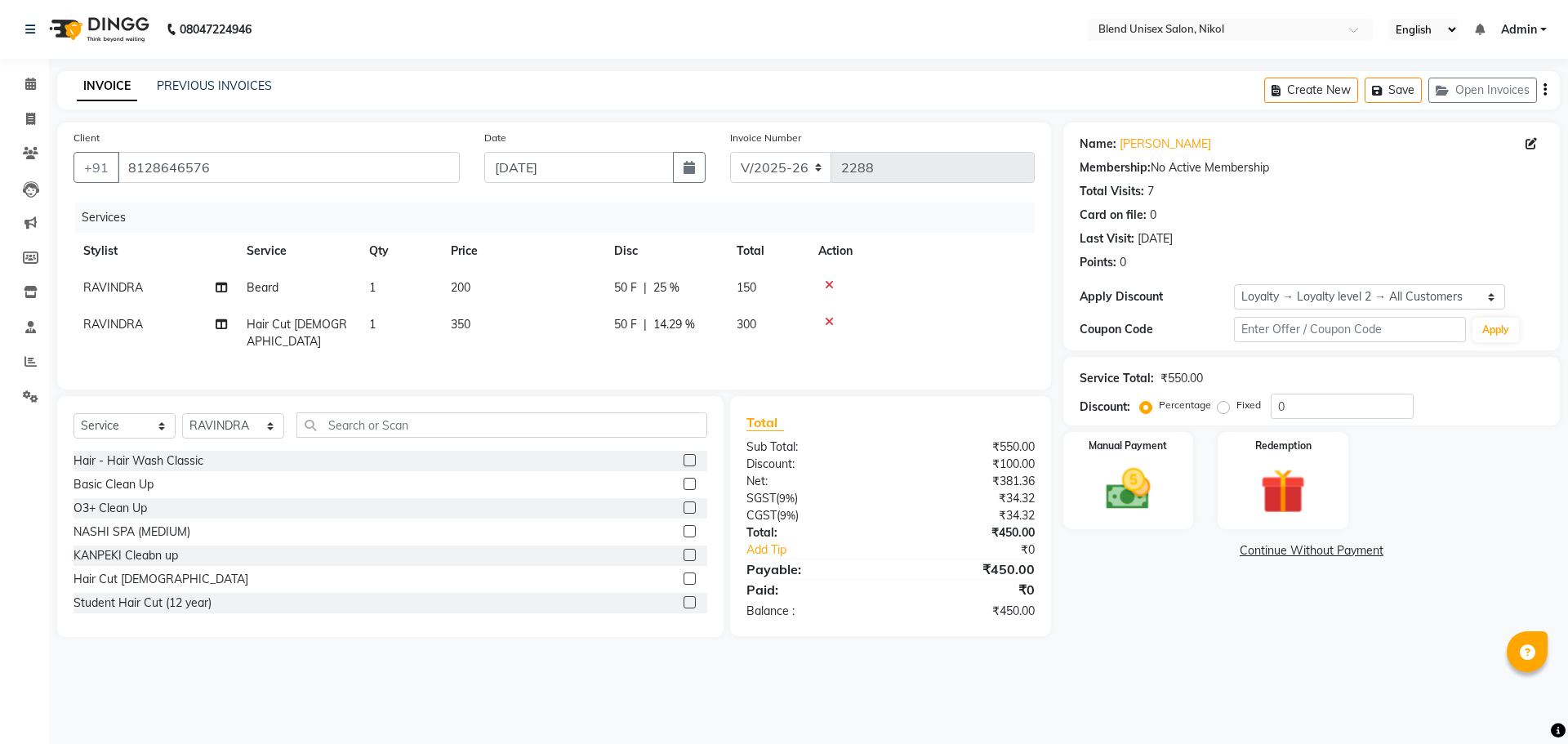
click at [972, 329] on td at bounding box center [921, 333] width 226 height 54
click at [1150, 464] on img at bounding box center [1128, 489] width 76 height 54
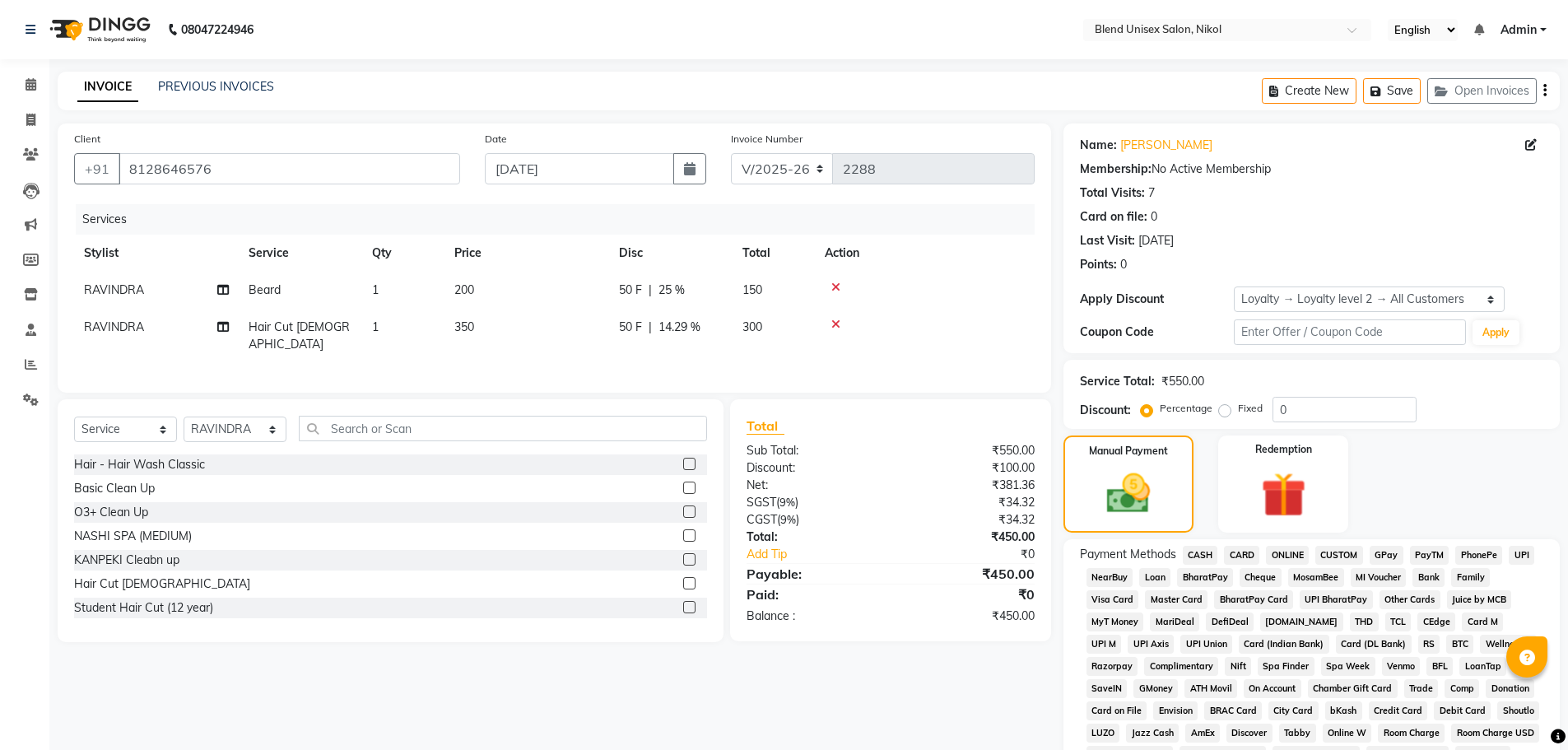
drag, startPoint x: 1200, startPoint y: 557, endPoint x: 1196, endPoint y: 537, distance: 20.4
click at [1197, 537] on div "Name: [PERSON_NAME] Membership: No Active Membership Total Visits: 7 Card on fi…" at bounding box center [1317, 564] width 509 height 881
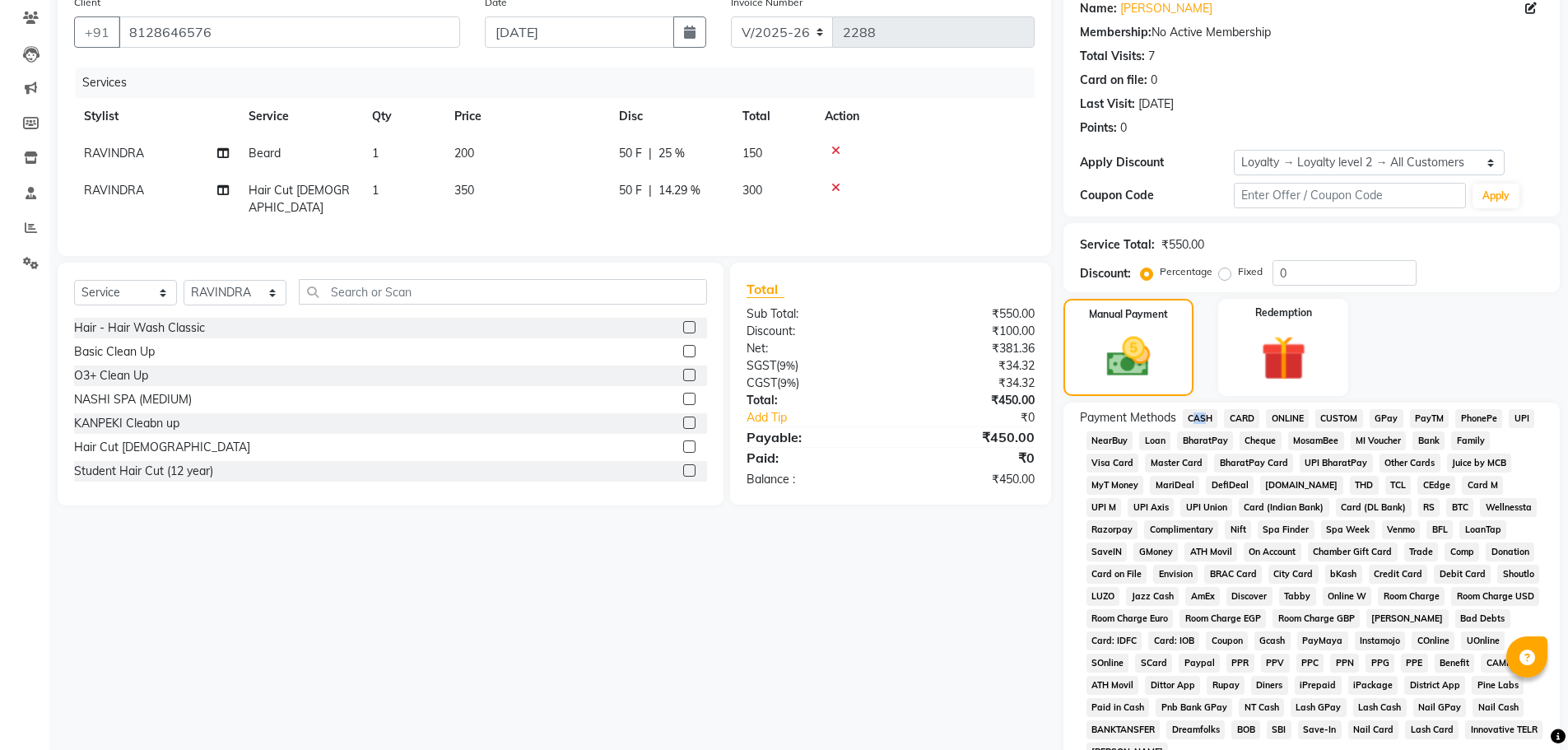
scroll to position [279, 0]
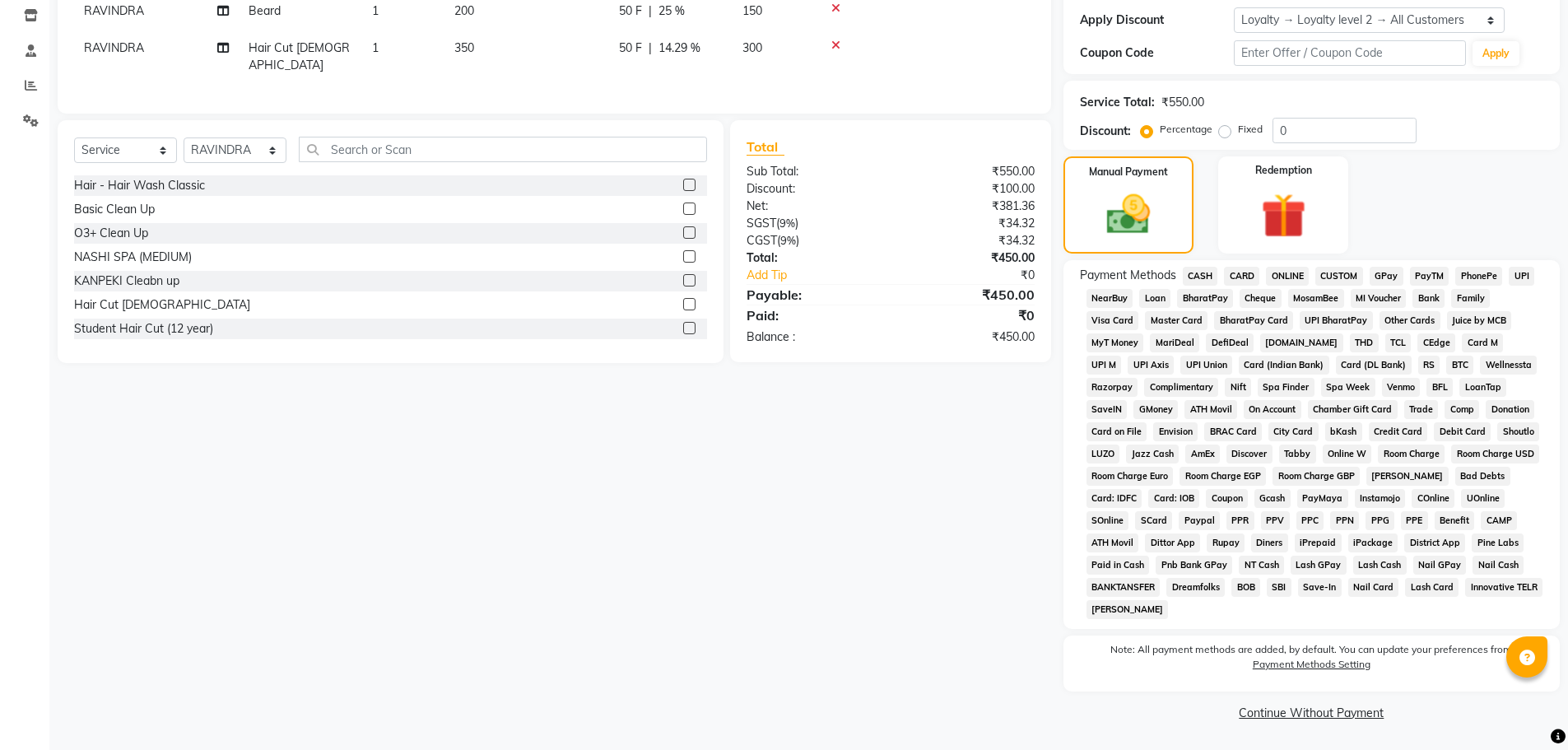
click at [1208, 275] on span "CASH" at bounding box center [1201, 276] width 35 height 19
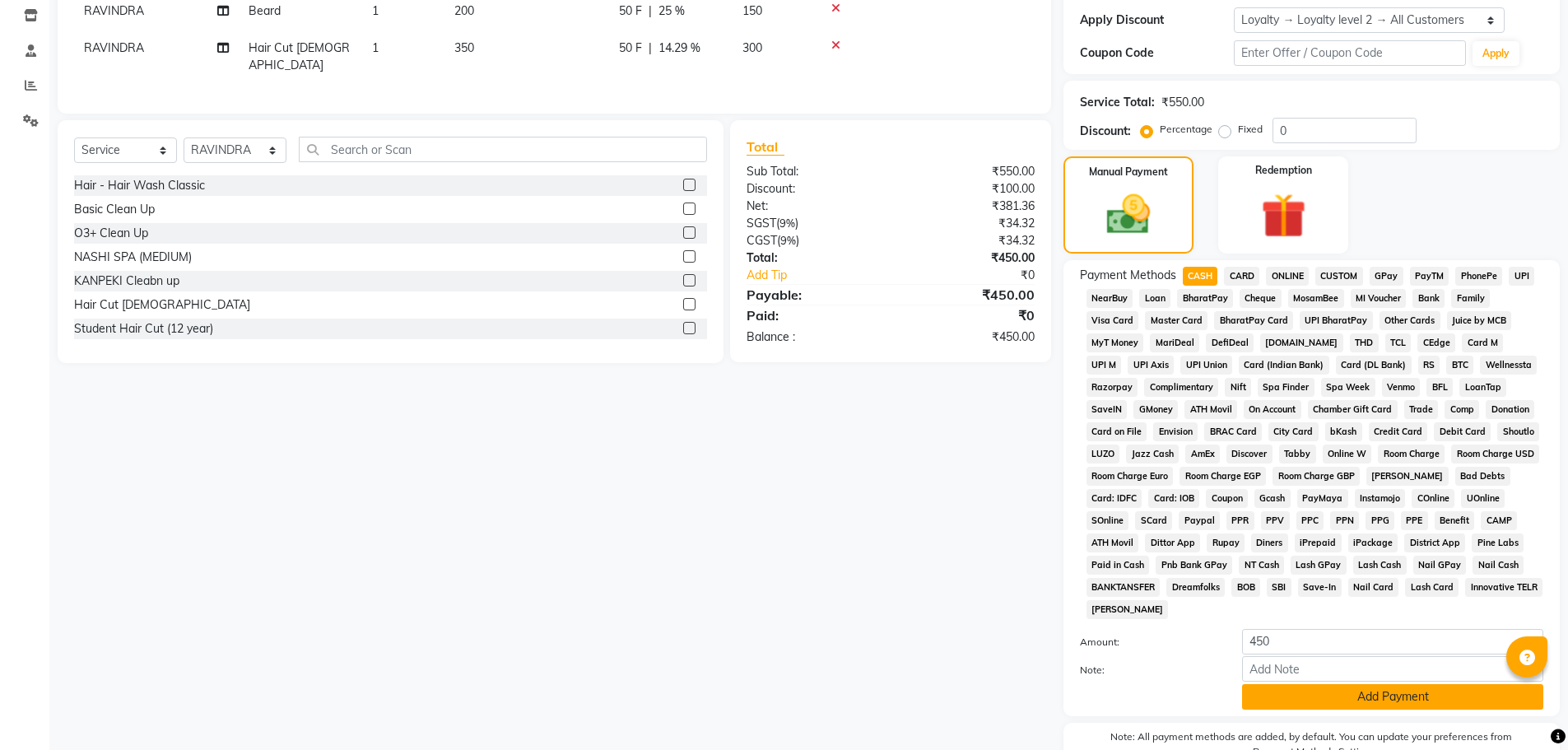
click at [1432, 700] on button "Add Payment" at bounding box center [1392, 696] width 301 height 25
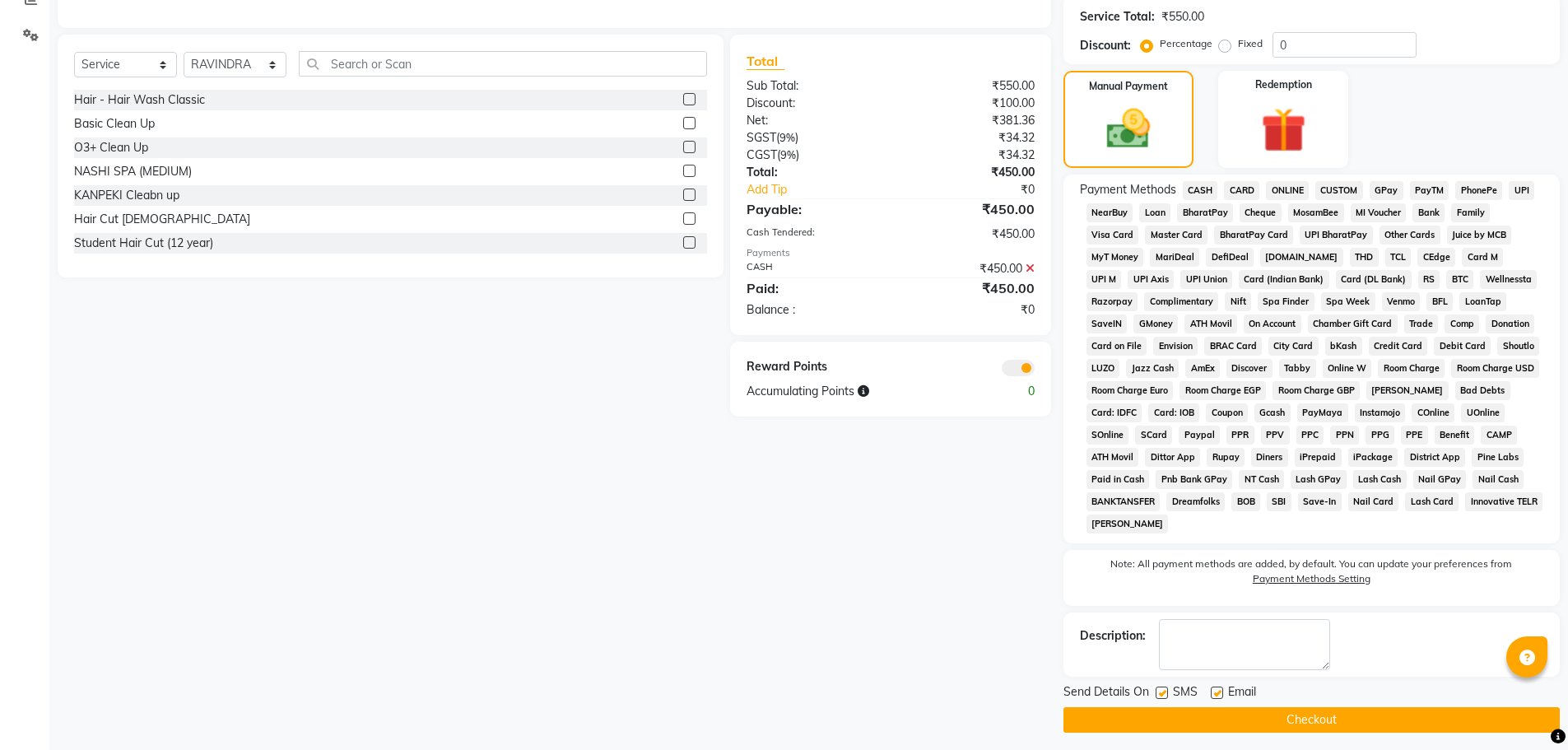
scroll to position [372, 0]
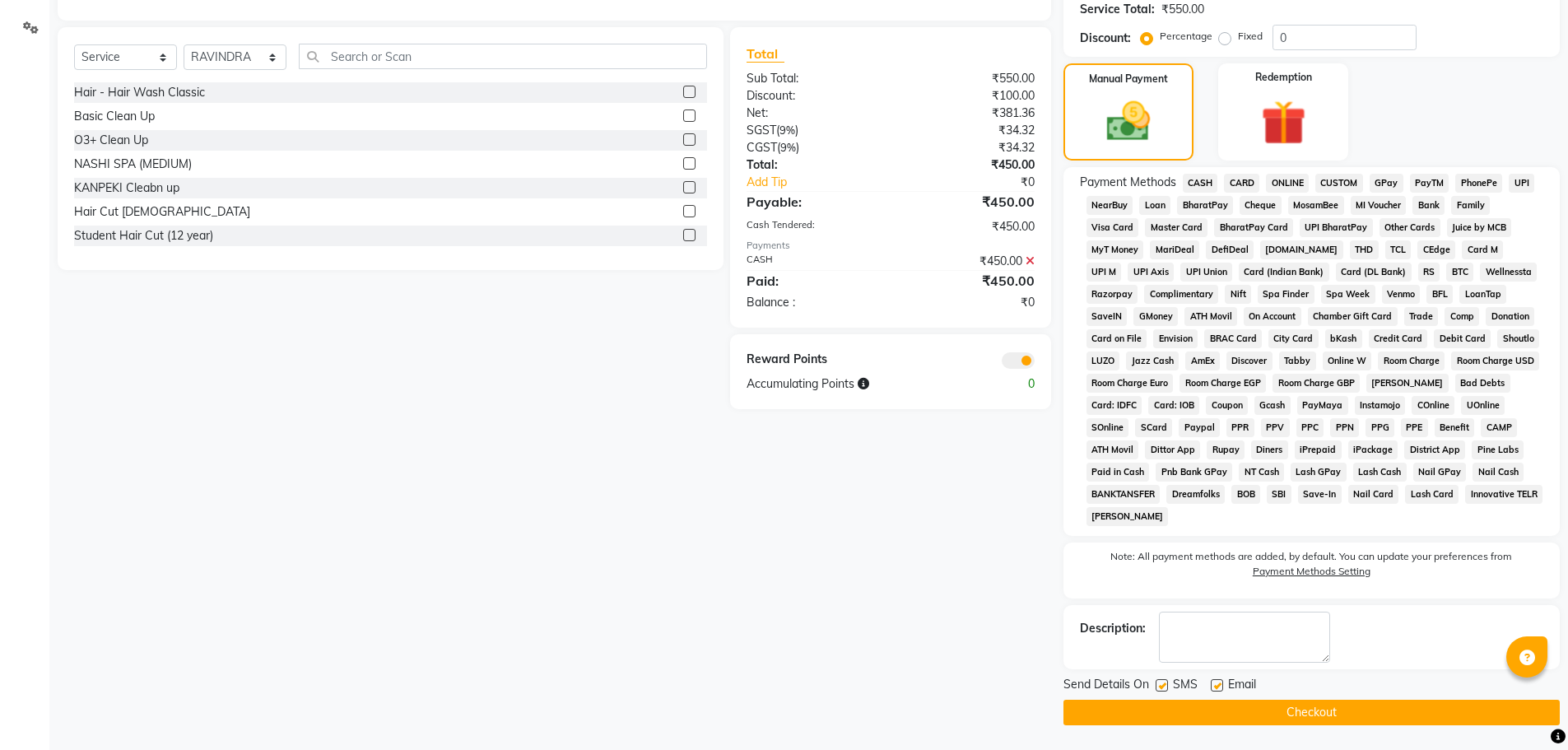
click at [1350, 702] on button "Checkout" at bounding box center [1311, 712] width 496 height 25
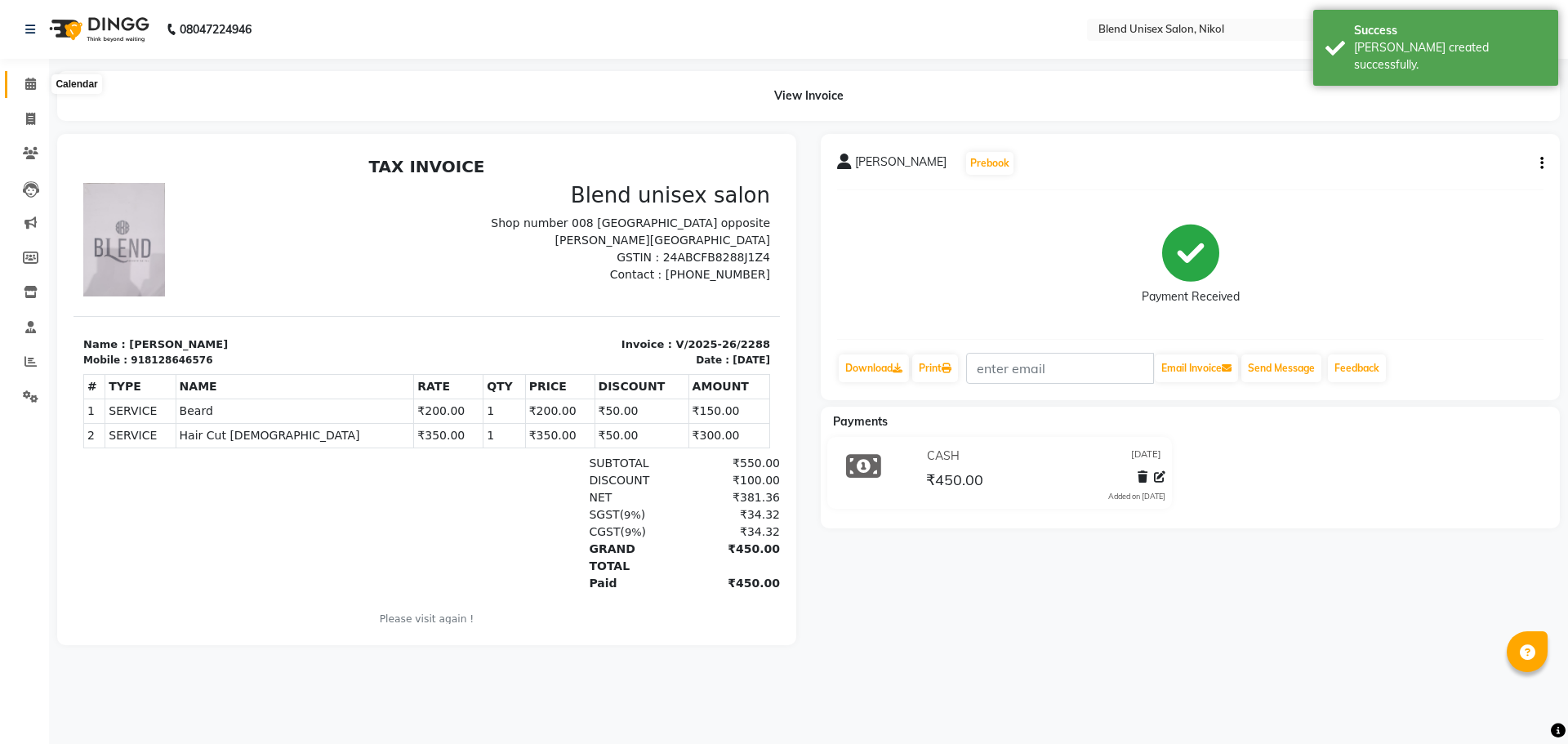
click at [28, 84] on icon at bounding box center [30, 84] width 10 height 12
